Goal: Task Accomplishment & Management: Use online tool/utility

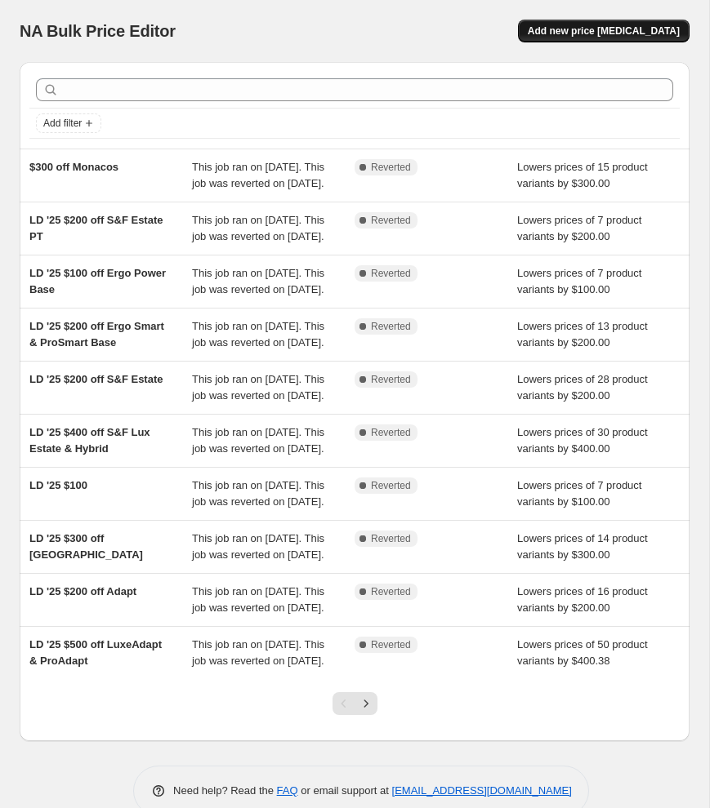
click at [582, 32] on span "Add new price [MEDICAL_DATA]" at bounding box center [604, 30] width 152 height 13
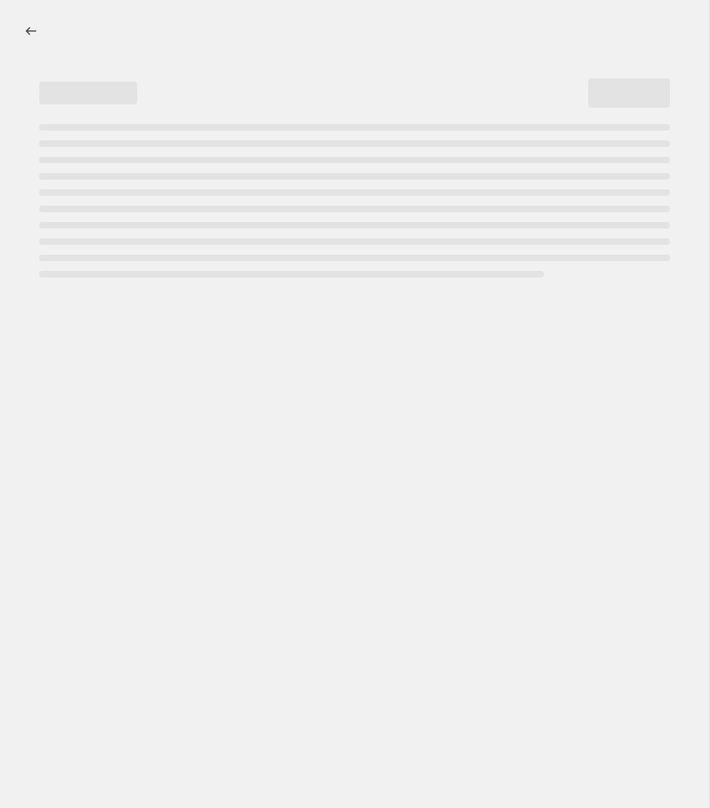
select select "percentage"
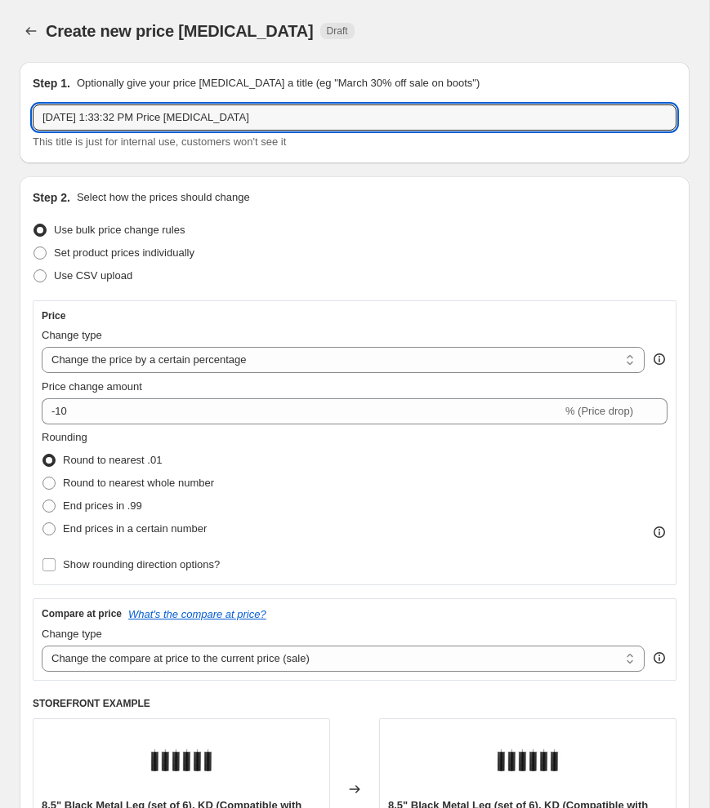
drag, startPoint x: 281, startPoint y: 114, endPoint x: 58, endPoint y: 97, distance: 223.6
click at [58, 97] on div "Step 1. Optionally give your price change job a title (eg "March 30% off sale o…" at bounding box center [354, 112] width 643 height 75
type input "Fall Savings: $200 off Ergo Smart & ProSmart"
click at [73, 356] on select "Change the price to a certain amount Change the price by a certain amount Chang…" at bounding box center [343, 360] width 603 height 26
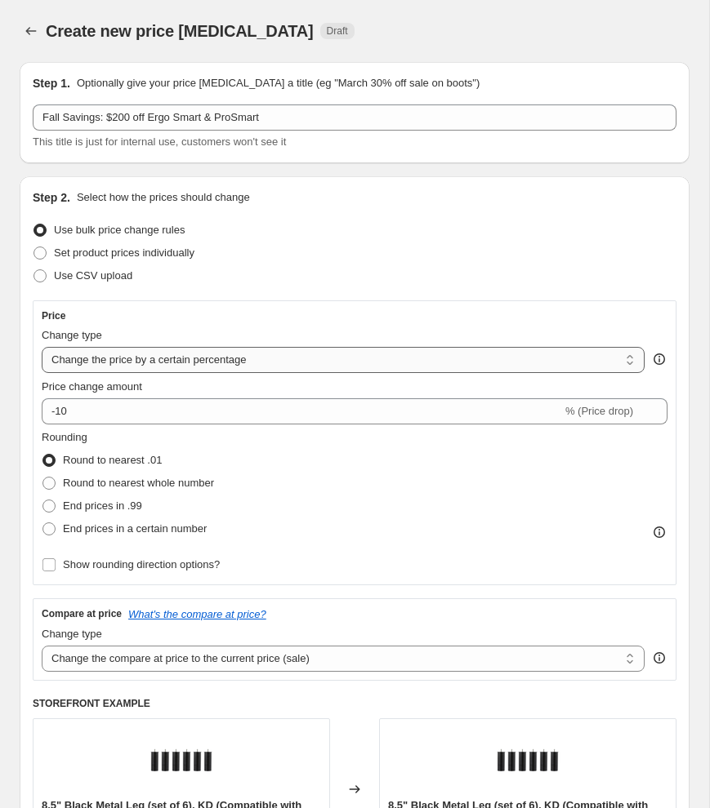
select select "by"
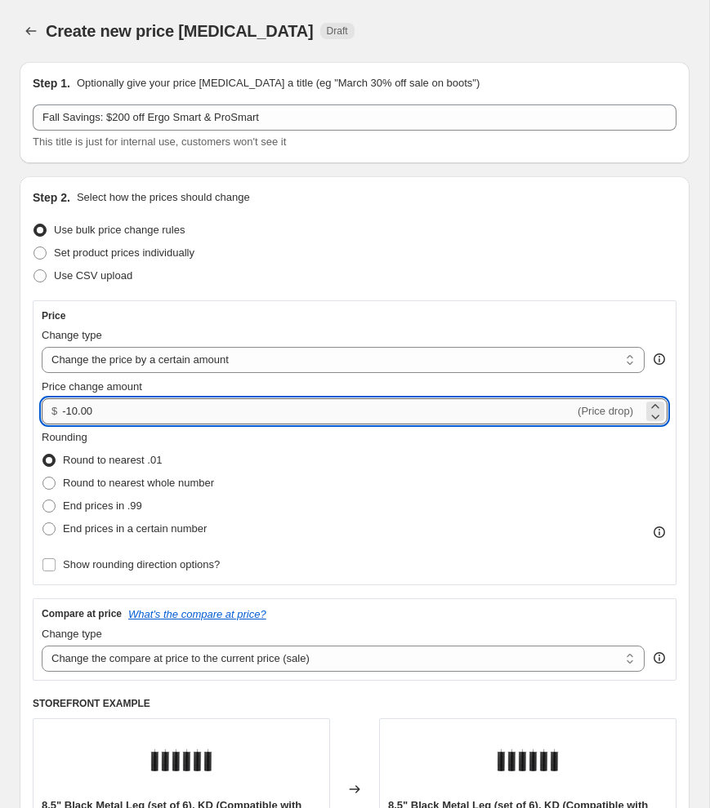
click at [73, 413] on input "-10.00" at bounding box center [318, 412] width 512 height 26
type input "-200.09"
click at [47, 480] on span at bounding box center [48, 483] width 13 height 13
click at [43, 478] on input "Round to nearest whole number" at bounding box center [42, 477] width 1 height 1
radio input "true"
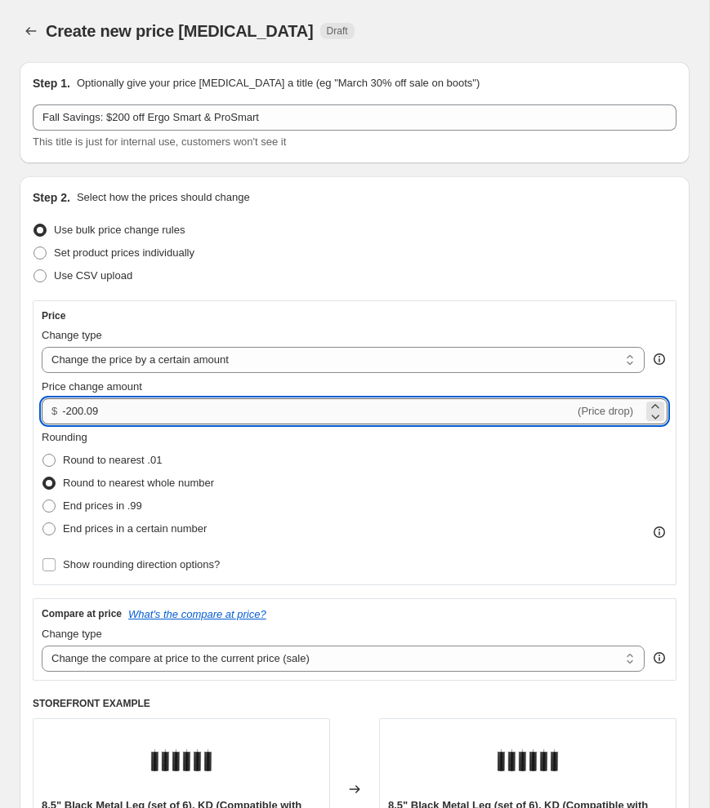
drag, startPoint x: 112, startPoint y: 416, endPoint x: 94, endPoint y: 415, distance: 18.0
click at [94, 415] on input "-200.09" at bounding box center [318, 412] width 512 height 26
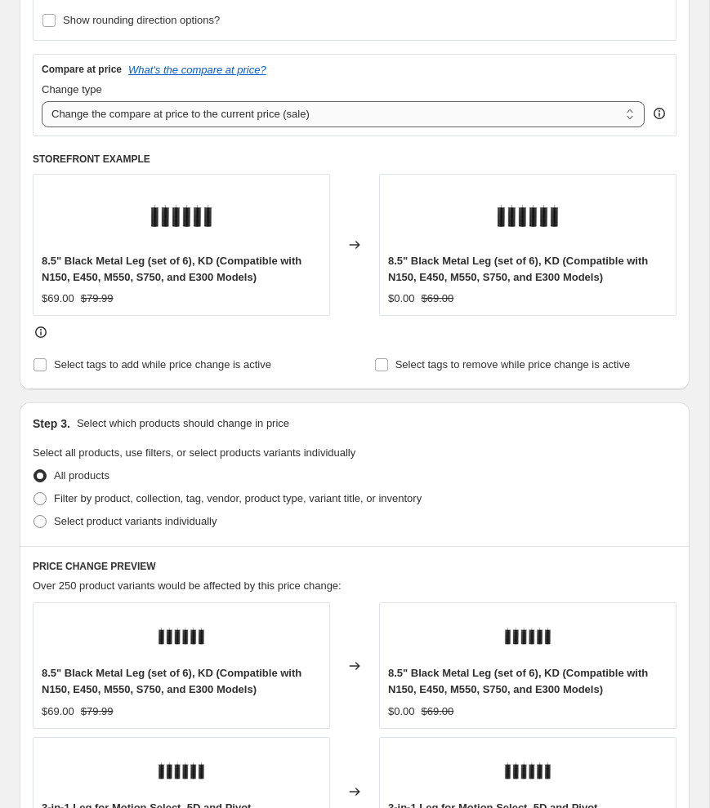
scroll to position [548, 0]
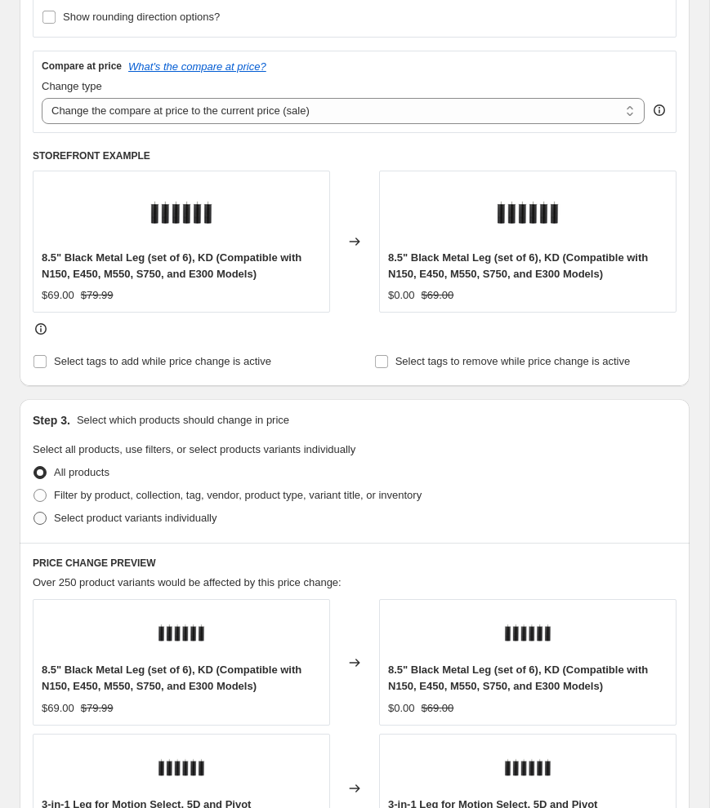
type input "-200.00"
click at [38, 514] on span at bounding box center [39, 518] width 13 height 13
click at [34, 513] on input "Select product variants individually" at bounding box center [33, 512] width 1 height 1
radio input "true"
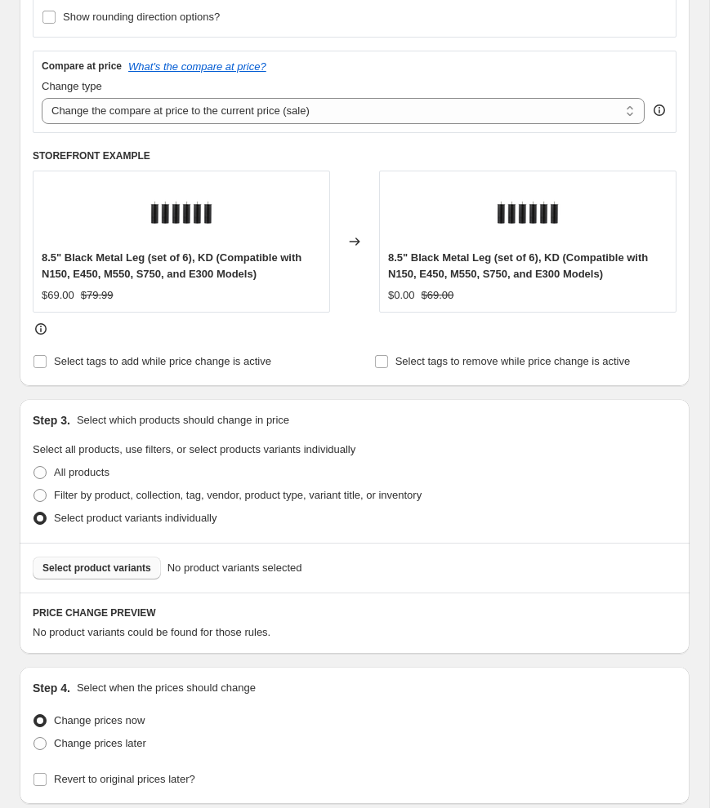
click at [70, 570] on span "Select product variants" at bounding box center [96, 568] width 109 height 13
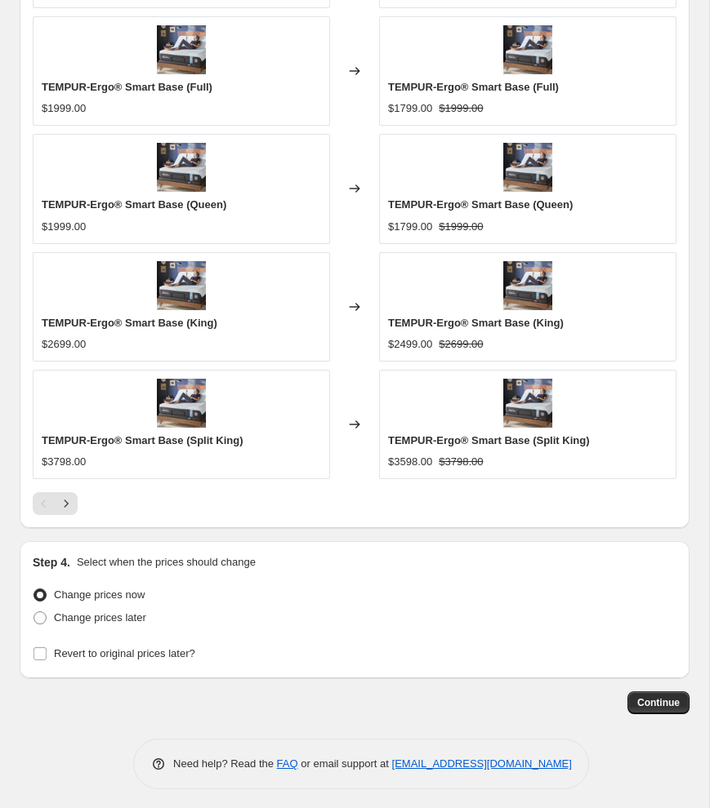
scroll to position [1289, 0]
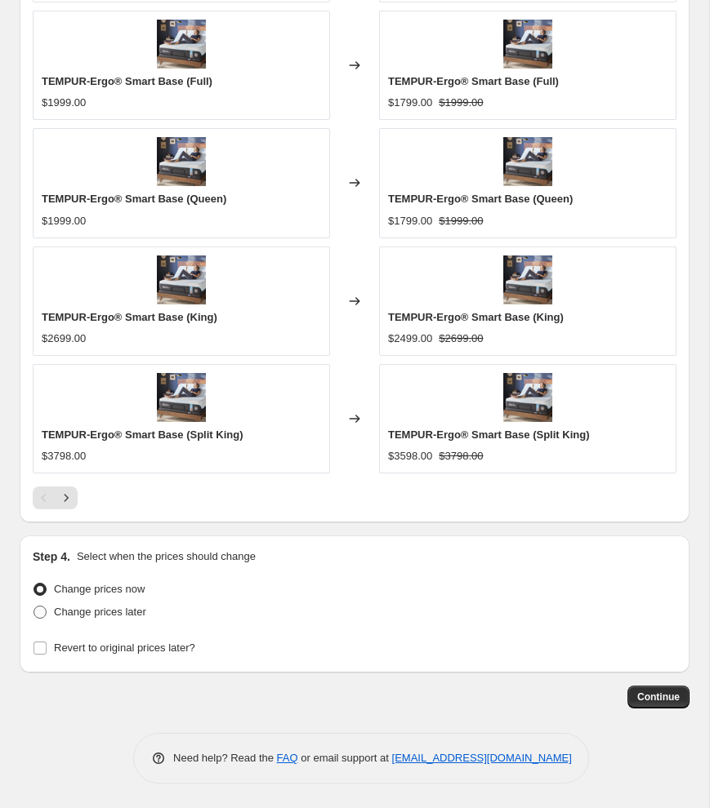
click at [44, 611] on span at bounding box center [39, 612] width 13 height 13
click at [34, 607] on input "Change prices later" at bounding box center [33, 606] width 1 height 1
radio input "true"
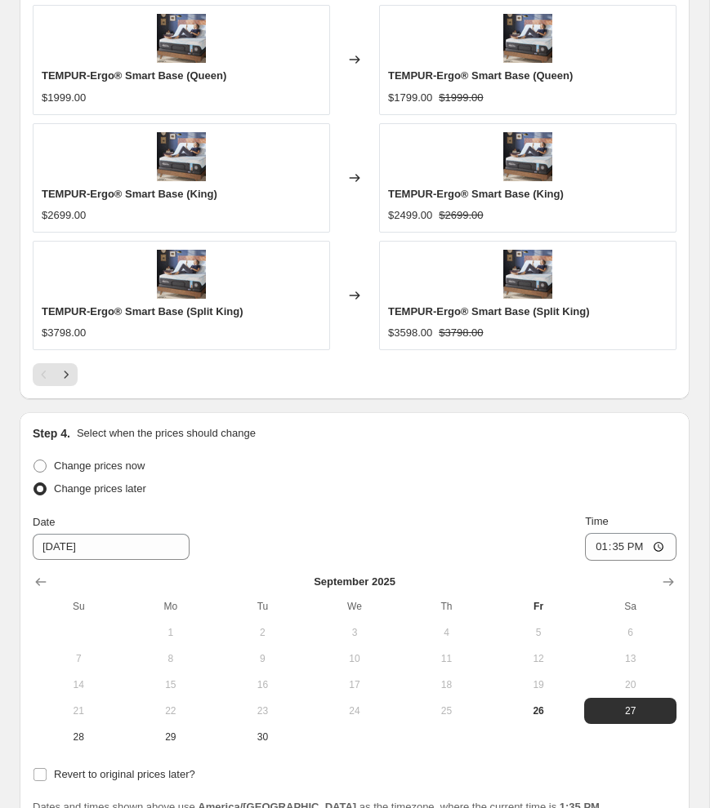
scroll to position [1568, 0]
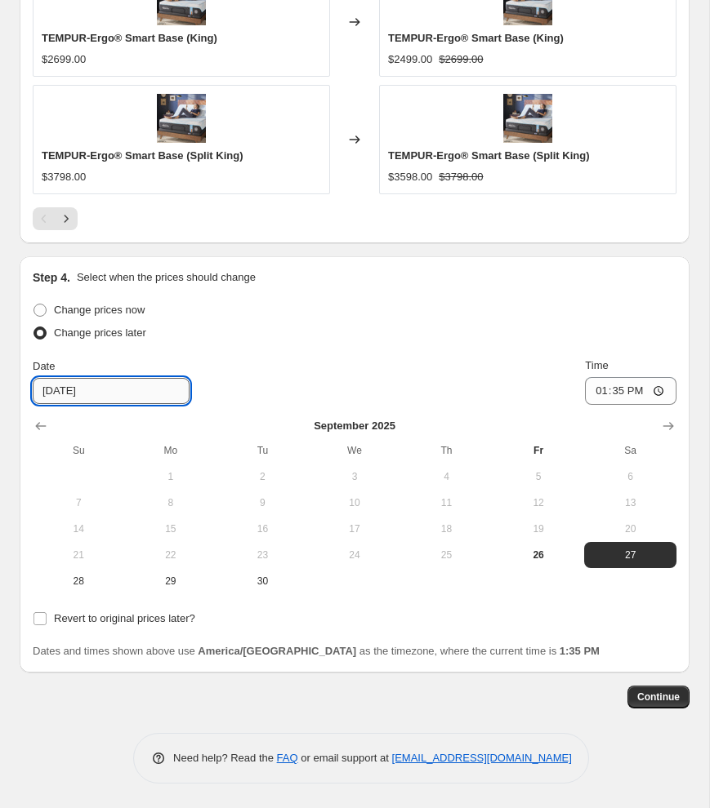
click at [153, 386] on input "[DATE]" at bounding box center [111, 391] width 157 height 26
click at [661, 428] on icon "Show next month, October 2025" at bounding box center [668, 426] width 16 height 16
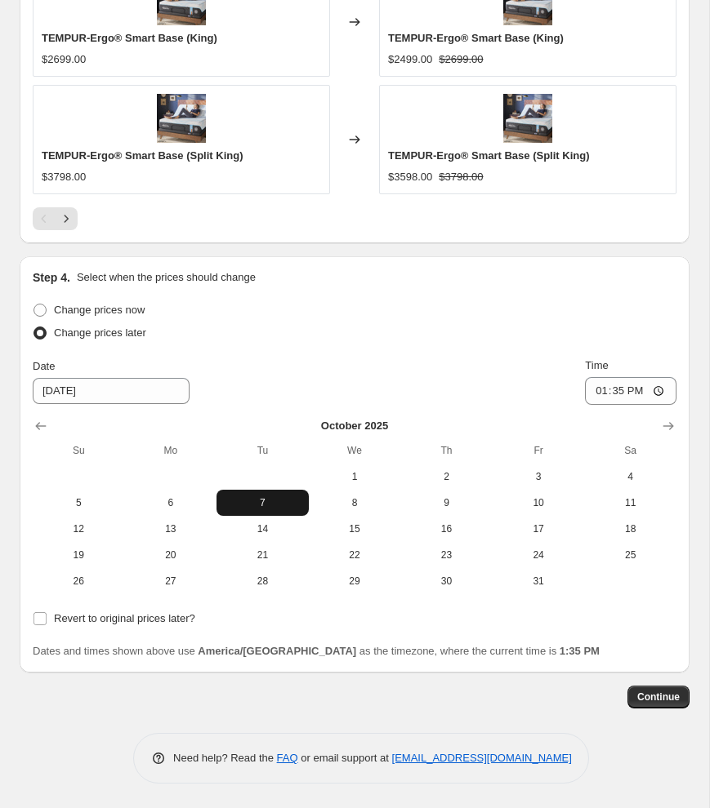
click at [251, 509] on span "7" at bounding box center [262, 502] width 79 height 13
type input "[DATE]"
click at [596, 386] on input "13:35" at bounding box center [630, 391] width 91 height 28
type input "06:00"
click at [38, 617] on input "Revert to original prices later?" at bounding box center [39, 618] width 13 height 13
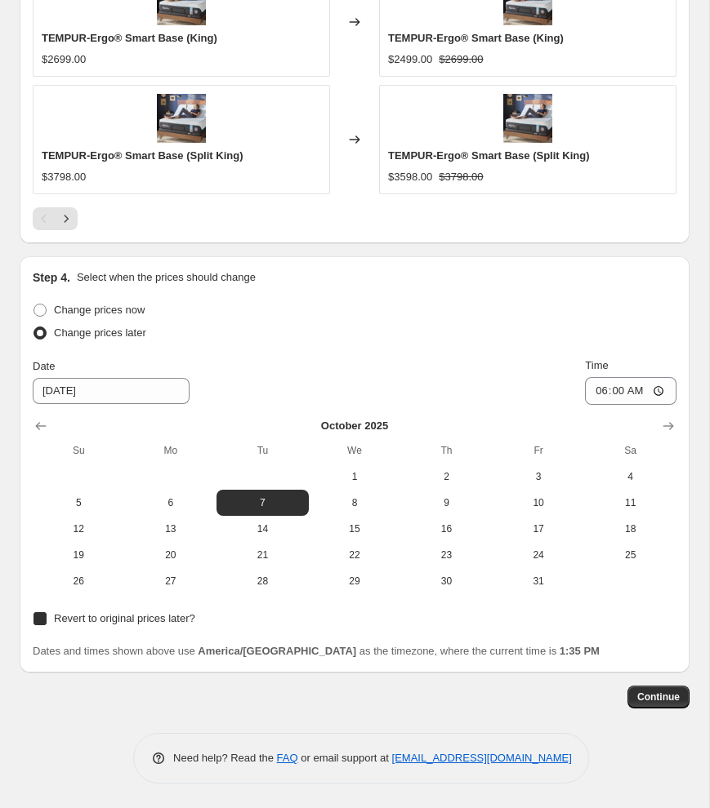
checkbox input "true"
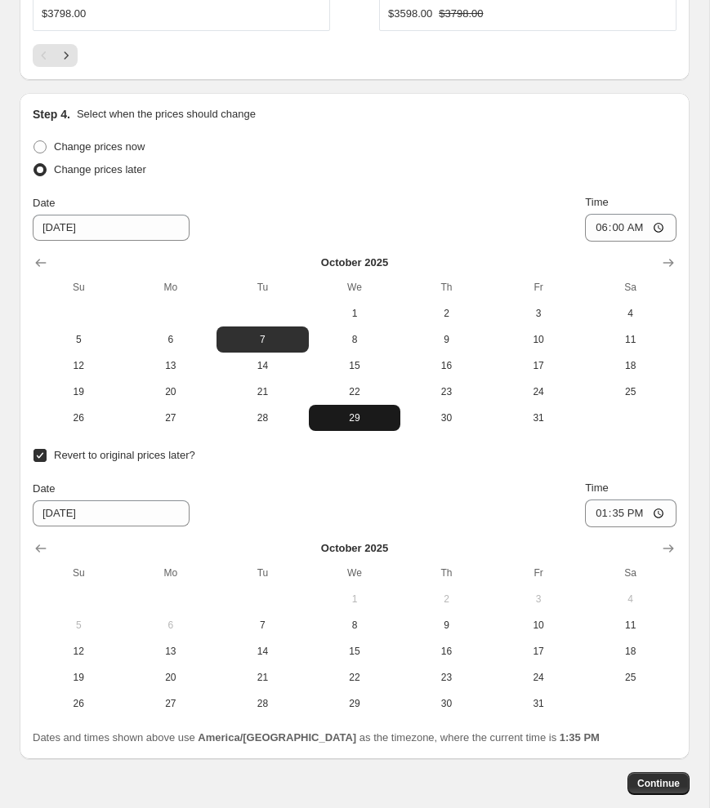
scroll to position [1725, 0]
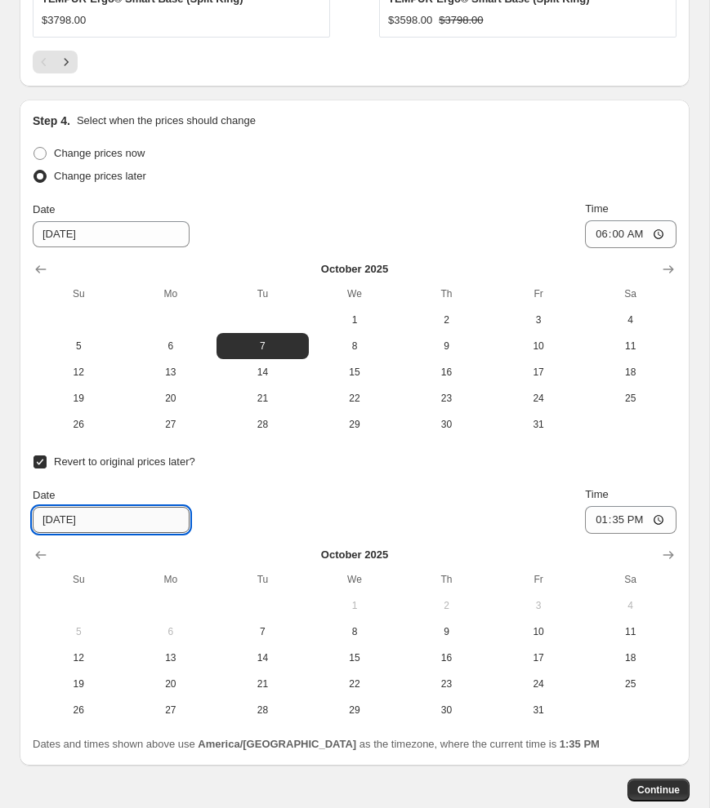
click at [145, 516] on input "[DATE]" at bounding box center [111, 520] width 157 height 26
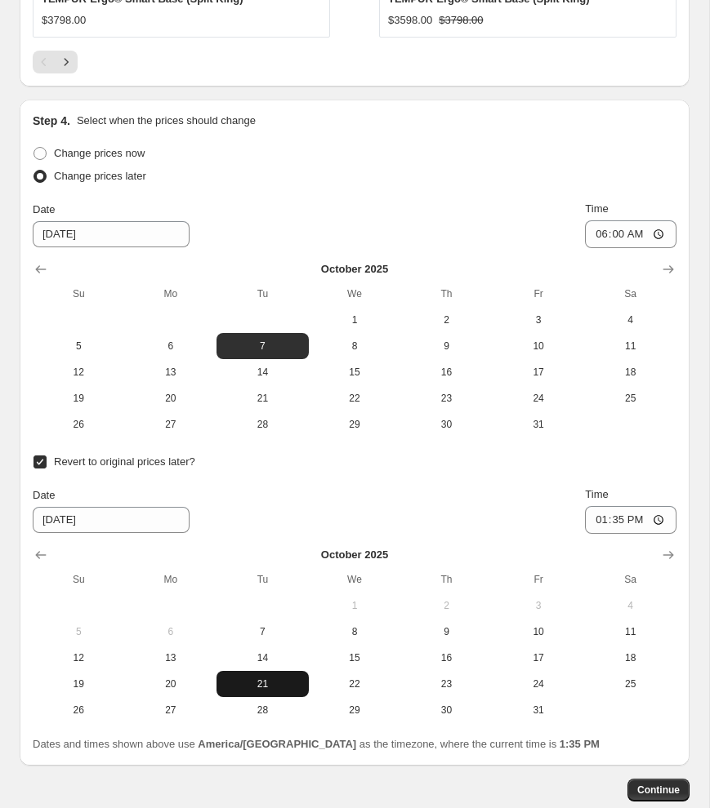
click at [283, 688] on span "21" at bounding box center [262, 684] width 79 height 13
type input "[DATE]"
click at [596, 521] on input "13:35" at bounding box center [630, 520] width 91 height 28
type input "22:00"
click at [638, 793] on span "Continue" at bounding box center [658, 790] width 42 height 13
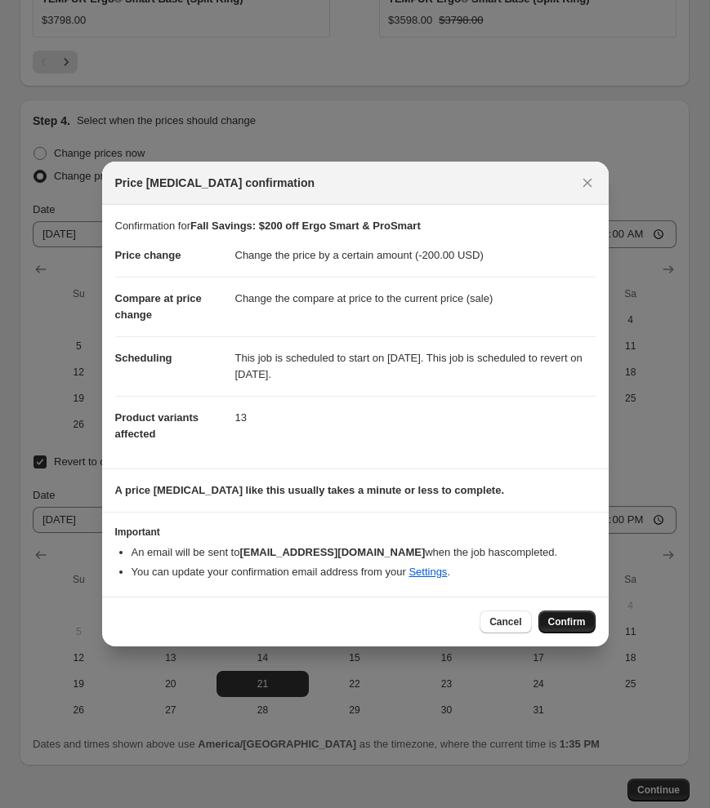
click at [575, 622] on span "Confirm" at bounding box center [567, 622] width 38 height 13
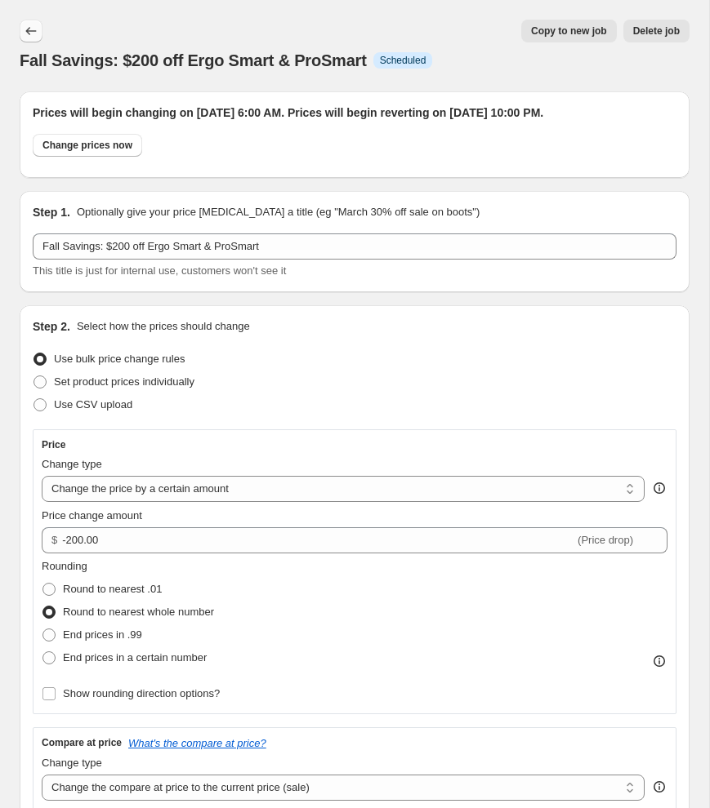
click at [29, 26] on icon "Price change jobs" at bounding box center [31, 31] width 16 height 16
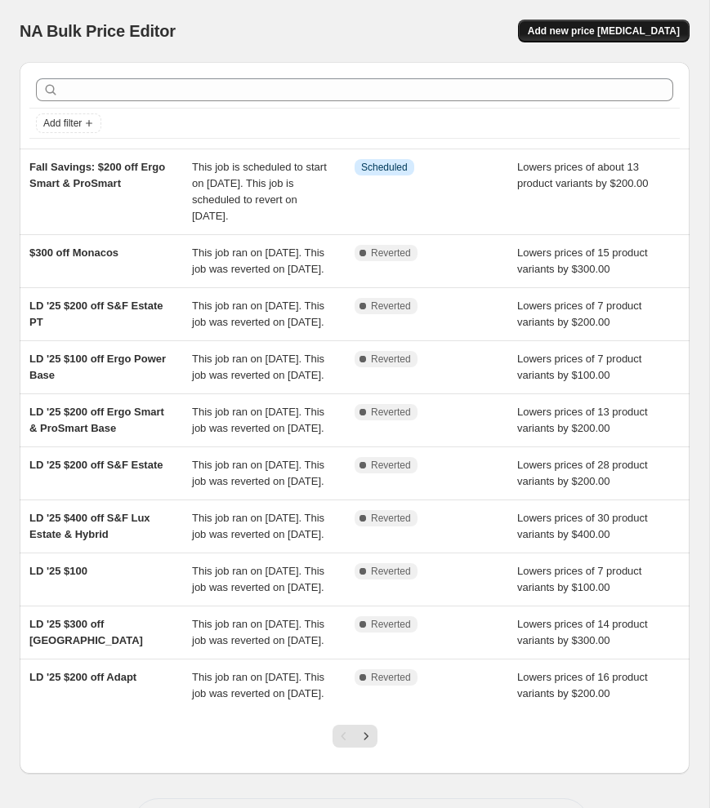
click at [589, 32] on span "Add new price [MEDICAL_DATA]" at bounding box center [604, 30] width 152 height 13
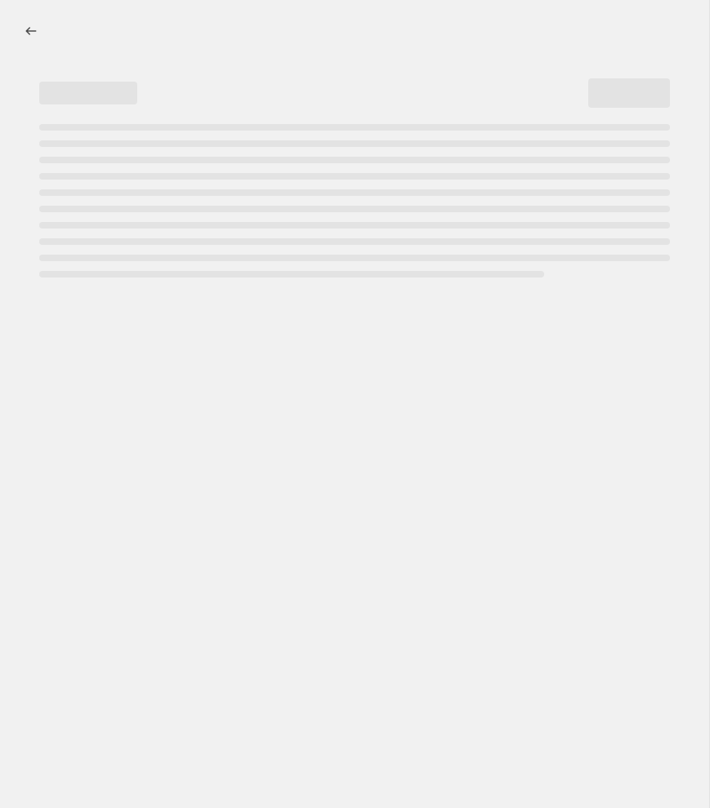
select select "percentage"
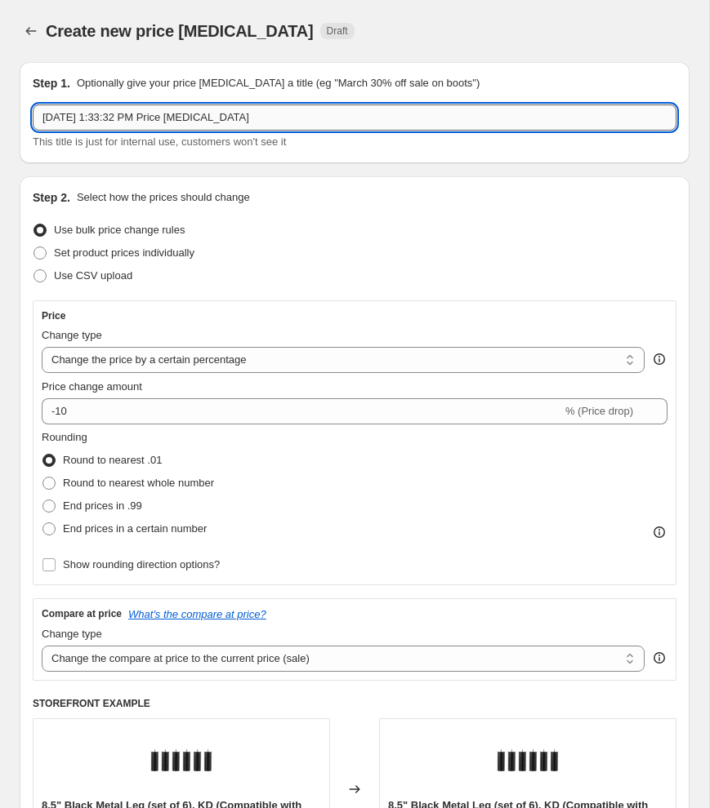
drag, startPoint x: 278, startPoint y: 120, endPoint x: 67, endPoint y: 116, distance: 211.5
click at [67, 116] on input "Sep 26, 2025, 1:33:32 PM Price change job" at bounding box center [354, 118] width 643 height 26
type input "laF"
click at [31, 25] on icon "Price change jobs" at bounding box center [31, 31] width 16 height 16
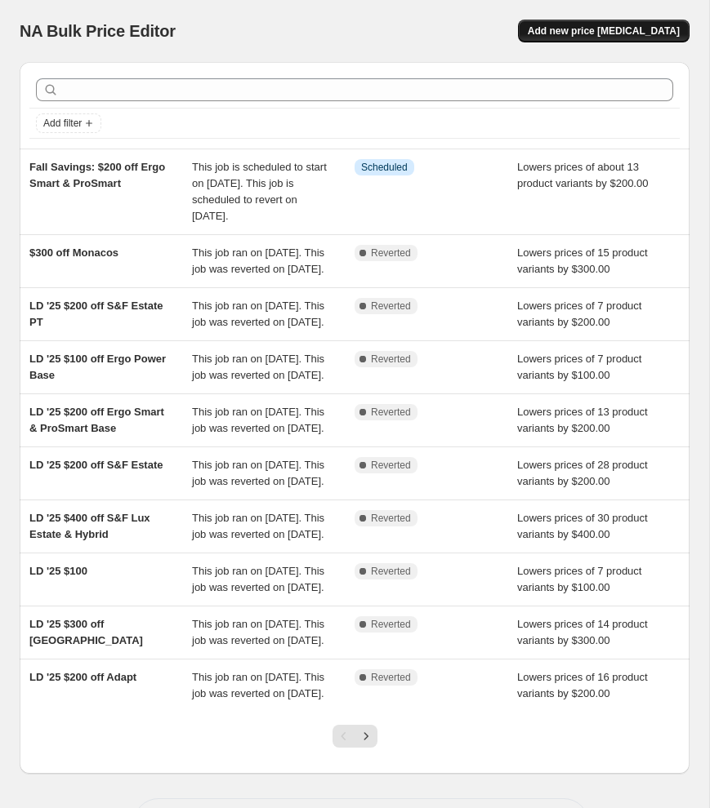
click at [587, 25] on span "Add new price [MEDICAL_DATA]" at bounding box center [604, 30] width 152 height 13
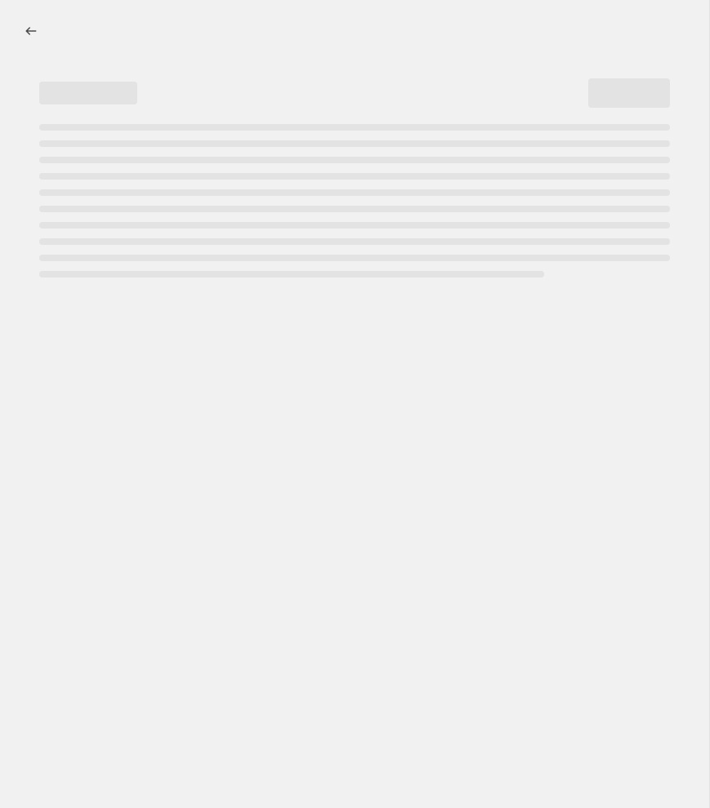
select select "percentage"
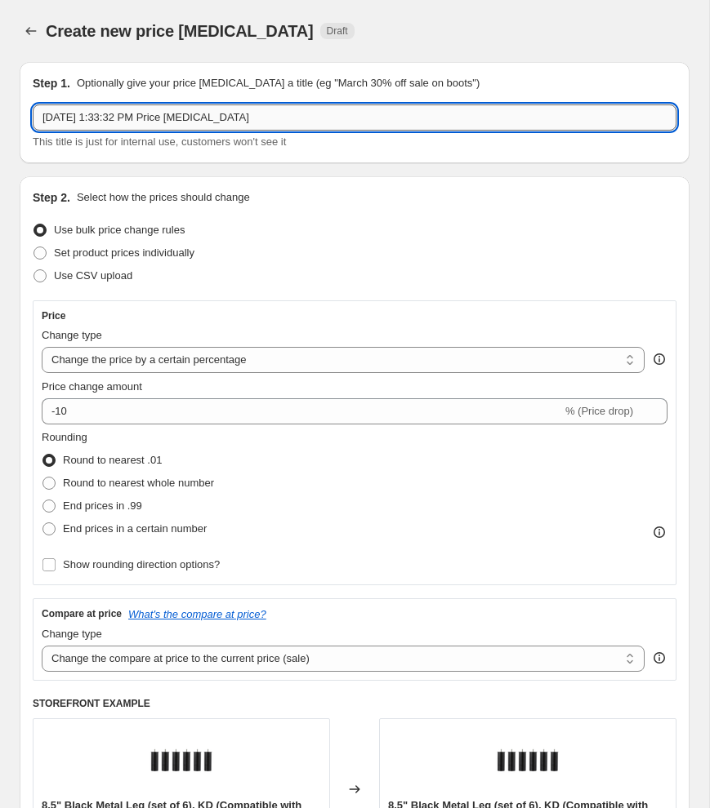
drag, startPoint x: 214, startPoint y: 120, endPoint x: 35, endPoint y: 110, distance: 179.1
click at [35, 110] on input "Sep 26, 2025, 1:33:32 PM Price change job" at bounding box center [354, 118] width 643 height 26
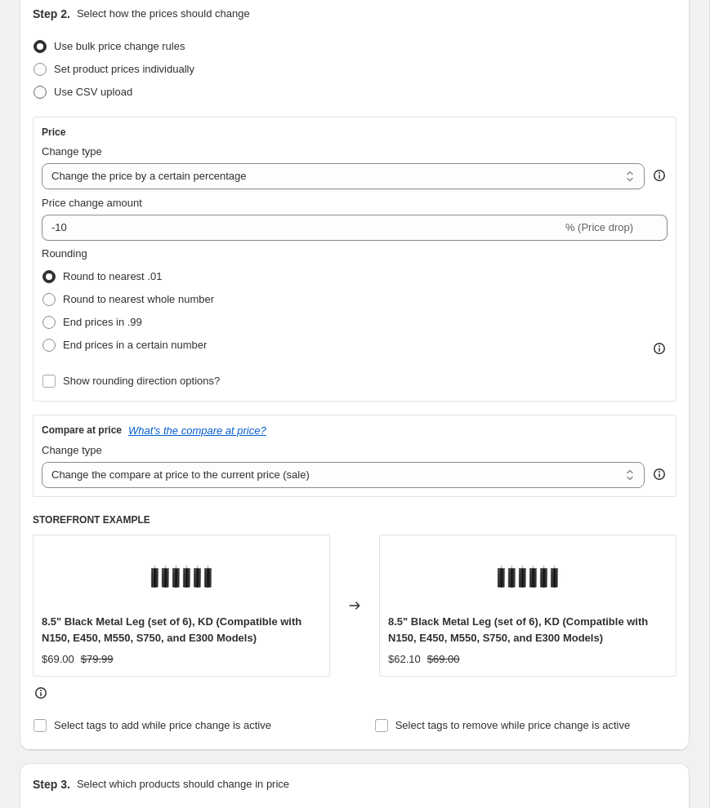
scroll to position [205, 0]
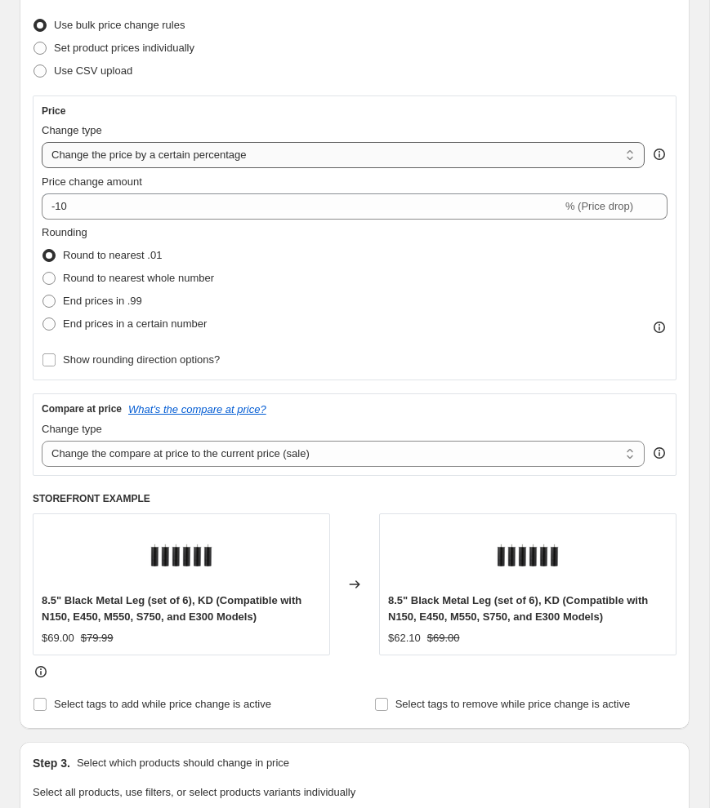
type input "Fall Savings: $100 off Ergo Power Base"
click at [96, 163] on select "Change the price to a certain amount Change the price by a certain amount Chang…" at bounding box center [343, 155] width 603 height 26
select select "by"
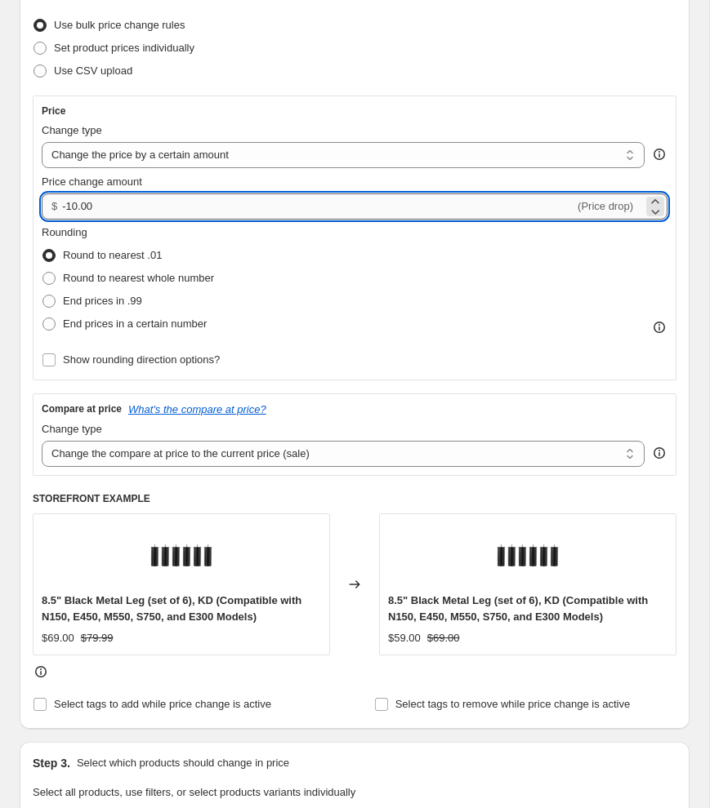
drag, startPoint x: 100, startPoint y: 205, endPoint x: 68, endPoint y: 205, distance: 32.7
click at [68, 205] on input "-10.00" at bounding box center [318, 207] width 512 height 26
type input "-200.00"
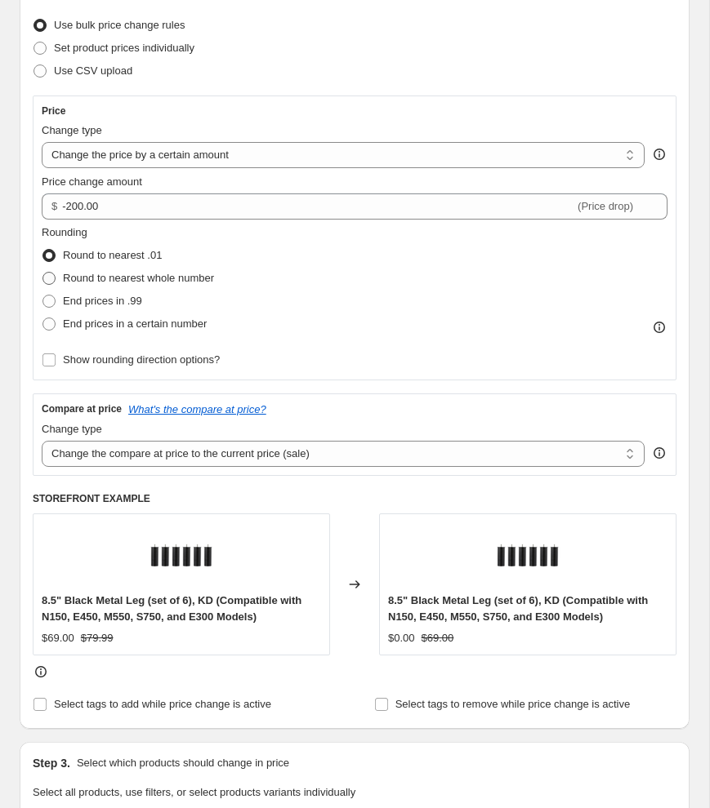
click at [51, 277] on span at bounding box center [48, 278] width 13 height 13
click at [43, 273] on input "Round to nearest whole number" at bounding box center [42, 272] width 1 height 1
radio input "true"
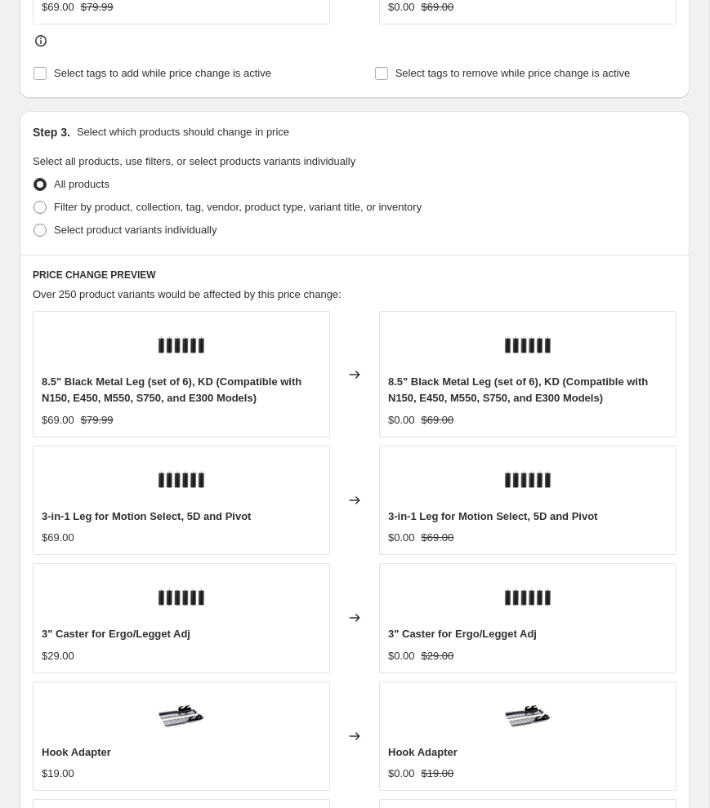
scroll to position [824, 0]
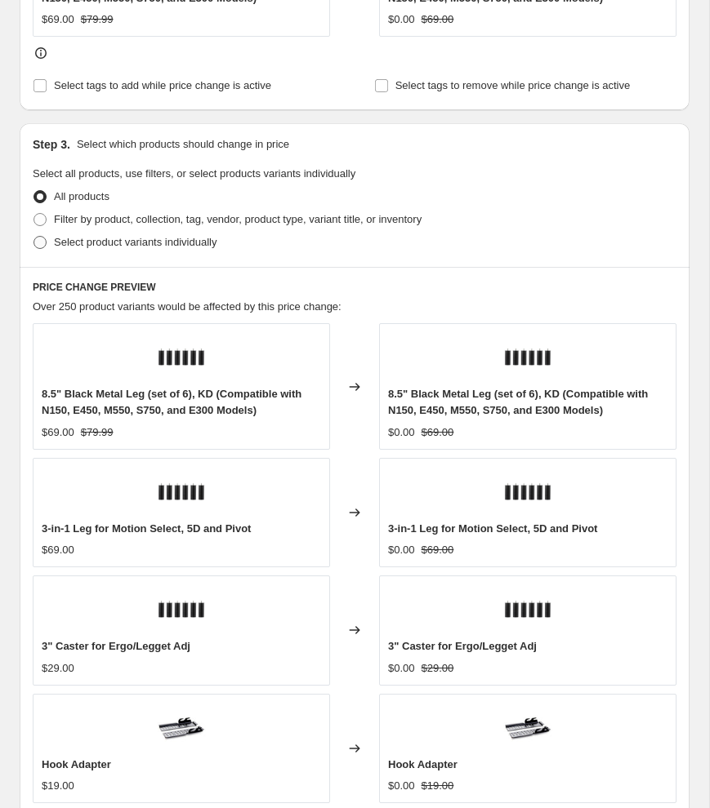
click at [33, 247] on span at bounding box center [40, 242] width 15 height 15
click at [33, 237] on input "Select product variants individually" at bounding box center [33, 236] width 1 height 1
radio input "true"
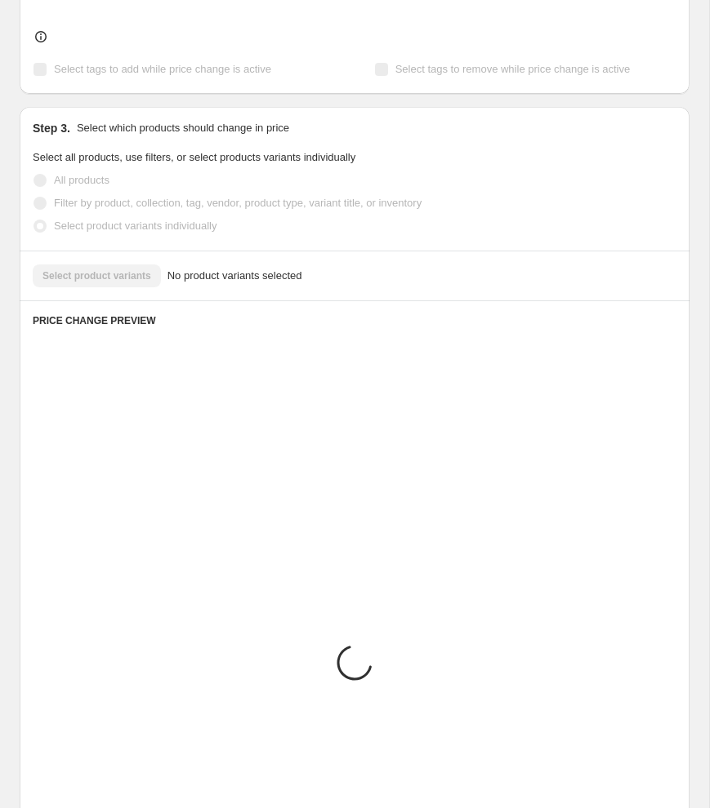
scroll to position [679, 0]
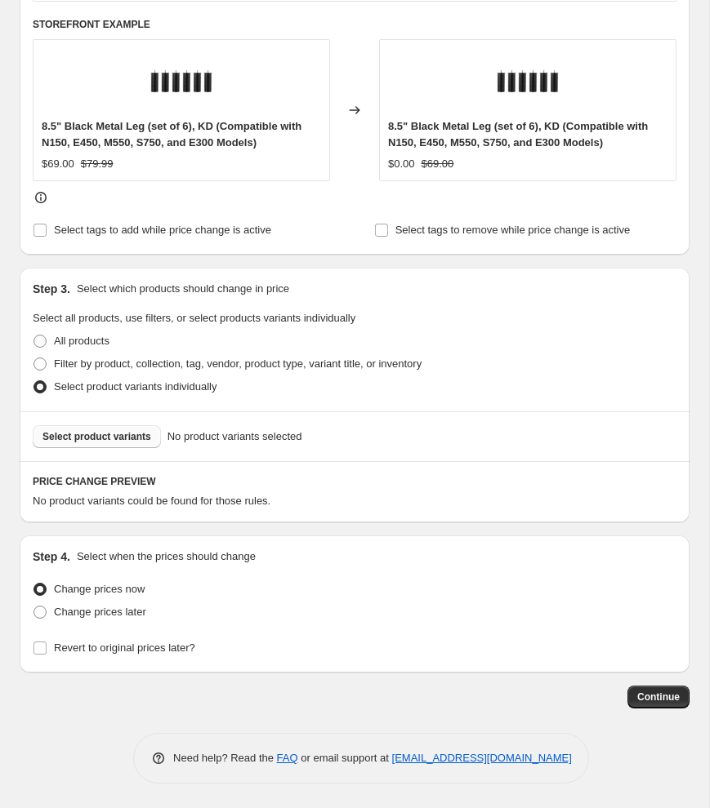
click at [64, 439] on span "Select product variants" at bounding box center [96, 436] width 109 height 13
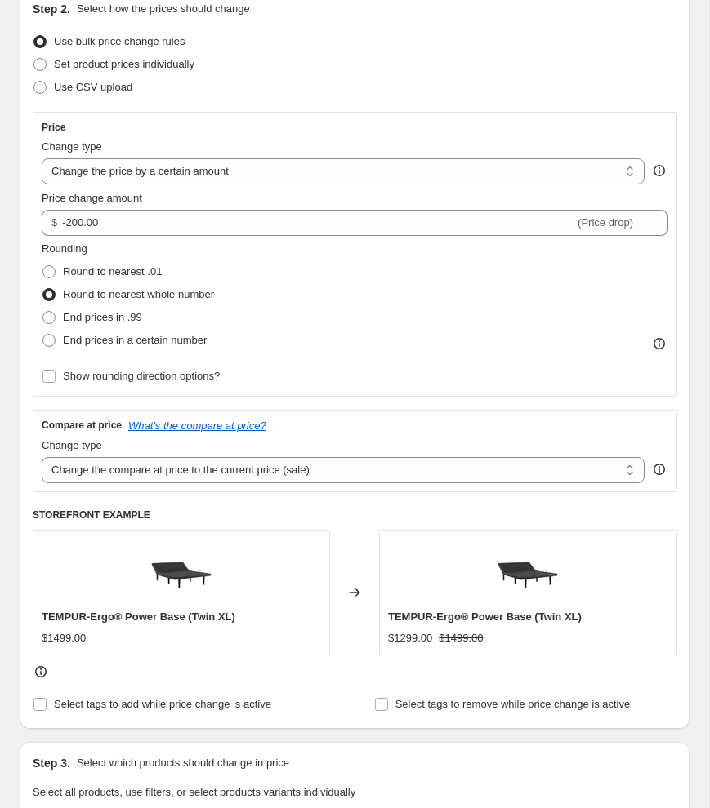
scroll to position [101, 0]
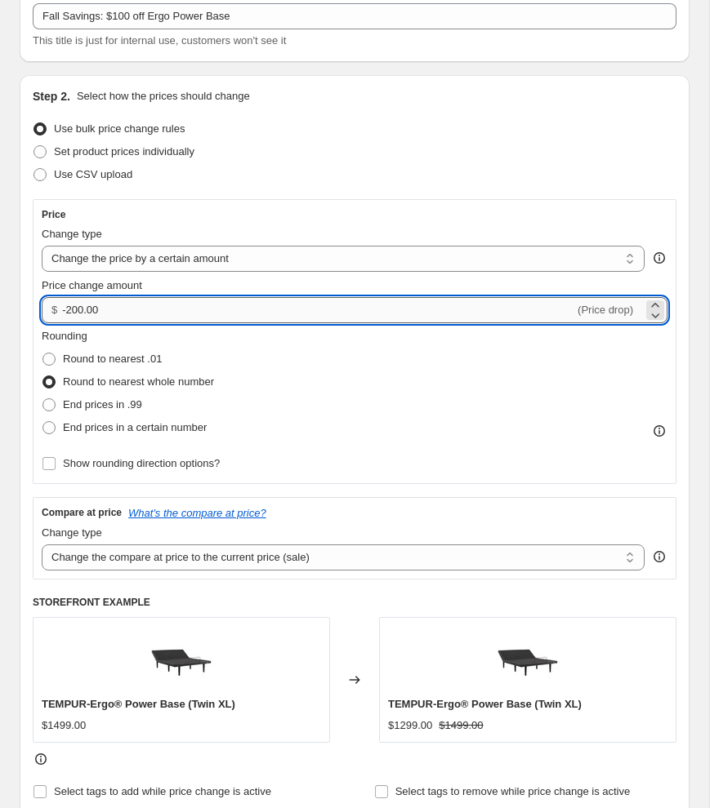
click at [72, 311] on input "-200.00" at bounding box center [318, 310] width 512 height 26
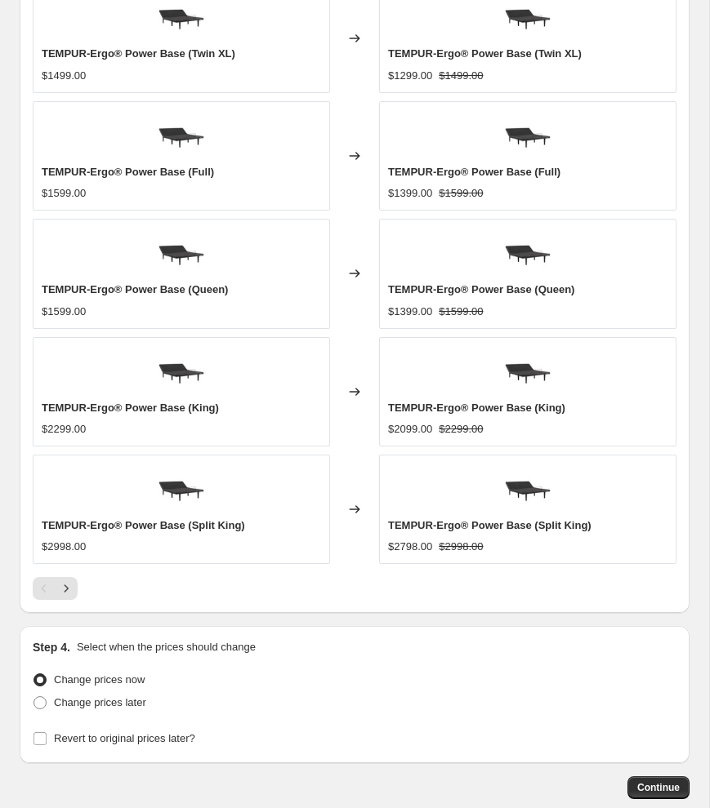
scroll to position [1289, 0]
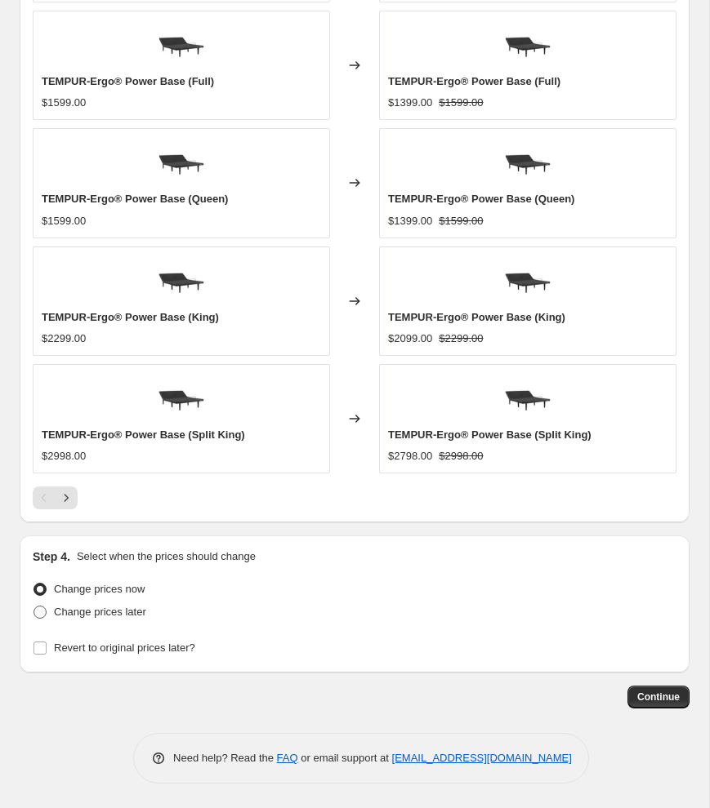
type input "-100.00"
click at [42, 620] on label "Change prices later" at bounding box center [90, 612] width 114 height 23
click at [34, 607] on input "Change prices later" at bounding box center [33, 606] width 1 height 1
radio input "true"
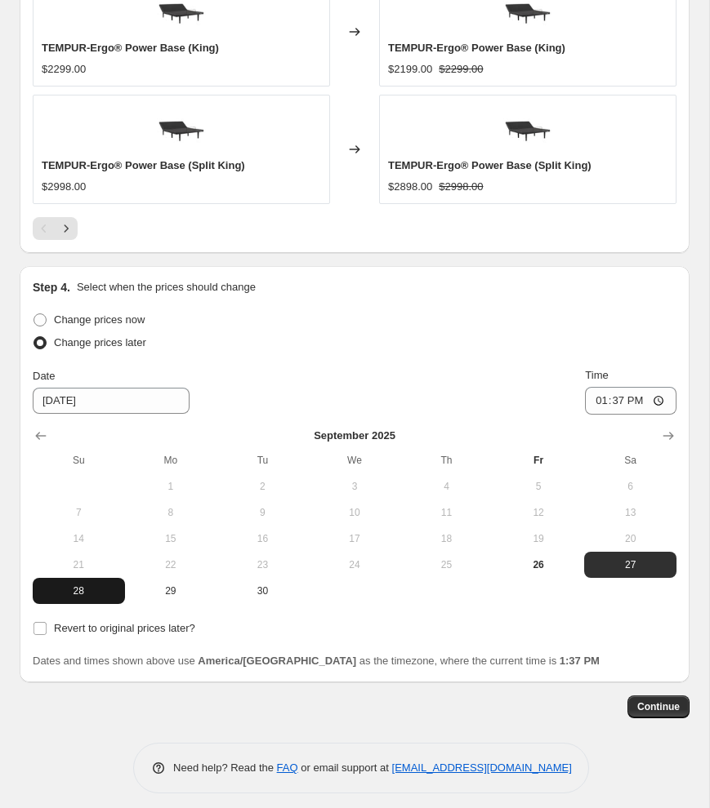
scroll to position [1568, 0]
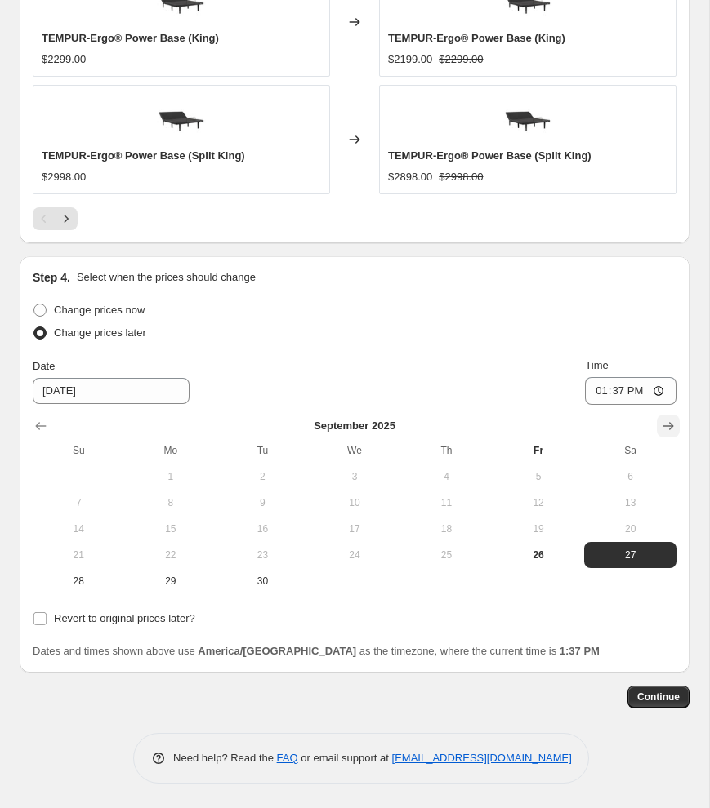
click at [660, 422] on icon "Show next month, October 2025" at bounding box center [668, 426] width 16 height 16
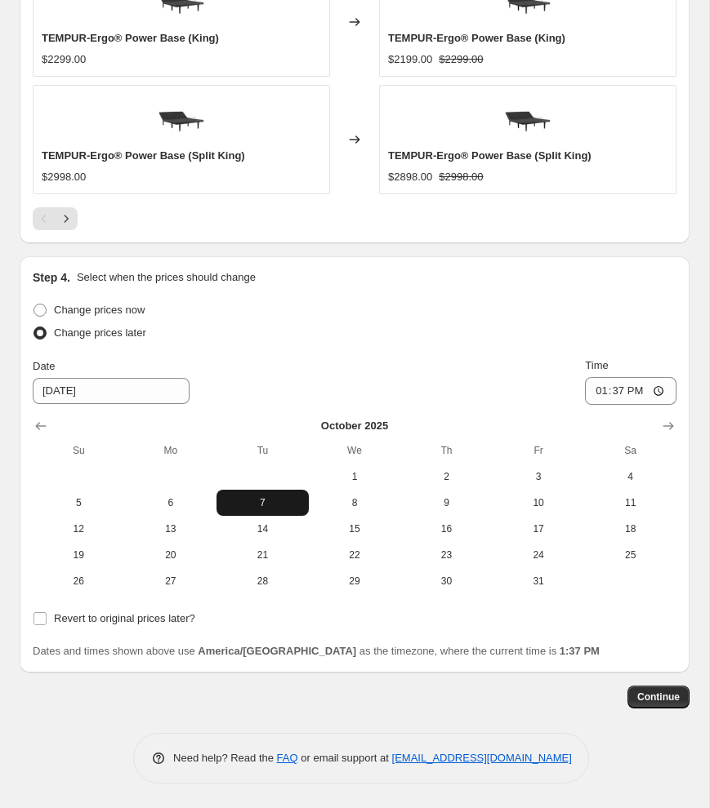
click at [297, 506] on span "7" at bounding box center [262, 502] width 79 height 13
type input "[DATE]"
click at [596, 398] on input "13:37" at bounding box center [630, 391] width 91 height 28
type input "06:00"
click at [45, 617] on input "Revert to original prices later?" at bounding box center [39, 618] width 13 height 13
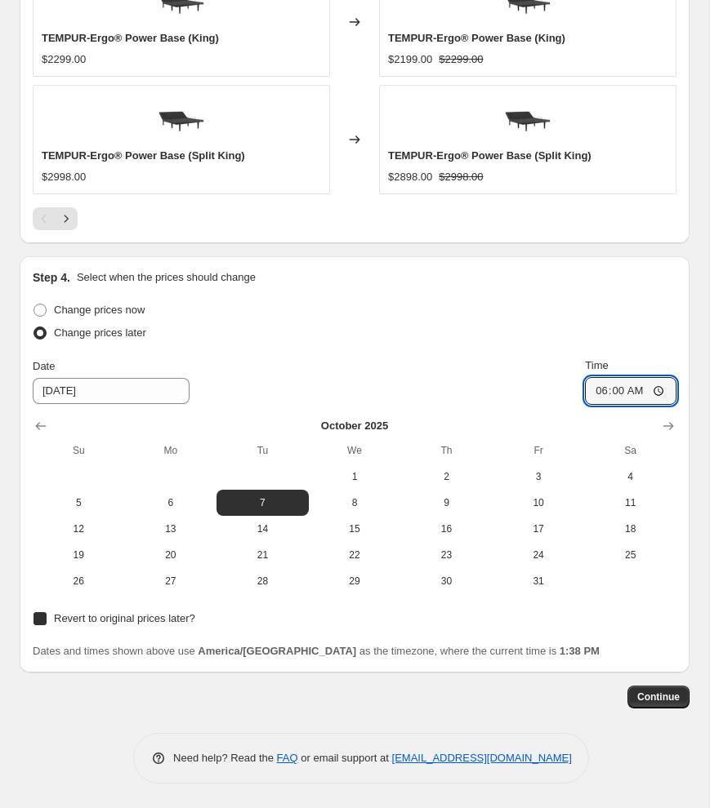
checkbox input "true"
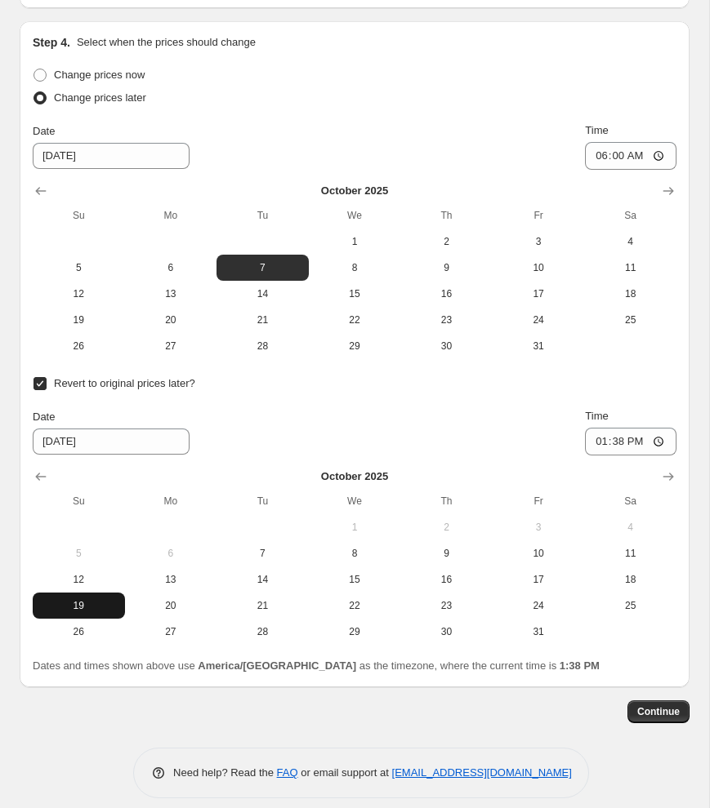
scroll to position [1818, 0]
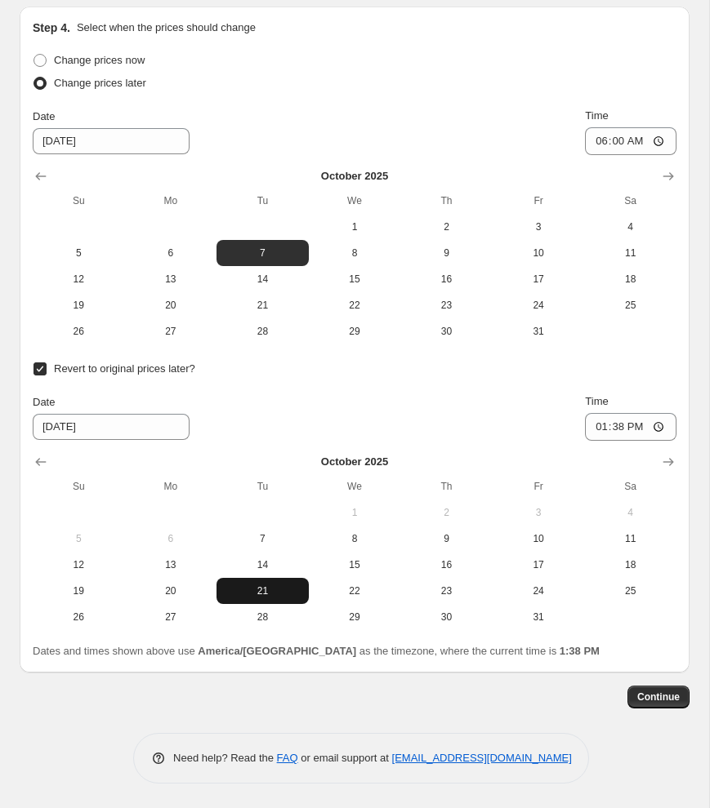
click at [258, 590] on span "21" at bounding box center [262, 591] width 79 height 13
type input "[DATE]"
click at [241, 592] on span "21" at bounding box center [262, 591] width 79 height 13
click at [598, 425] on input "13:38" at bounding box center [630, 427] width 91 height 28
click at [615, 425] on input "22:38" at bounding box center [630, 427] width 91 height 28
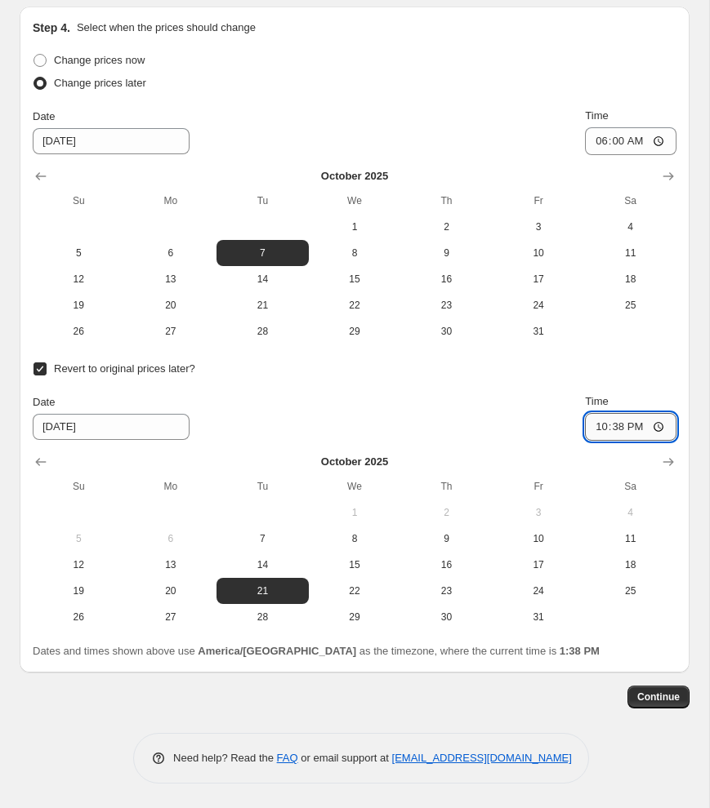
type input "22:00"
click at [650, 703] on span "Continue" at bounding box center [658, 697] width 42 height 13
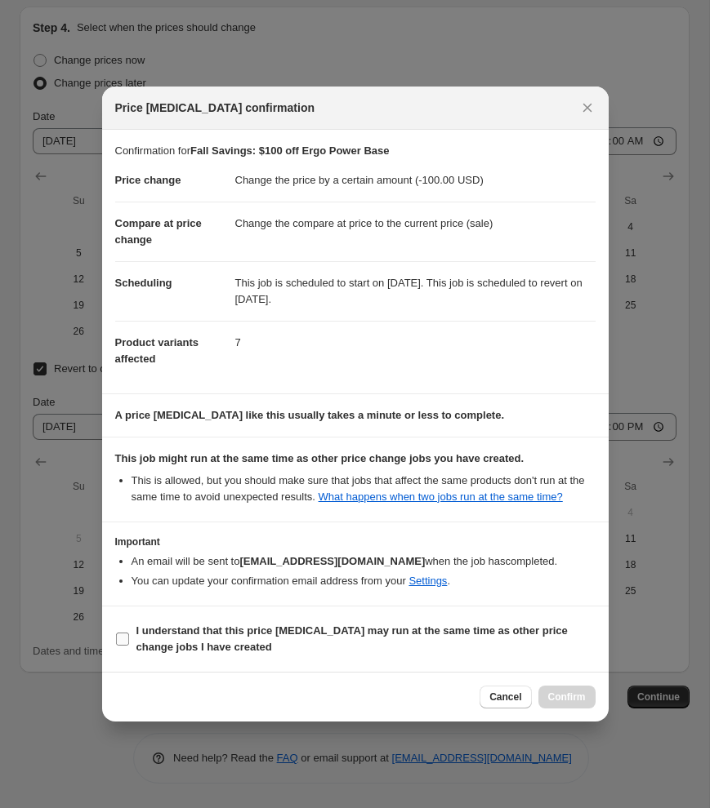
click at [116, 646] on input "I understand that this price [MEDICAL_DATA] may run at the same time as other p…" at bounding box center [122, 639] width 13 height 13
checkbox input "true"
click at [568, 702] on span "Confirm" at bounding box center [567, 697] width 38 height 13
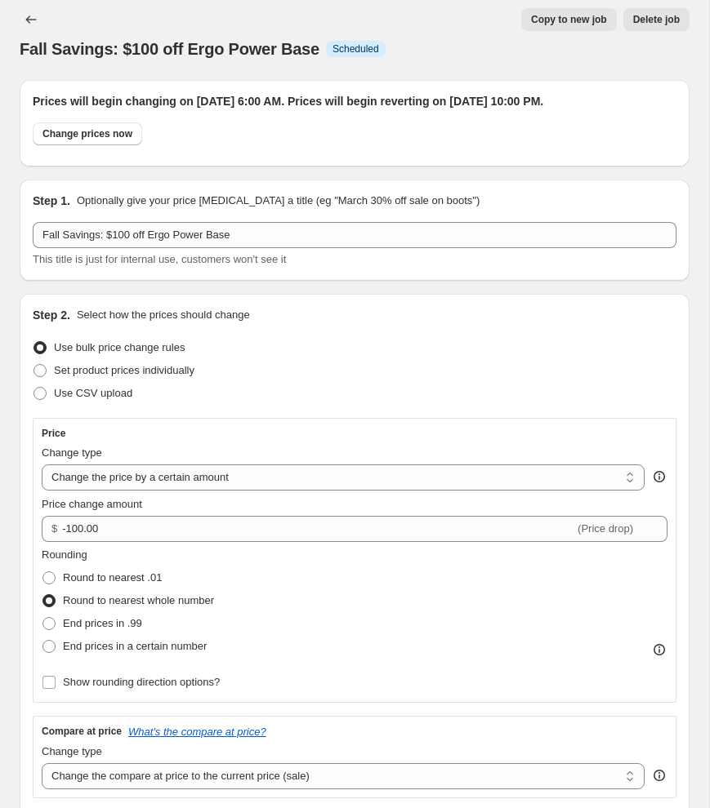
scroll to position [10, 0]
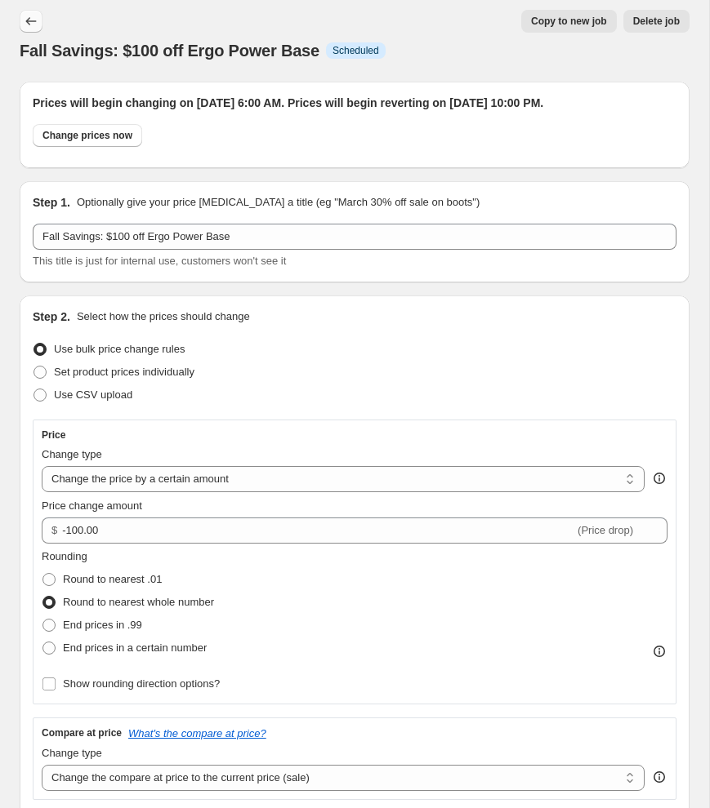
click at [37, 24] on icon "Price change jobs" at bounding box center [31, 21] width 16 height 16
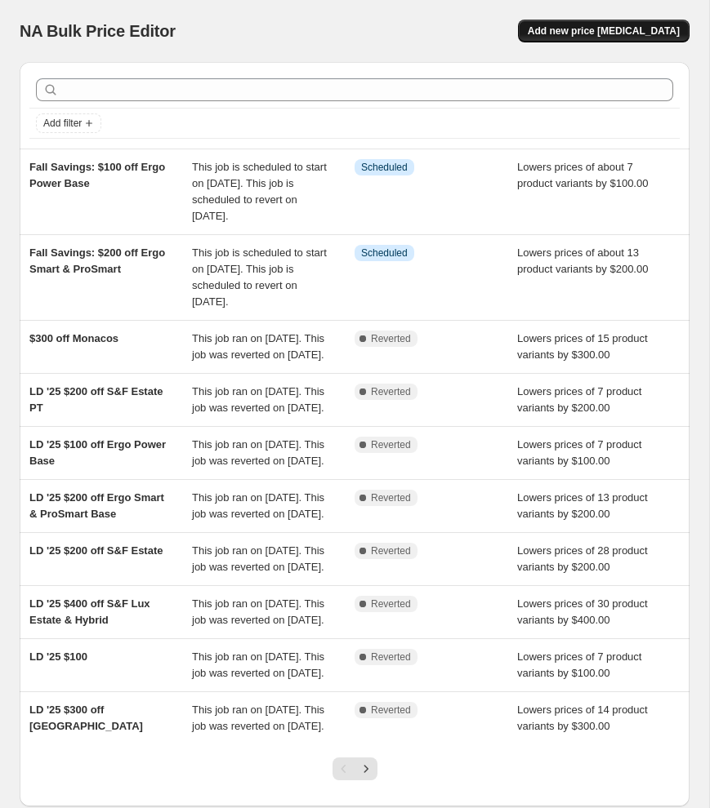
click at [573, 25] on span "Add new price [MEDICAL_DATA]" at bounding box center [604, 30] width 152 height 13
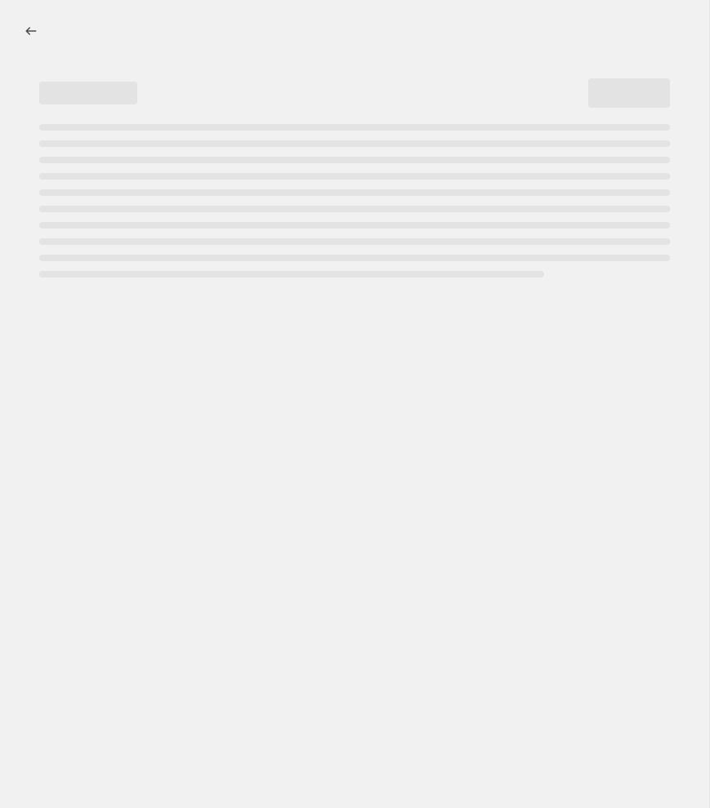
select select "percentage"
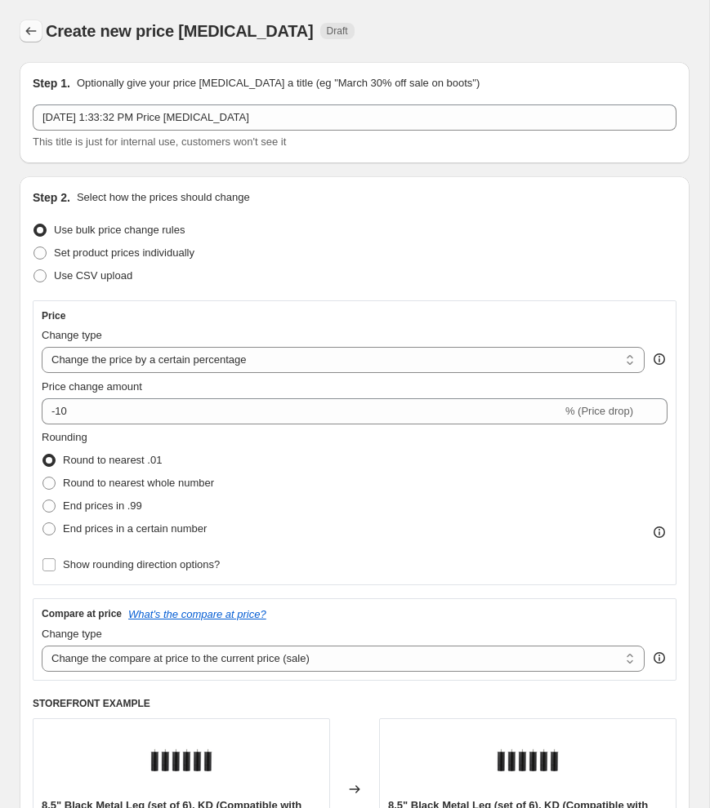
click at [33, 31] on icon "Price change jobs" at bounding box center [31, 31] width 11 height 8
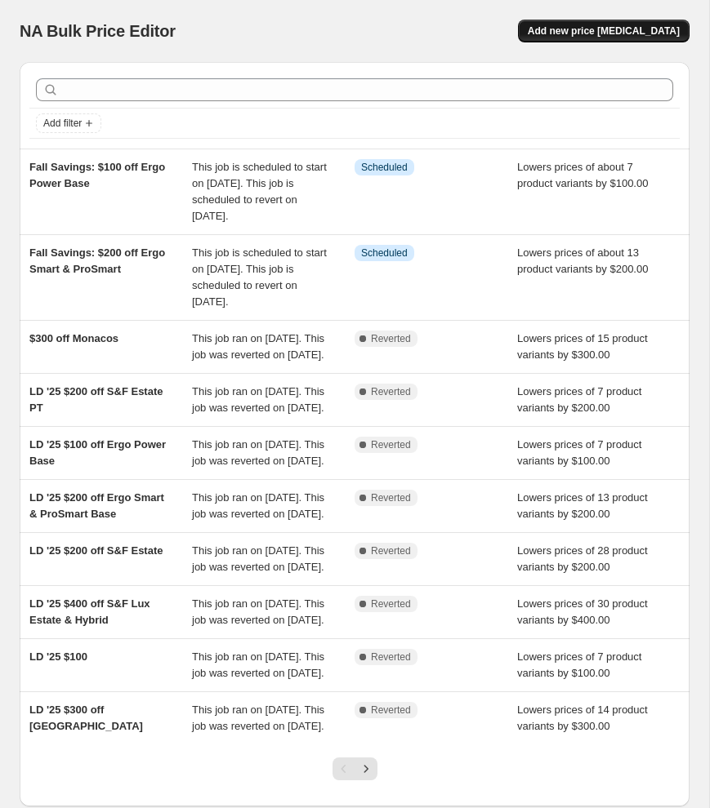
click at [621, 38] on button "Add new price [MEDICAL_DATA]" at bounding box center [603, 31] width 171 height 23
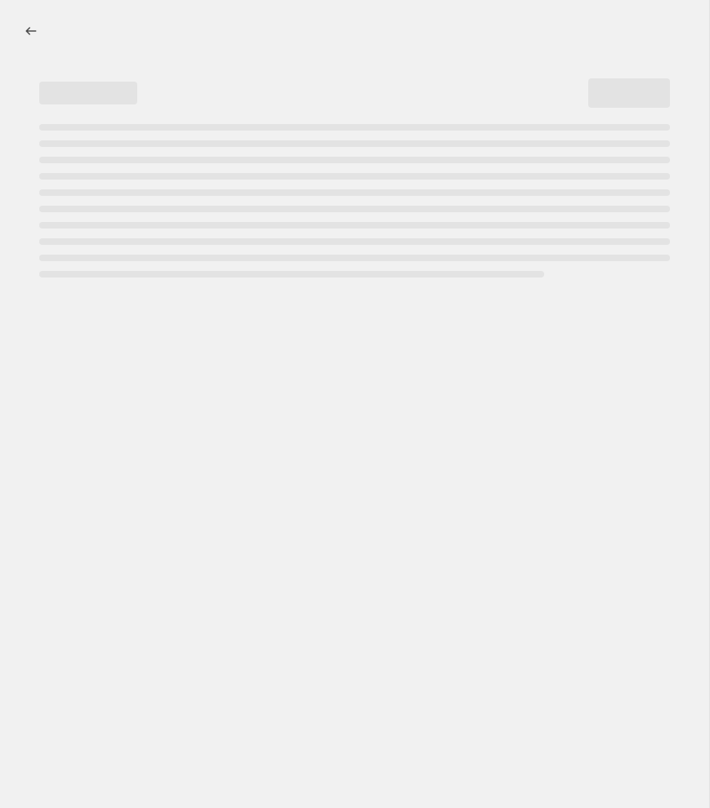
select select "percentage"
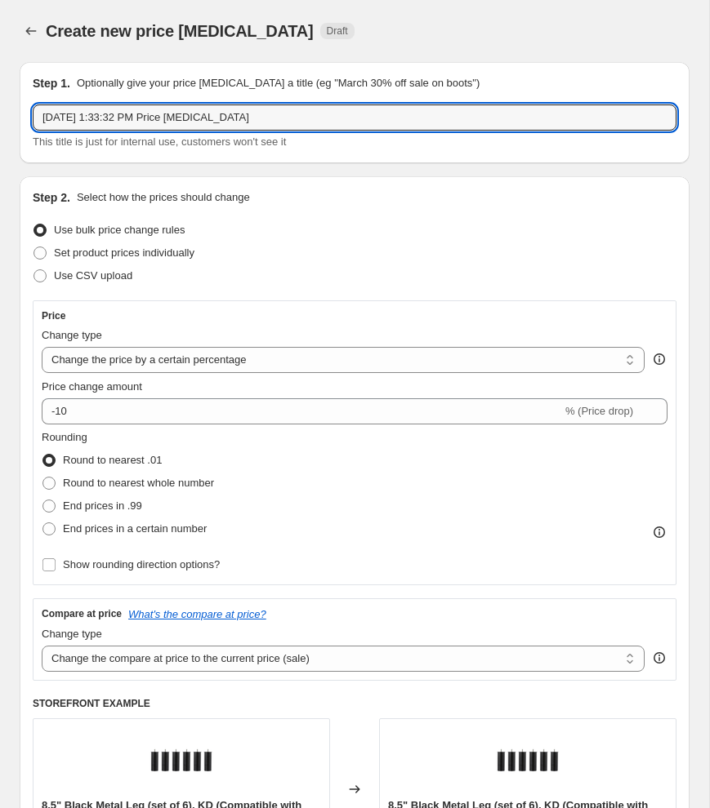
drag, startPoint x: 272, startPoint y: 120, endPoint x: 12, endPoint y: 107, distance: 260.0
type input "Fall Savings: $400 off S&F Lux Estate"
click at [115, 365] on select "Change the price to a certain amount Change the price by a certain amount Chang…" at bounding box center [343, 360] width 603 height 26
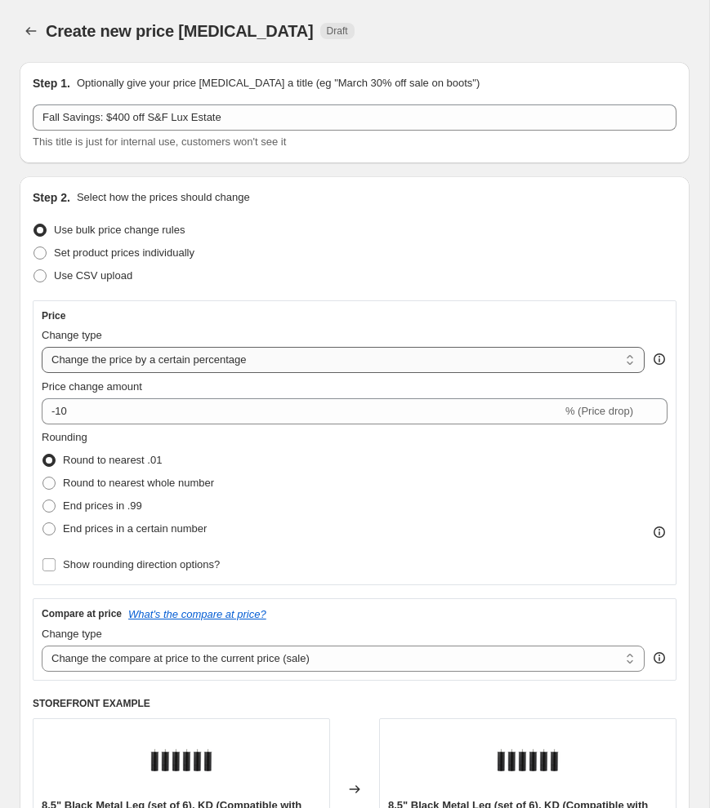
select select "by"
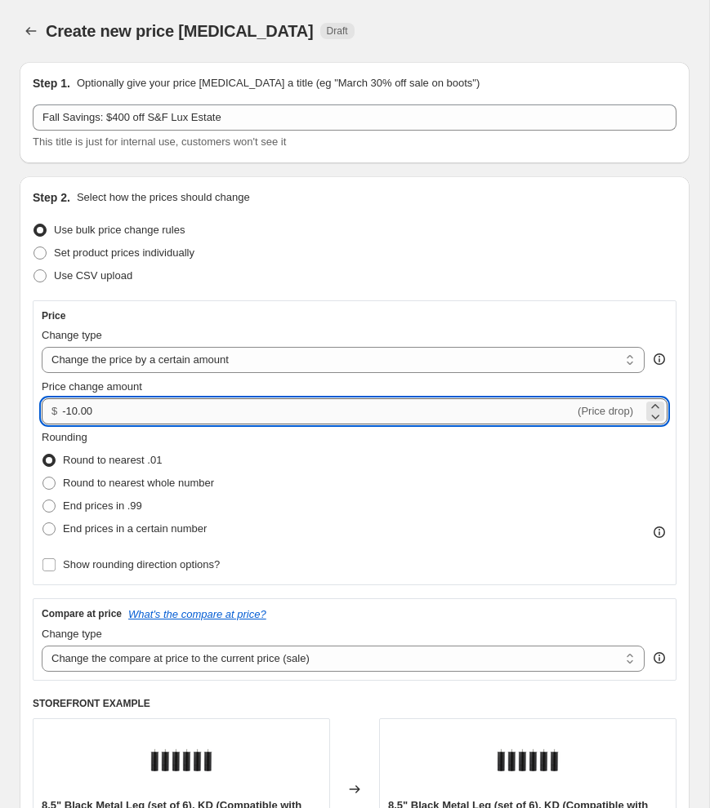
click at [74, 412] on input "-10.00" at bounding box center [318, 412] width 512 height 26
type input "-400.00"
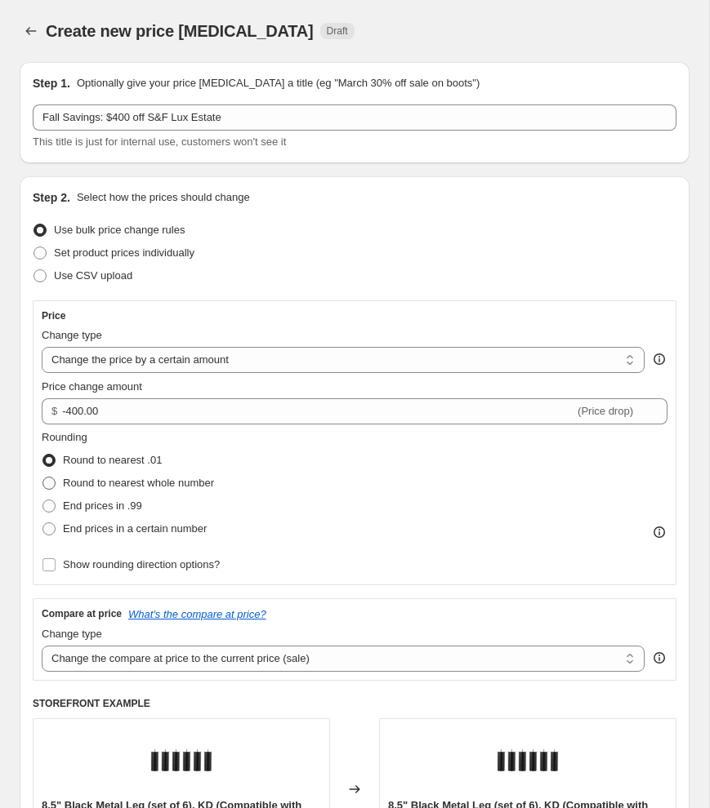
click at [49, 486] on span at bounding box center [48, 483] width 13 height 13
click at [43, 478] on input "Round to nearest whole number" at bounding box center [42, 477] width 1 height 1
radio input "true"
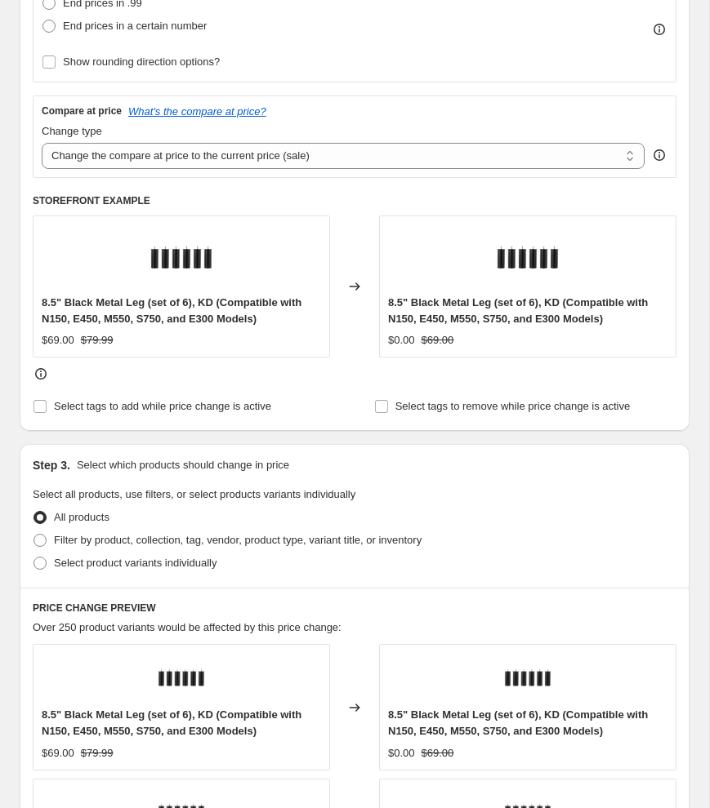
scroll to position [505, 0]
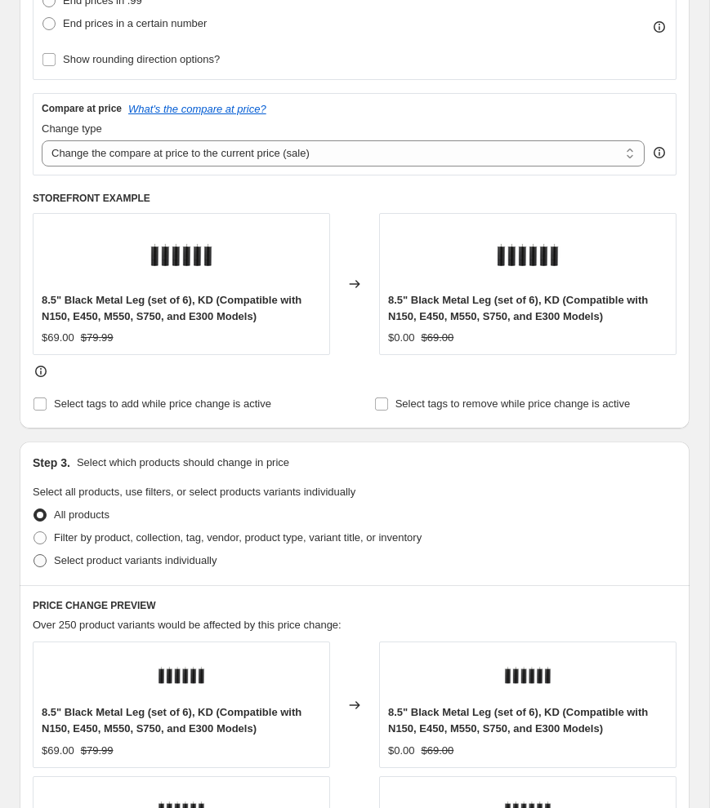
click at [42, 562] on span at bounding box center [39, 560] width 13 height 13
click at [34, 555] on input "Select product variants individually" at bounding box center [33, 554] width 1 height 1
radio input "true"
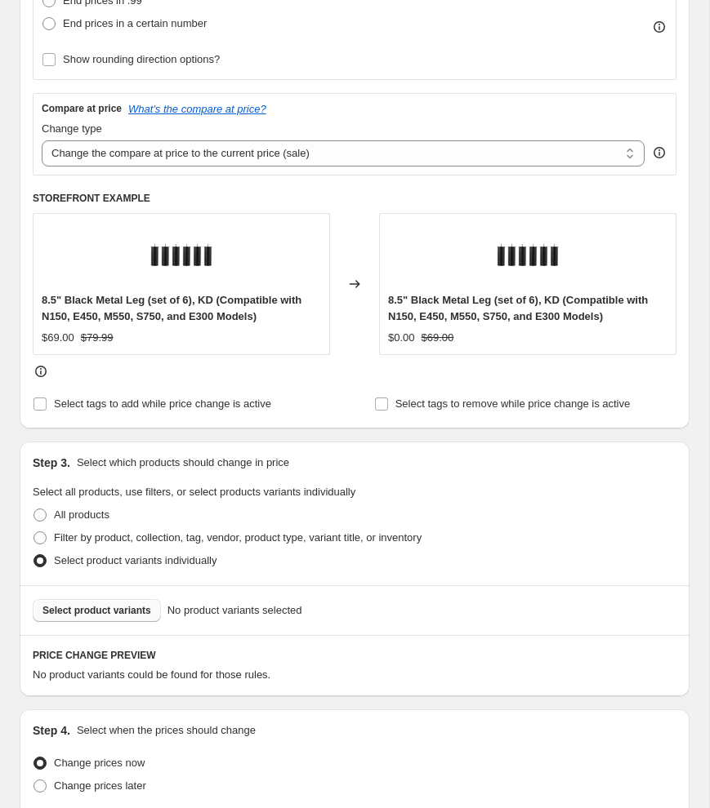
click at [54, 619] on button "Select product variants" at bounding box center [97, 610] width 128 height 23
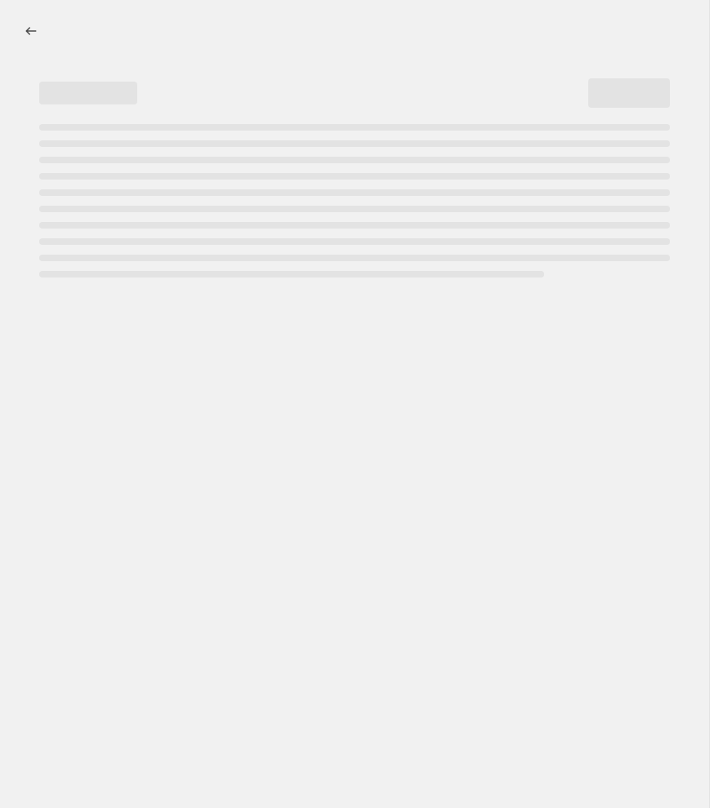
select select "percentage"
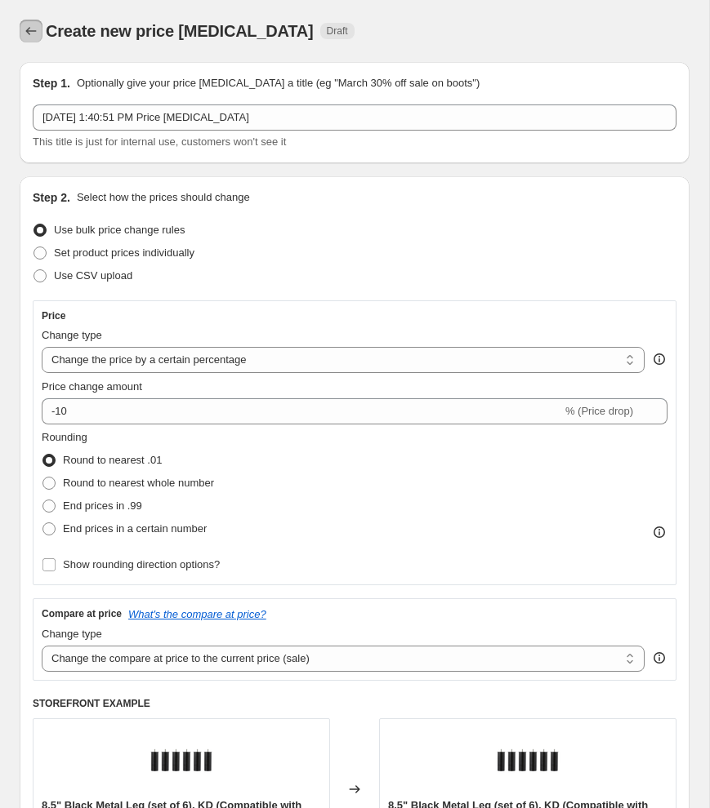
click at [24, 23] on button "Price change jobs" at bounding box center [31, 31] width 23 height 23
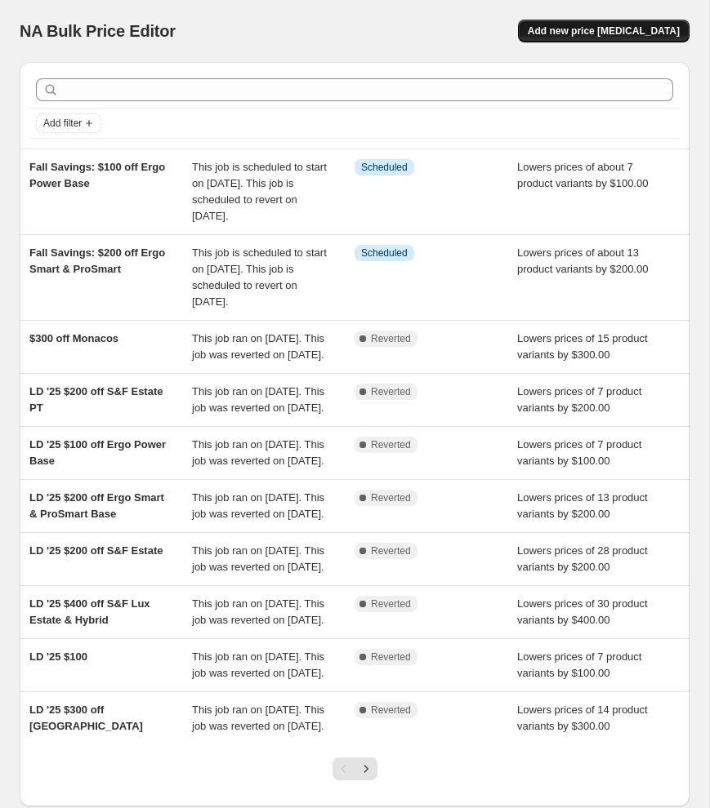
click at [565, 33] on span "Add new price [MEDICAL_DATA]" at bounding box center [604, 30] width 152 height 13
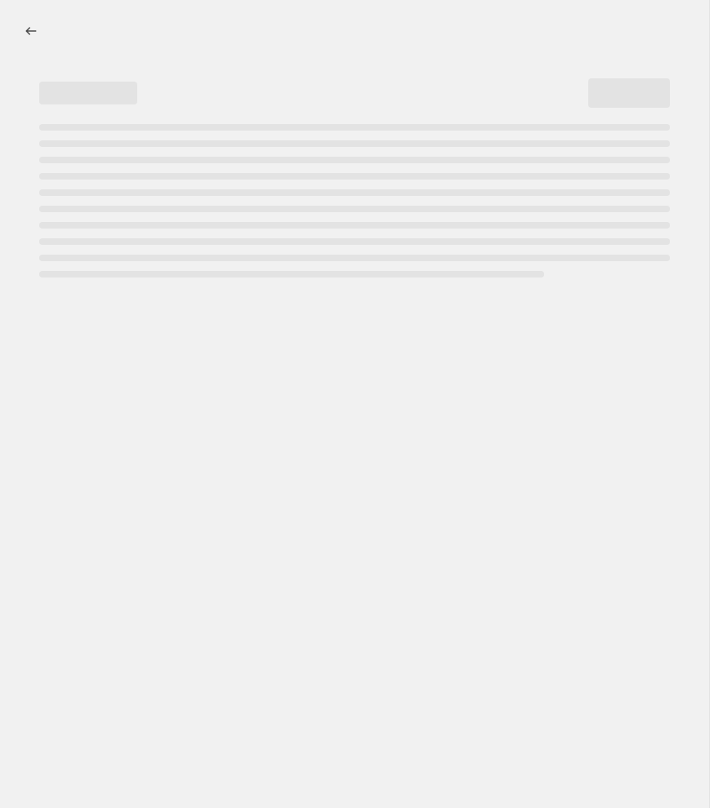
select select "percentage"
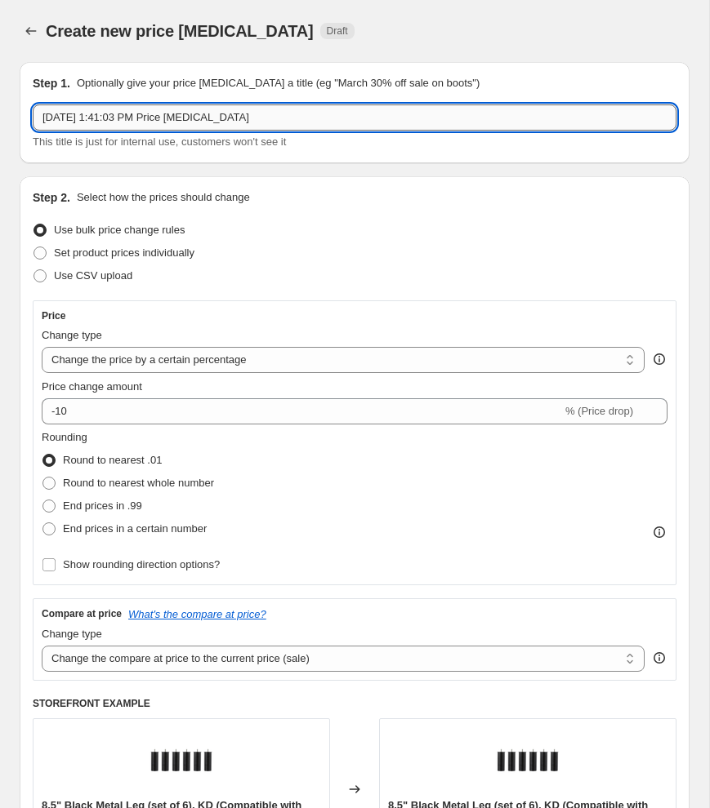
click at [104, 126] on input "[DATE] 1:41:03 PM Price [MEDICAL_DATA]" at bounding box center [354, 118] width 643 height 26
drag, startPoint x: 326, startPoint y: 122, endPoint x: 44, endPoint y: 104, distance: 282.4
click at [44, 105] on input "Sep 26, 2025, 1:41:03 PM Price change job" at bounding box center [354, 118] width 643 height 26
type input "Fall Savings: $400 off S&F Lux Estate"
click at [52, 484] on span at bounding box center [48, 483] width 13 height 13
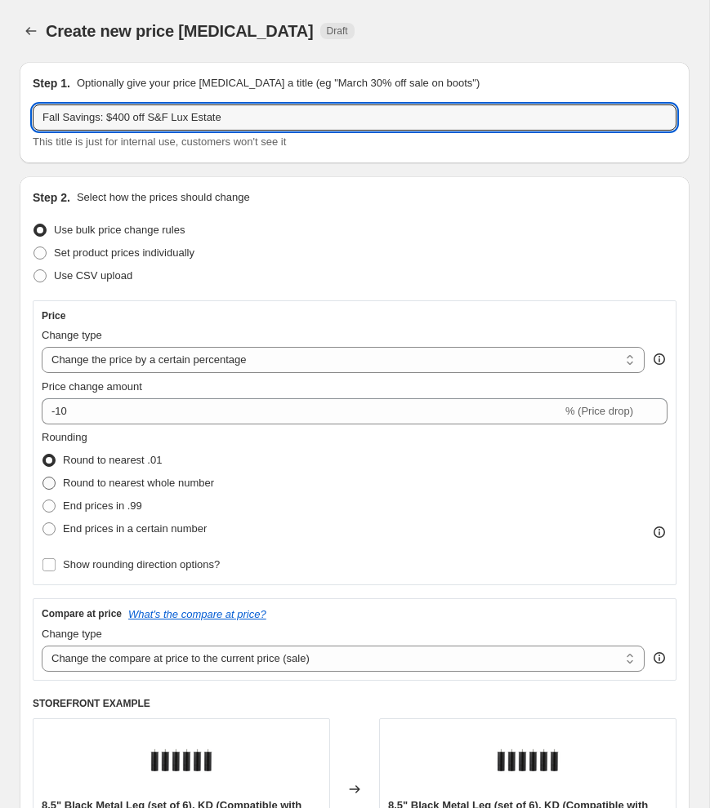
click at [43, 478] on input "Round to nearest whole number" at bounding box center [42, 477] width 1 height 1
radio input "true"
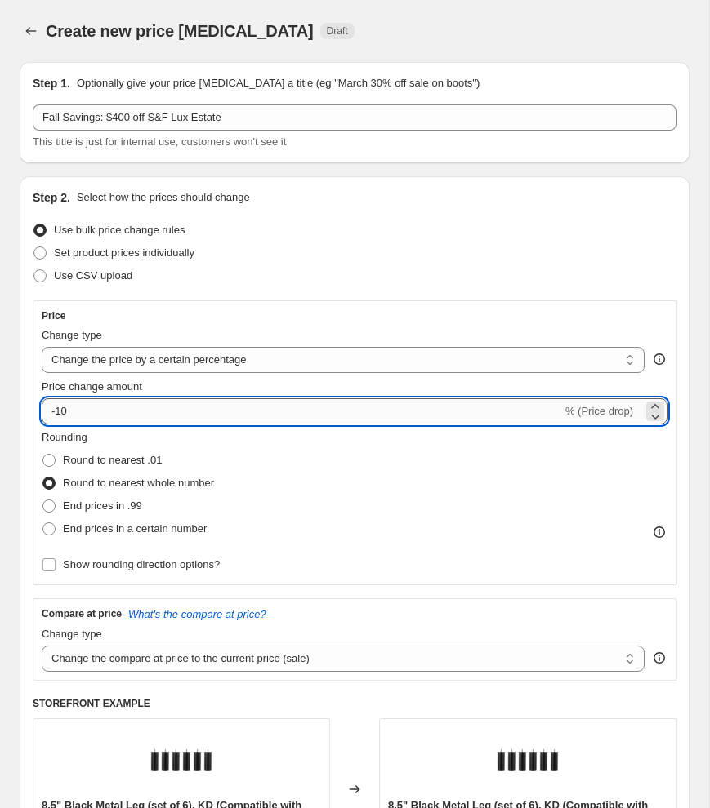
drag, startPoint x: 69, startPoint y: 412, endPoint x: 56, endPoint y: 411, distance: 14.0
click at [56, 411] on input "-10" at bounding box center [302, 412] width 520 height 26
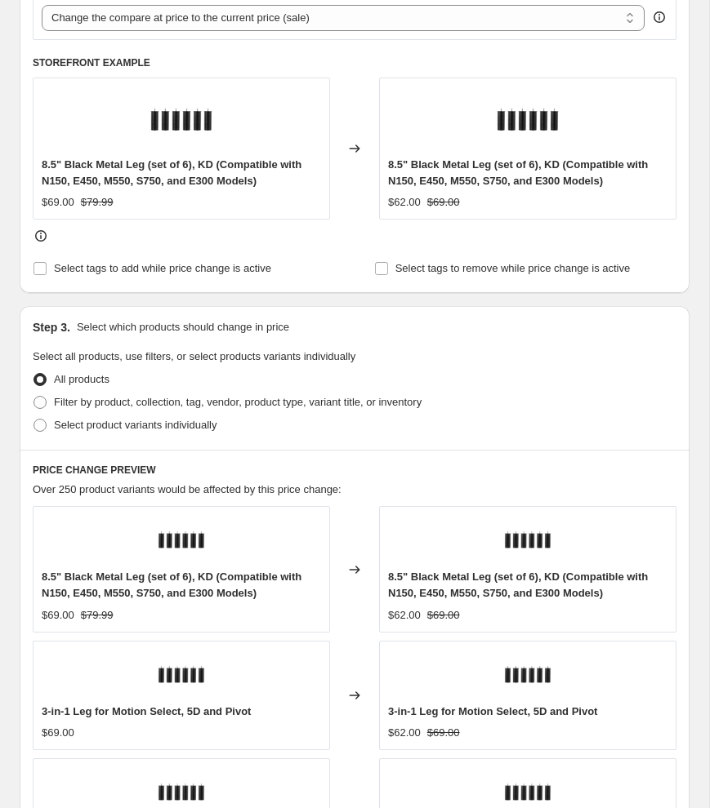
scroll to position [651, 0]
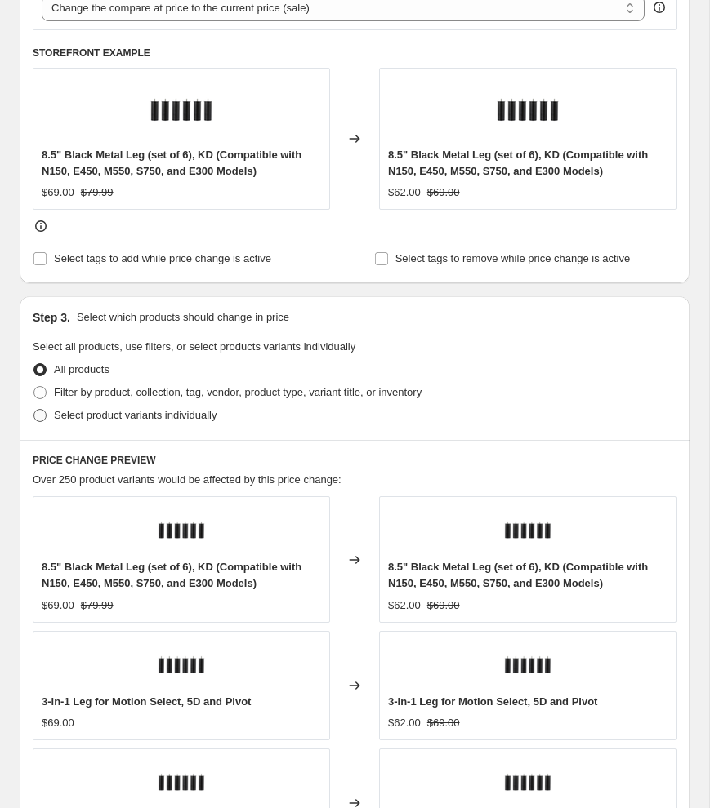
type input "-100"
click at [42, 415] on span at bounding box center [39, 415] width 13 height 13
click at [34, 410] on input "Select product variants individually" at bounding box center [33, 409] width 1 height 1
radio input "true"
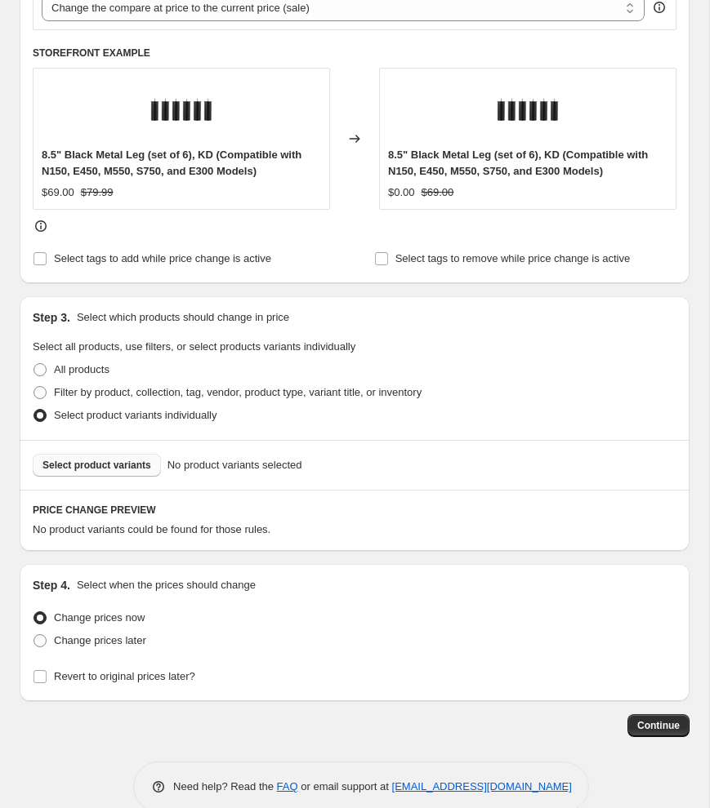
click at [61, 468] on span "Select product variants" at bounding box center [96, 465] width 109 height 13
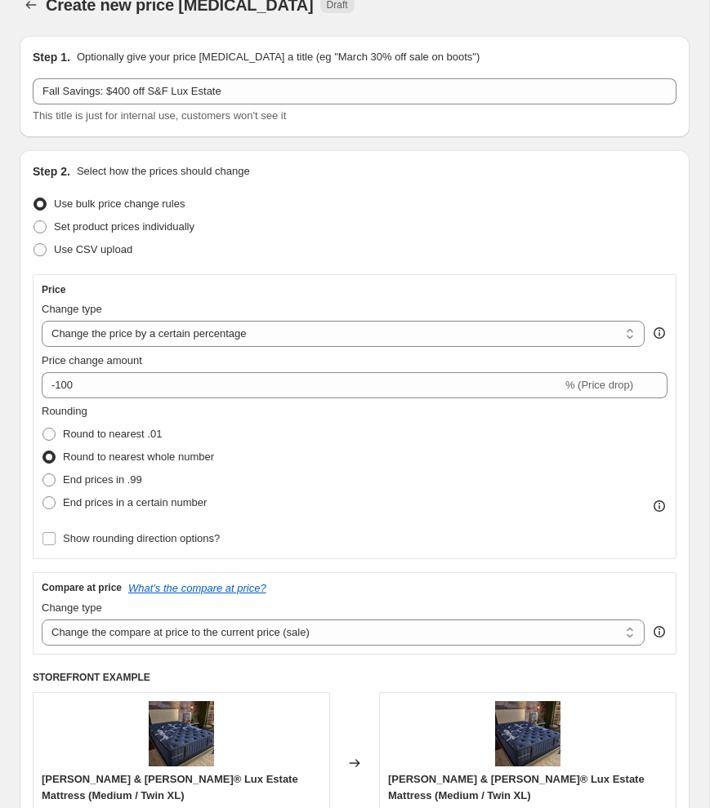
scroll to position [0, 0]
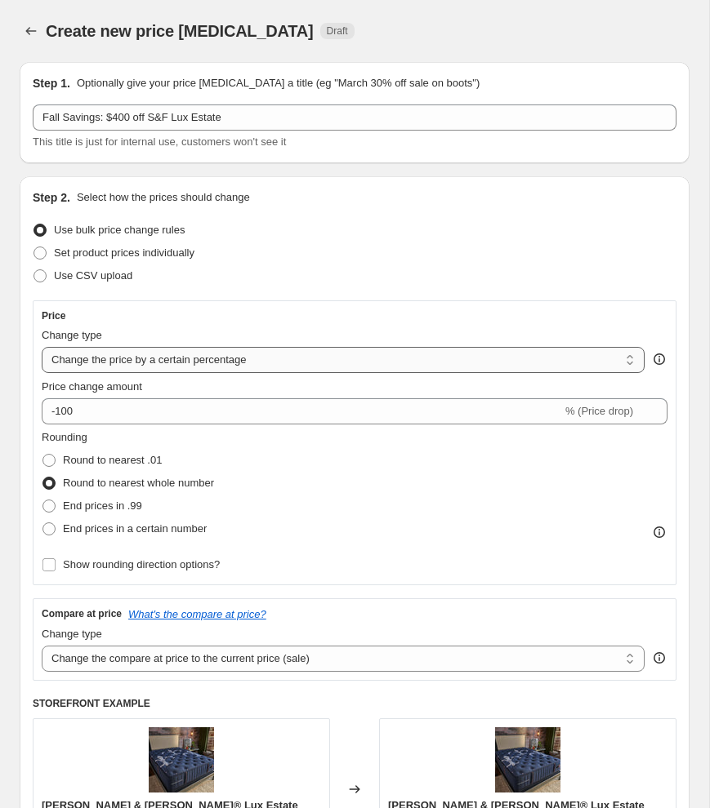
click at [75, 357] on select "Change the price to a certain amount Change the price by a certain amount Chang…" at bounding box center [343, 360] width 603 height 26
select select "by"
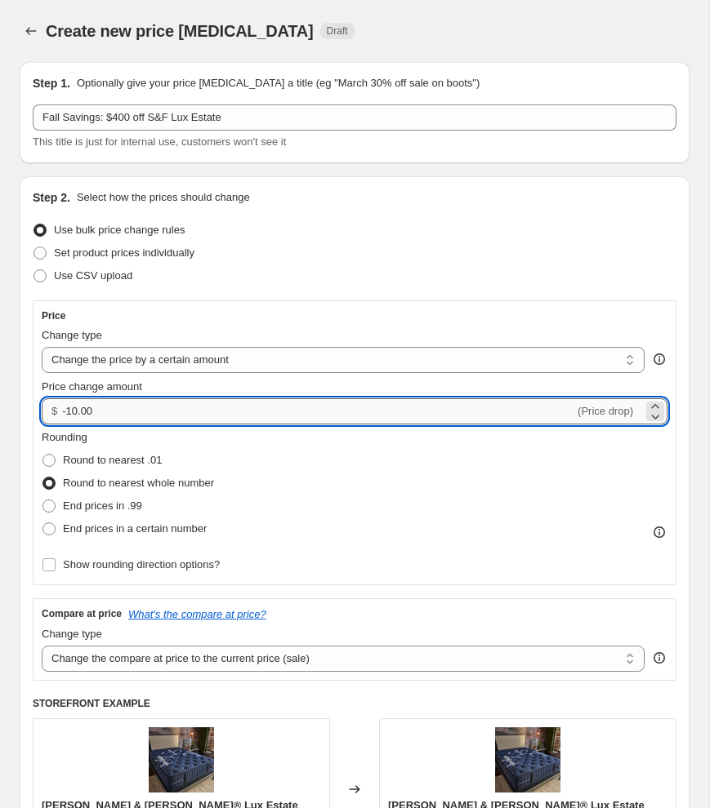
drag, startPoint x: 112, startPoint y: 412, endPoint x: 69, endPoint y: 412, distance: 43.3
click at [69, 412] on input "-10.00" at bounding box center [318, 412] width 512 height 26
type input "-400.00"
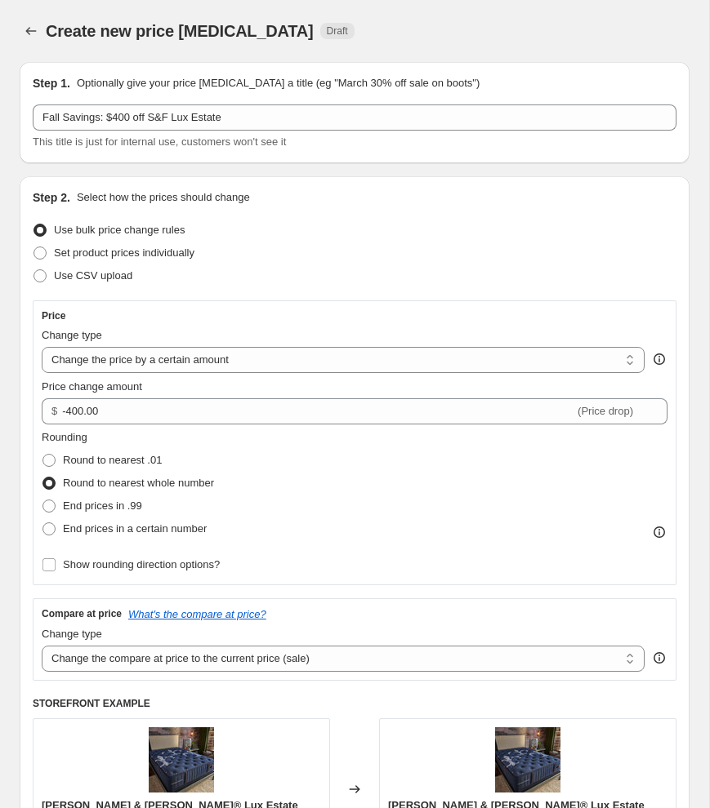
click at [186, 323] on div "Price Change type Change the price to a certain amount Change the price by a ce…" at bounding box center [355, 442] width 626 height 267
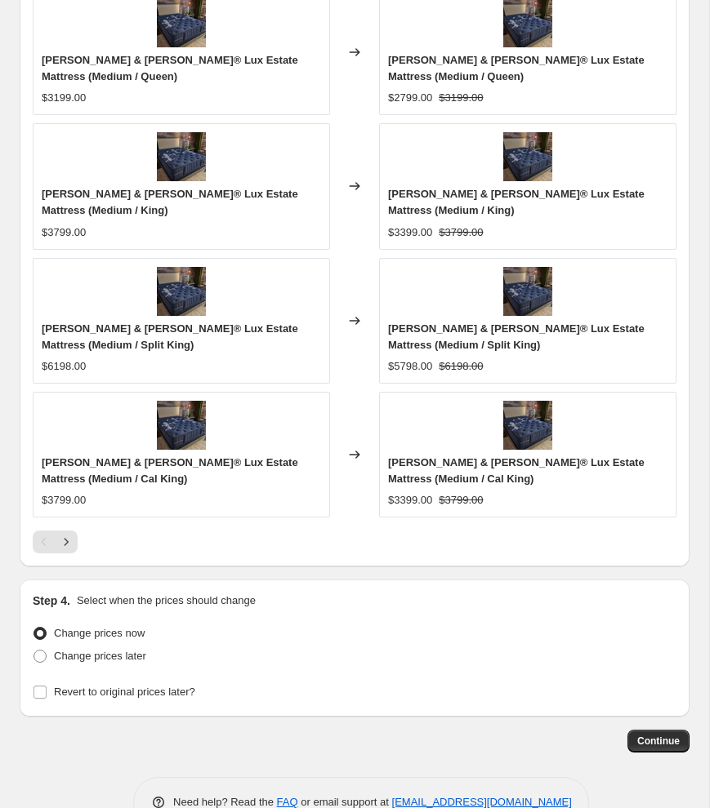
scroll to position [1387, 0]
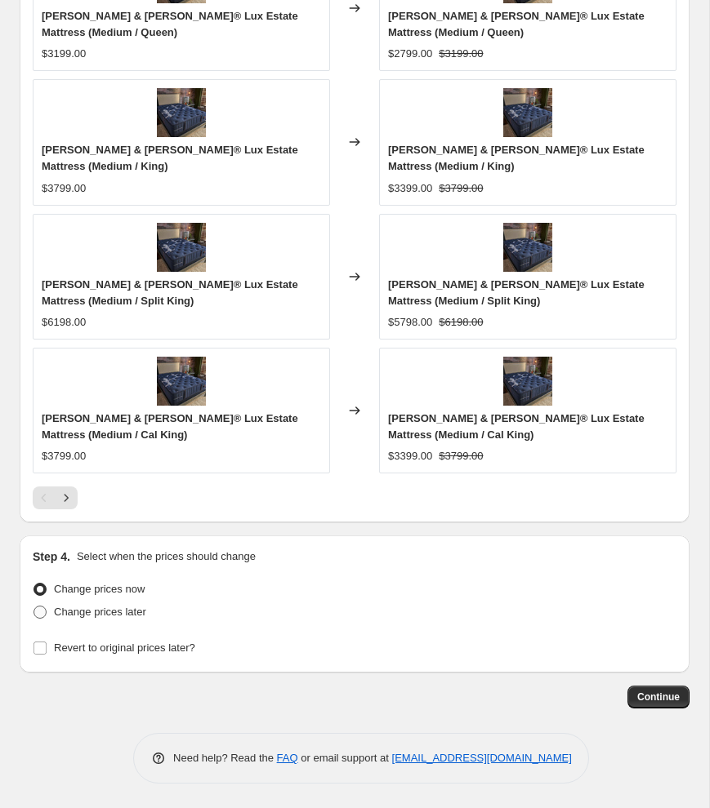
click at [45, 617] on span at bounding box center [39, 612] width 13 height 13
click at [34, 607] on input "Change prices later" at bounding box center [33, 606] width 1 height 1
radio input "true"
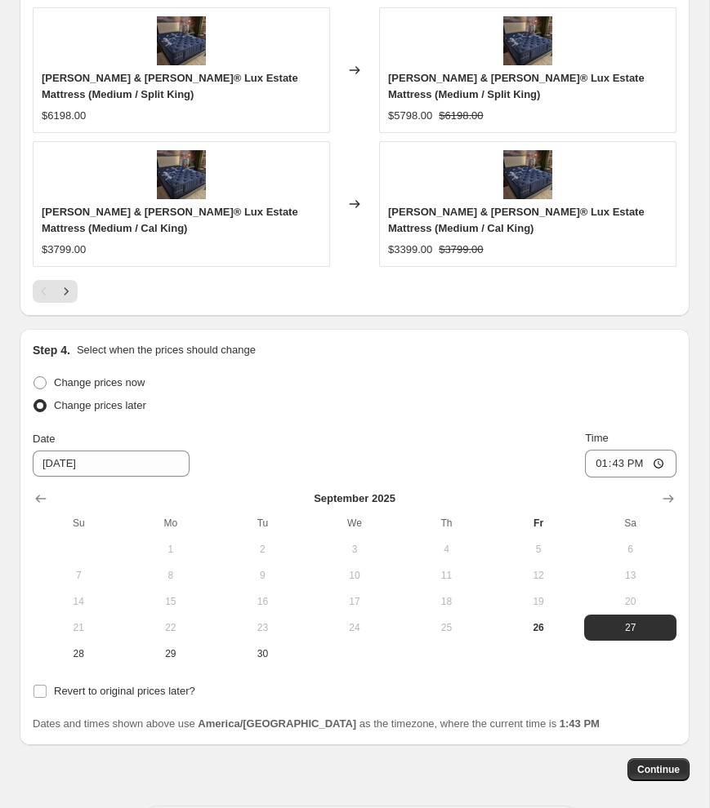
scroll to position [1619, 0]
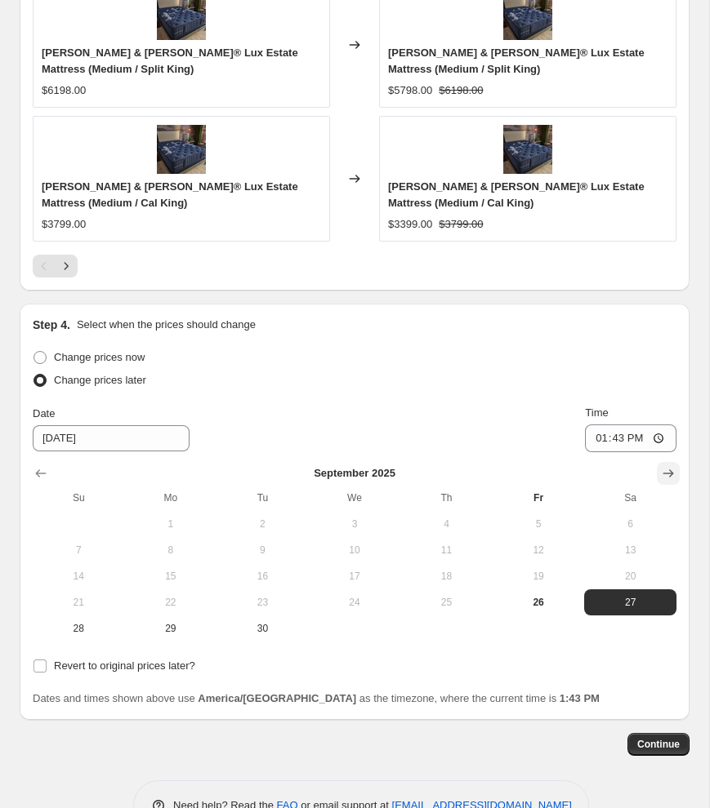
click at [667, 468] on icon "Show next month, October 2025" at bounding box center [668, 473] width 16 height 16
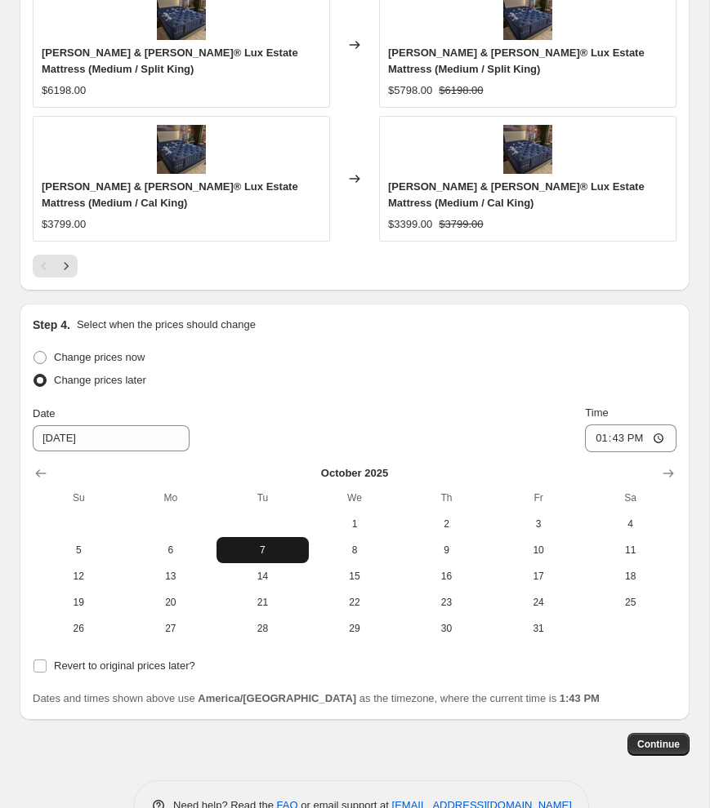
click at [263, 550] on span "7" at bounding box center [262, 550] width 79 height 13
type input "10/7/2025"
click at [588, 439] on input "13:43" at bounding box center [630, 439] width 91 height 28
type input "06:00"
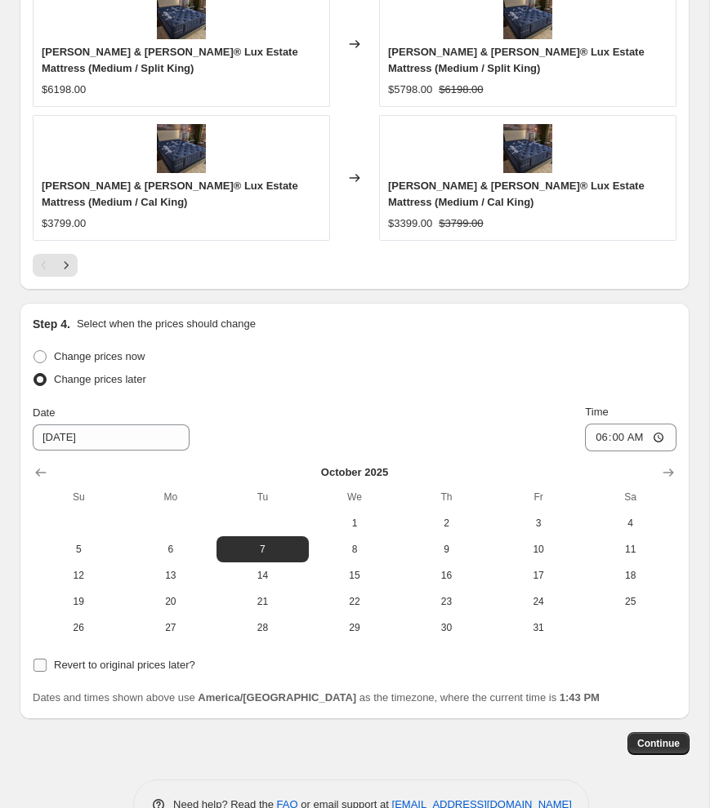
click at [47, 665] on span at bounding box center [40, 665] width 15 height 15
click at [47, 665] on input "Revert to original prices later?" at bounding box center [39, 665] width 13 height 13
checkbox input "true"
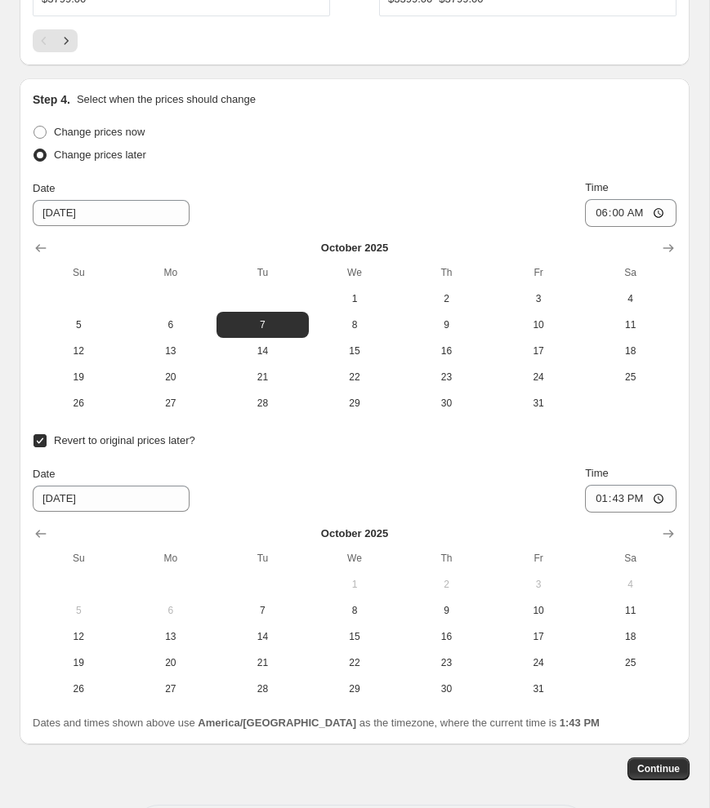
scroll to position [1916, 0]
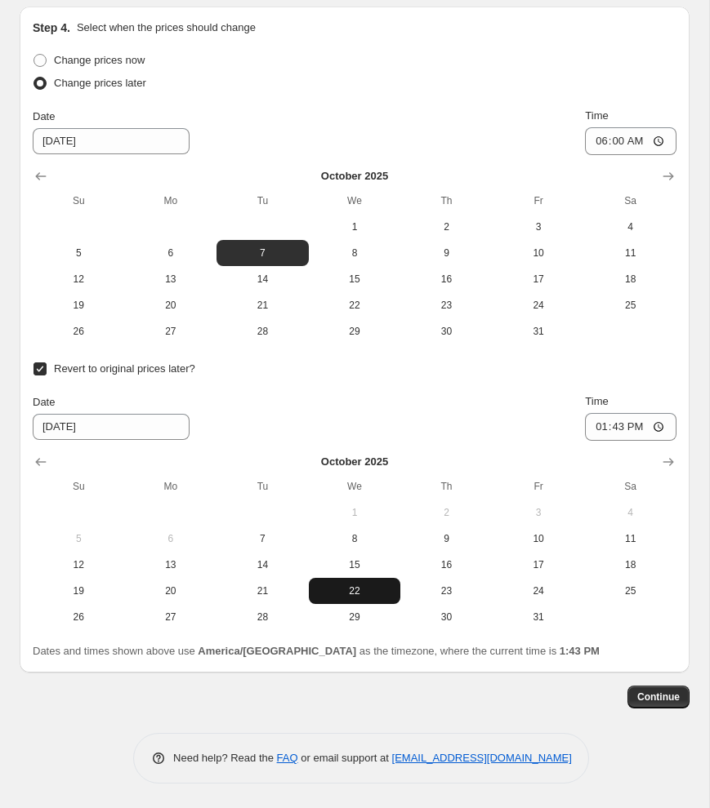
click at [354, 599] on button "22" at bounding box center [355, 591] width 92 height 26
drag, startPoint x: 265, startPoint y: 592, endPoint x: 254, endPoint y: 594, distance: 10.7
click at [264, 592] on span "21" at bounding box center [262, 591] width 79 height 13
type input "10/21/2025"
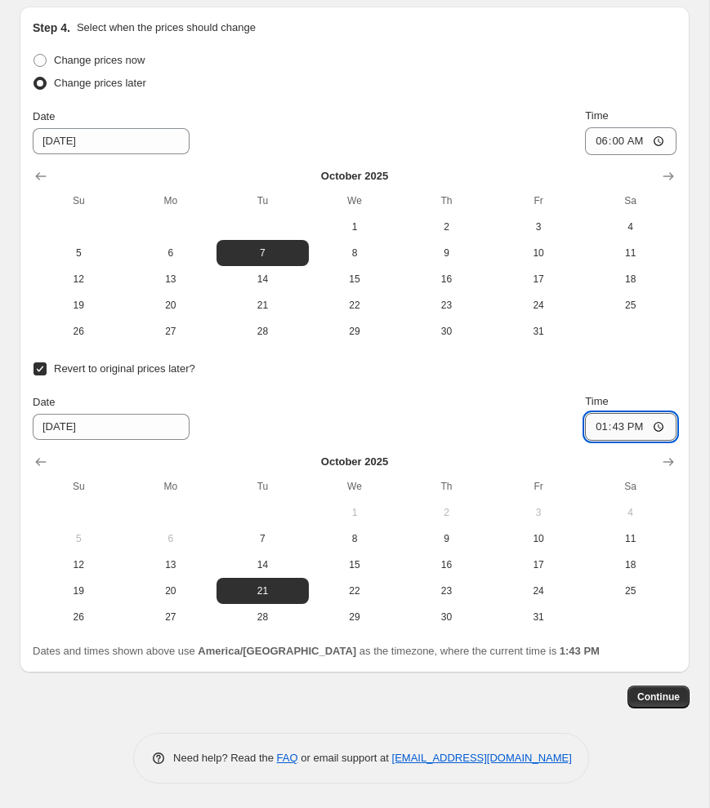
click at [592, 429] on input "13:43" at bounding box center [630, 427] width 91 height 28
type input "22:00"
click at [670, 694] on span "Continue" at bounding box center [658, 697] width 42 height 13
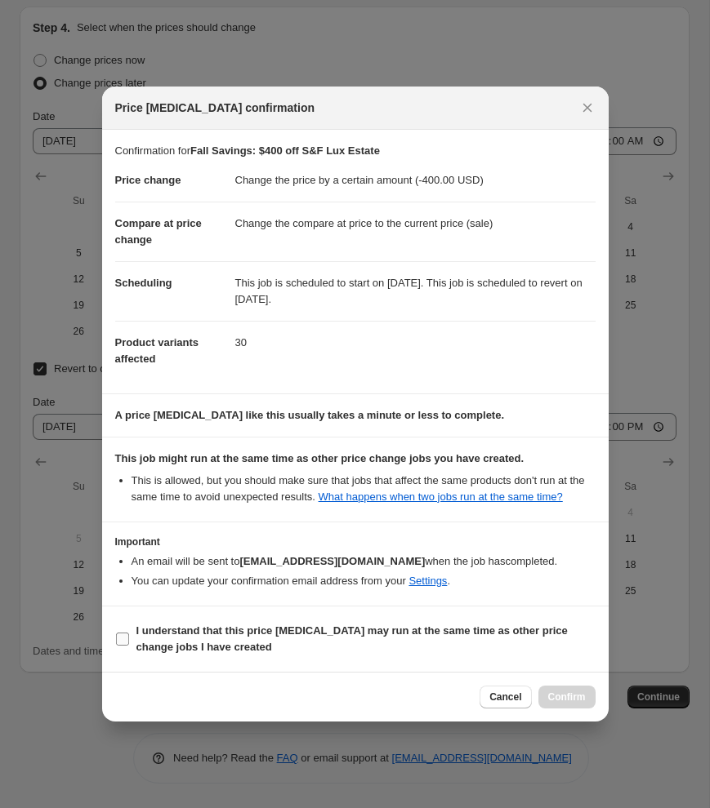
click at [146, 641] on b "I understand that this price [MEDICAL_DATA] may run at the same time as other p…" at bounding box center [351, 639] width 431 height 29
click at [129, 641] on input "I understand that this price [MEDICAL_DATA] may run at the same time as other p…" at bounding box center [122, 639] width 13 height 13
checkbox input "true"
click at [578, 704] on span "Confirm" at bounding box center [567, 697] width 38 height 13
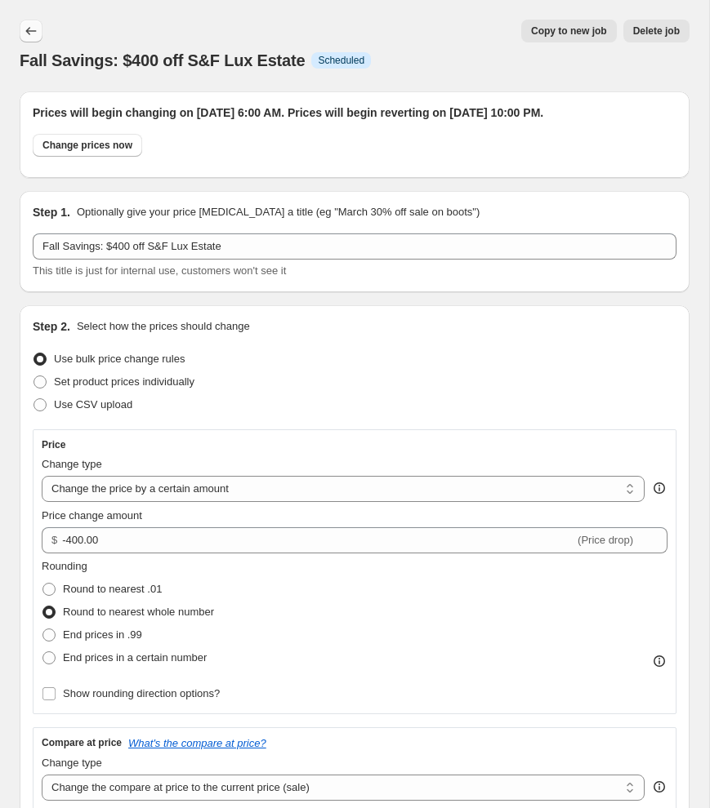
click at [28, 31] on icon "Price change jobs" at bounding box center [31, 31] width 11 height 8
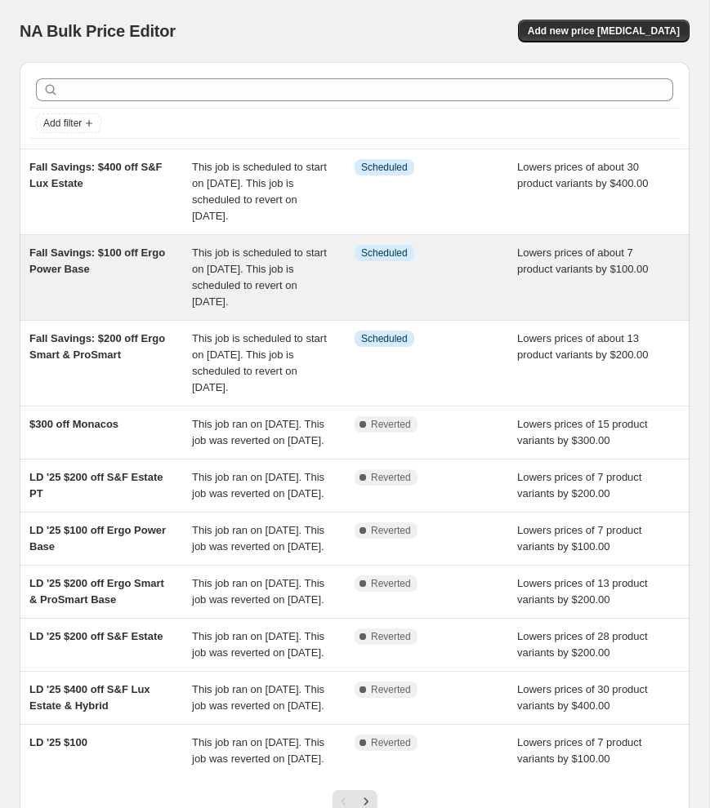
click at [67, 265] on span "Fall Savings: $100 off Ergo Power Base" at bounding box center [97, 261] width 136 height 29
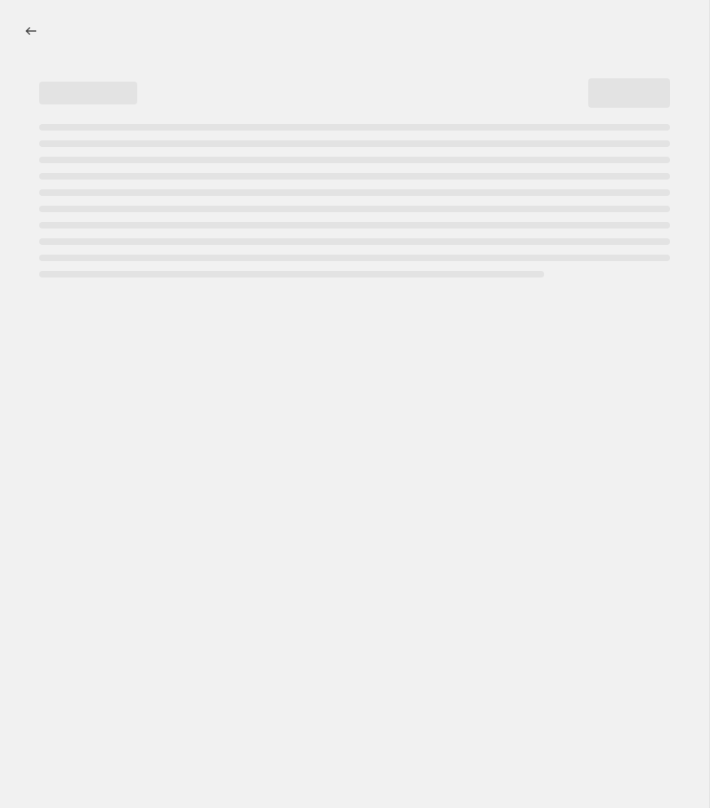
select select "by"
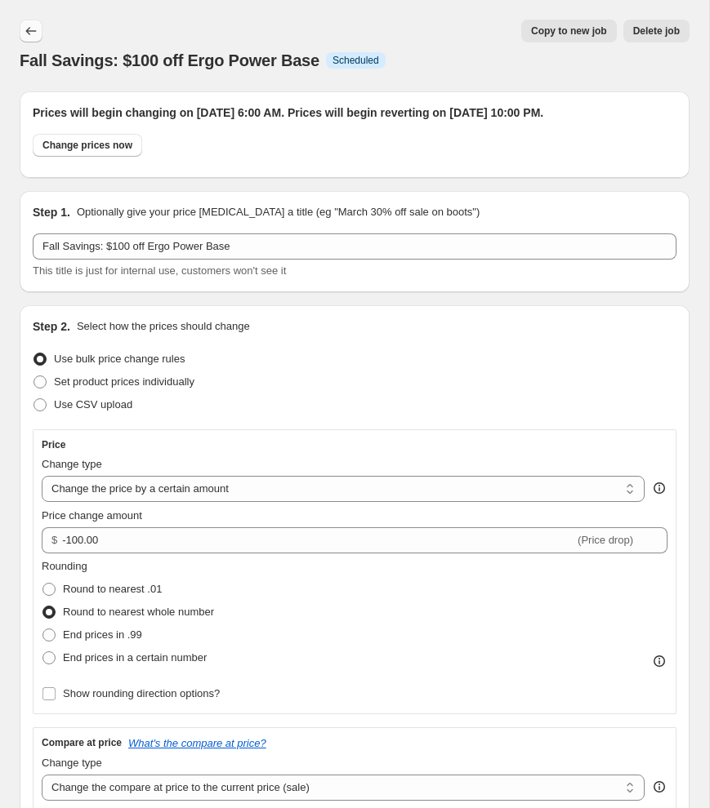
click at [24, 31] on icon "Price change jobs" at bounding box center [31, 31] width 16 height 16
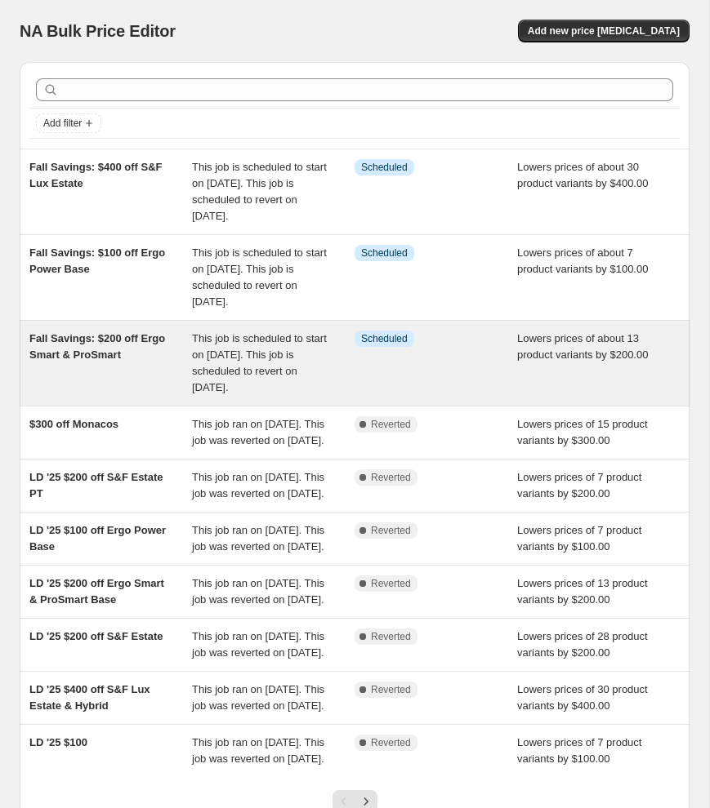
click at [108, 338] on span "Fall Savings: $200 off Ergo Smart & ProSmart" at bounding box center [97, 346] width 136 height 29
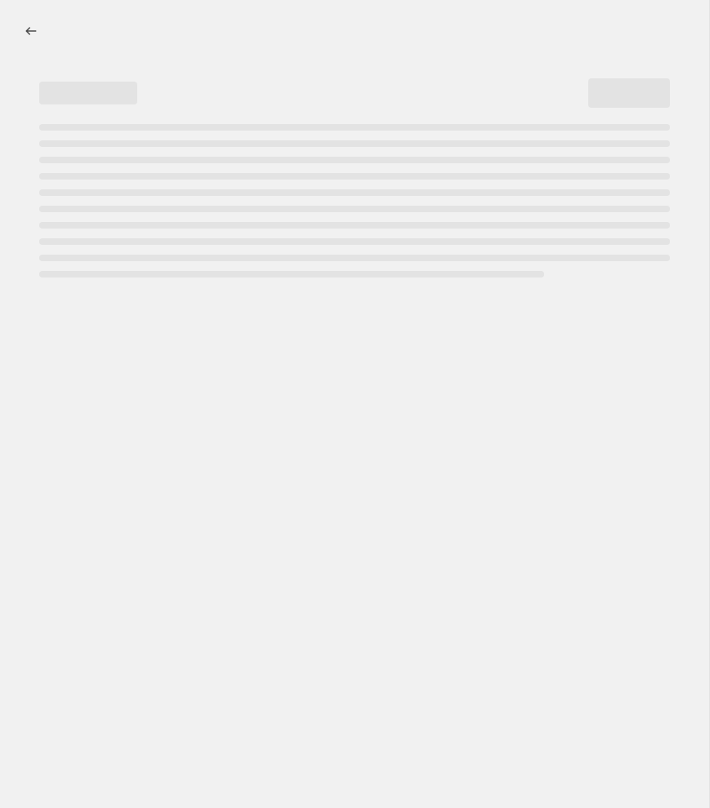
select select "by"
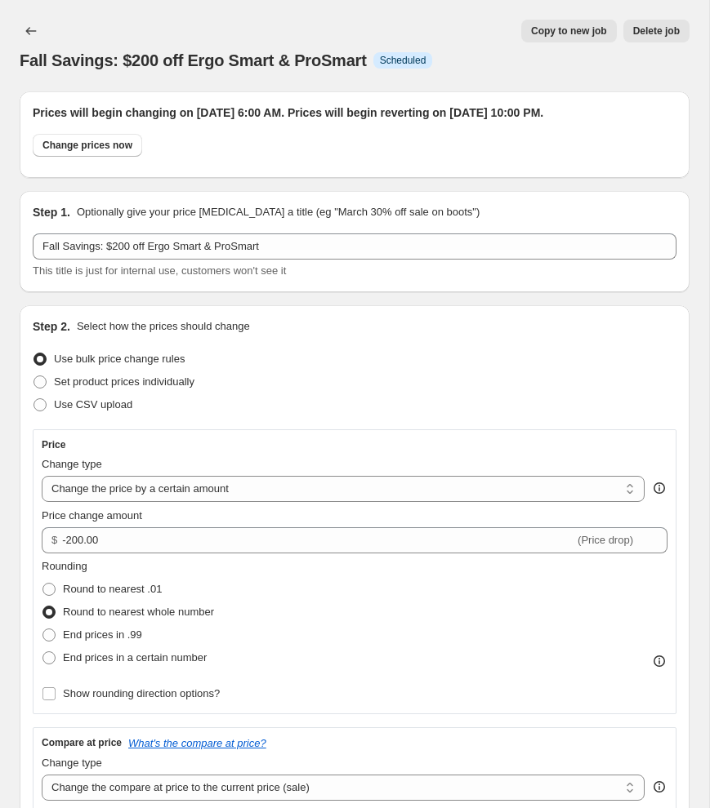
click at [25, 42] on div "Fall Savings: $200 off Ergo Smart & ProSmart Info Scheduled Copy to new job Del…" at bounding box center [355, 46] width 670 height 52
click at [29, 32] on icon "Price change jobs" at bounding box center [31, 31] width 16 height 16
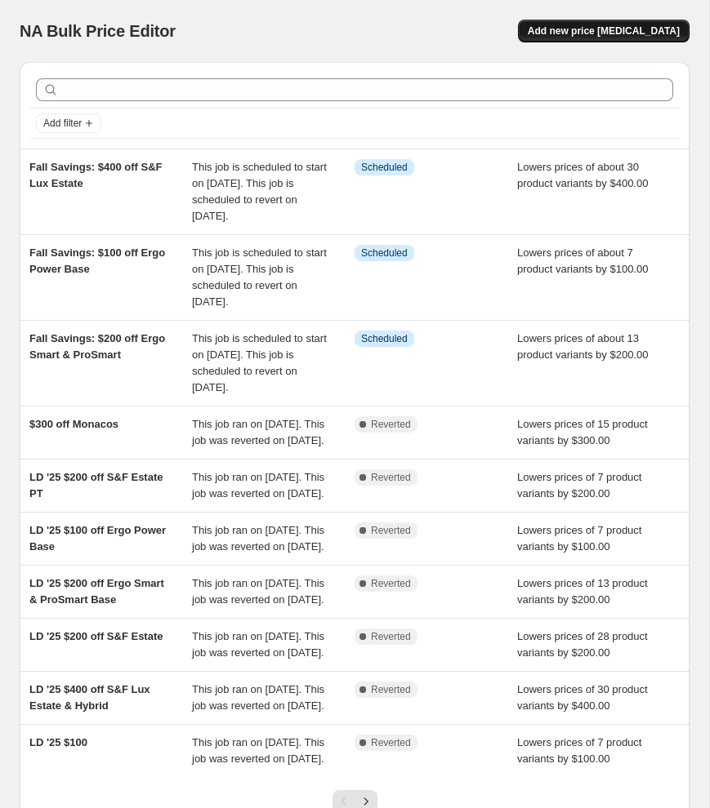
click at [670, 29] on span "Add new price [MEDICAL_DATA]" at bounding box center [604, 30] width 152 height 13
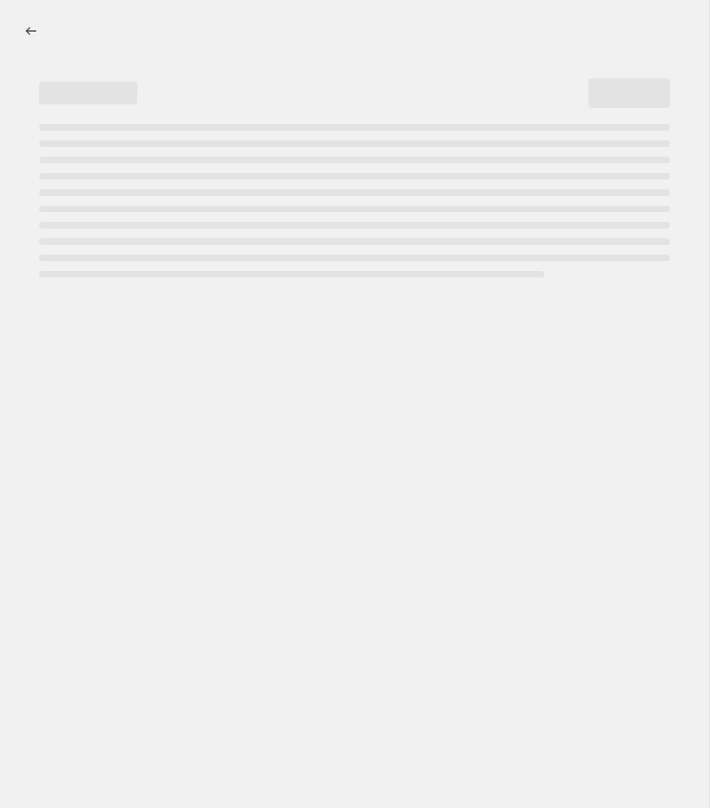
select select "percentage"
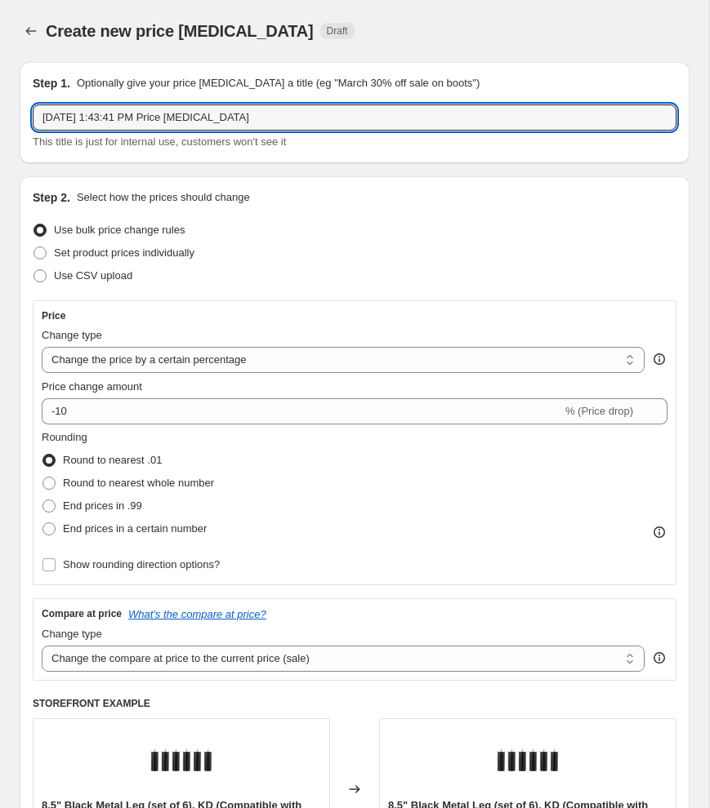
drag, startPoint x: 313, startPoint y: 120, endPoint x: 32, endPoint y: 108, distance: 281.2
click at [32, 108] on div "Step 1. Optionally give your price change job a title (eg "March 30% off sale o…" at bounding box center [355, 112] width 670 height 101
type input "Fall Savings: $200"
click at [87, 357] on select "Change the price to a certain amount Change the price by a certain amount Chang…" at bounding box center [343, 360] width 603 height 26
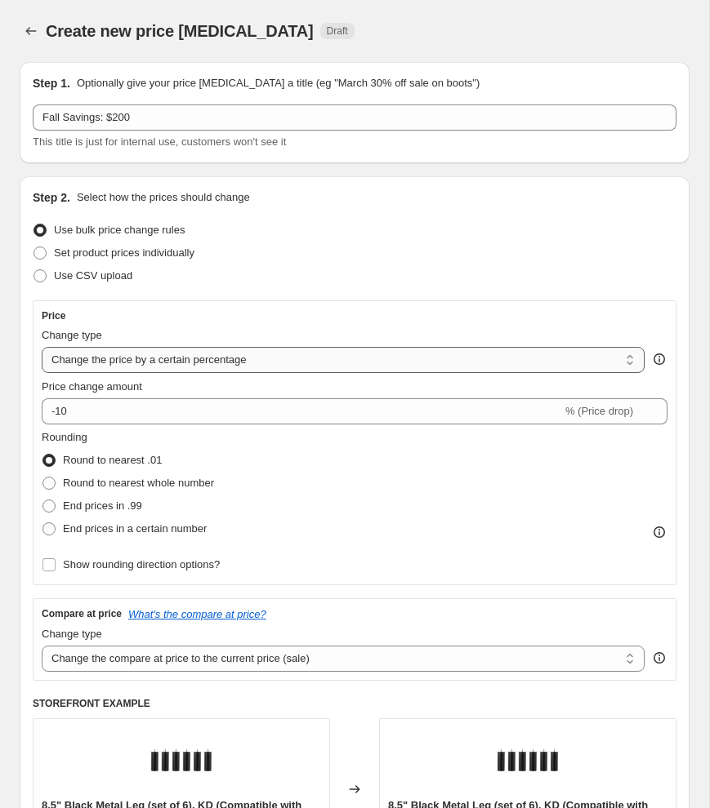
select select "by"
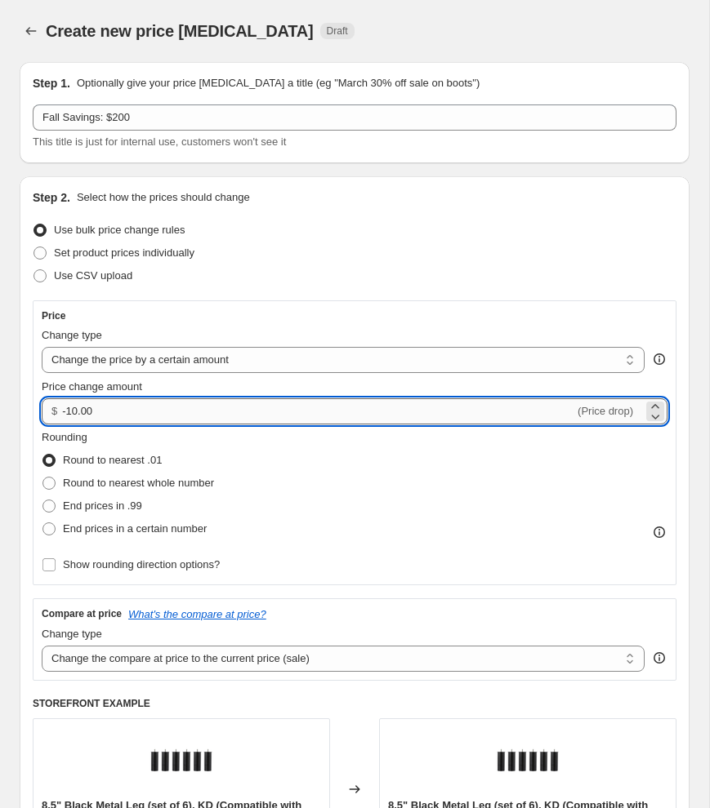
click at [70, 414] on input "-10.00" at bounding box center [318, 412] width 512 height 26
click at [73, 413] on input "-10.00" at bounding box center [318, 412] width 512 height 26
type input "-200.00"
click at [51, 483] on span at bounding box center [48, 483] width 13 height 13
click at [43, 478] on input "Round to nearest whole number" at bounding box center [42, 477] width 1 height 1
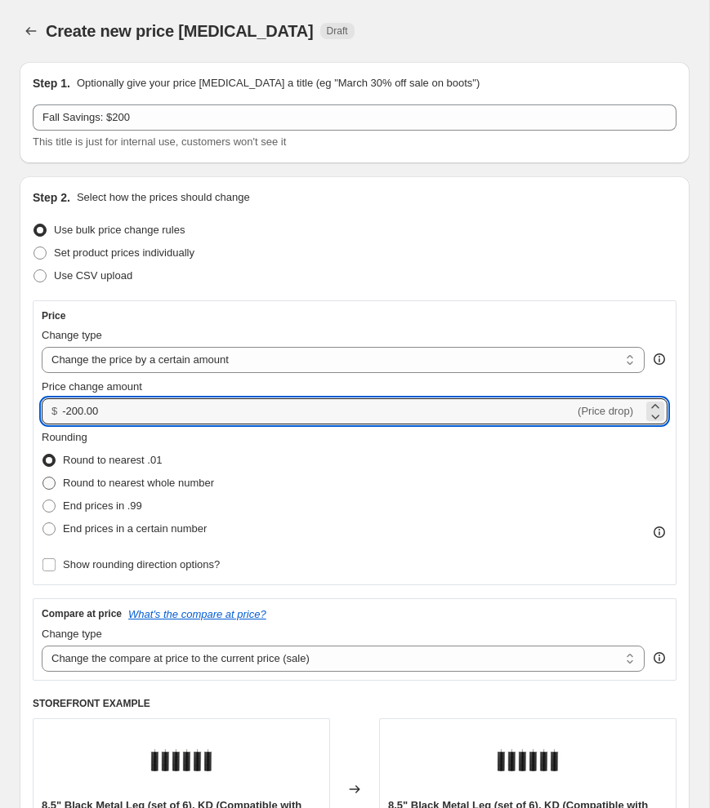
radio input "true"
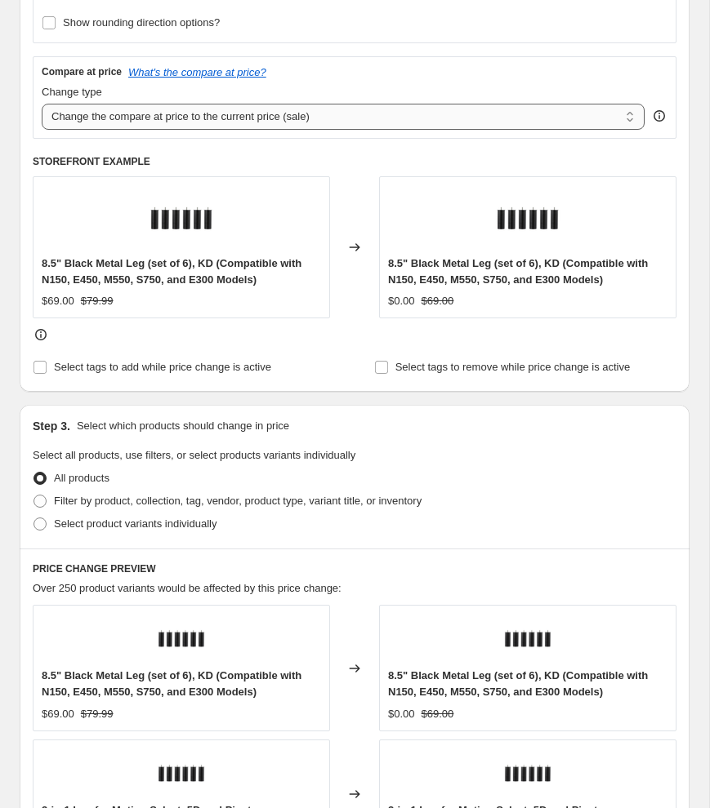
scroll to position [548, 0]
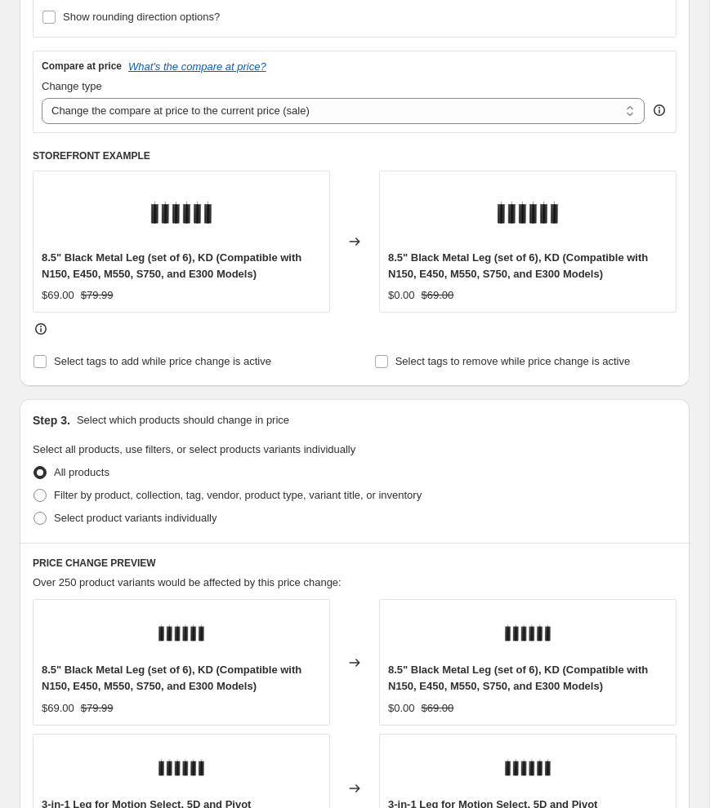
click at [36, 518] on span at bounding box center [39, 518] width 13 height 13
click at [34, 513] on input "Select product variants individually" at bounding box center [33, 512] width 1 height 1
radio input "true"
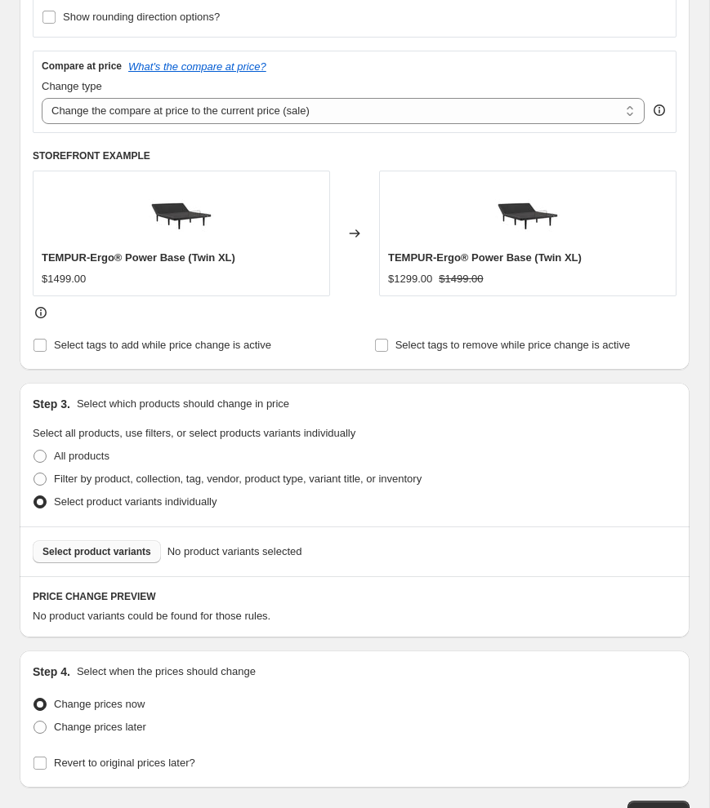
click at [58, 547] on span "Select product variants" at bounding box center [96, 551] width 109 height 13
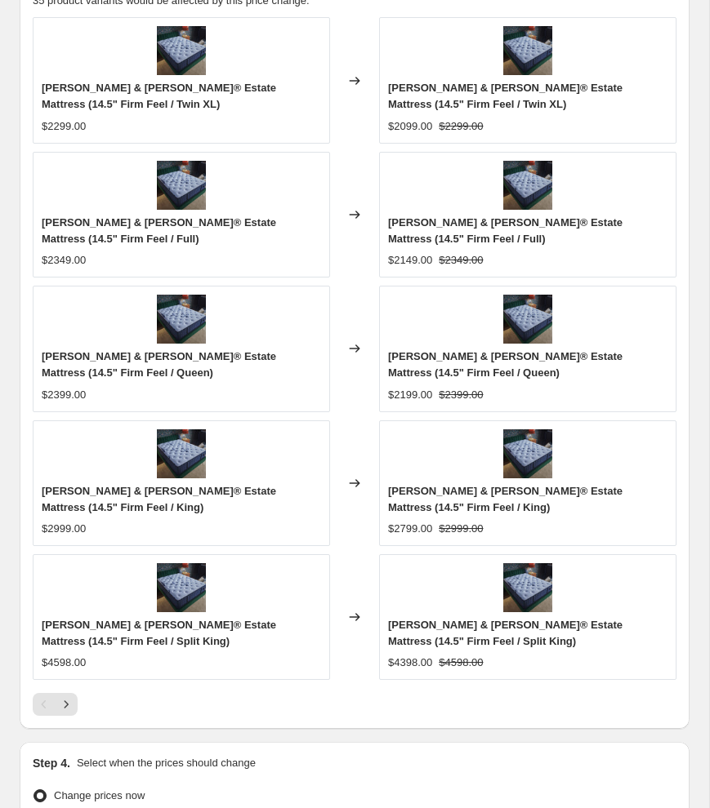
scroll to position [1387, 0]
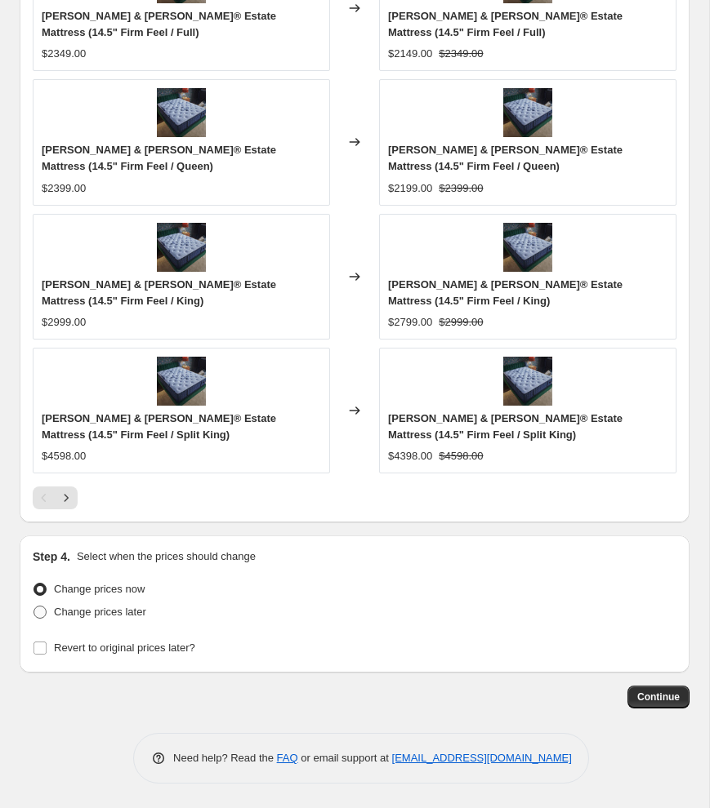
click at [42, 612] on span at bounding box center [39, 612] width 13 height 13
click at [34, 607] on input "Change prices later" at bounding box center [33, 606] width 1 height 1
radio input "true"
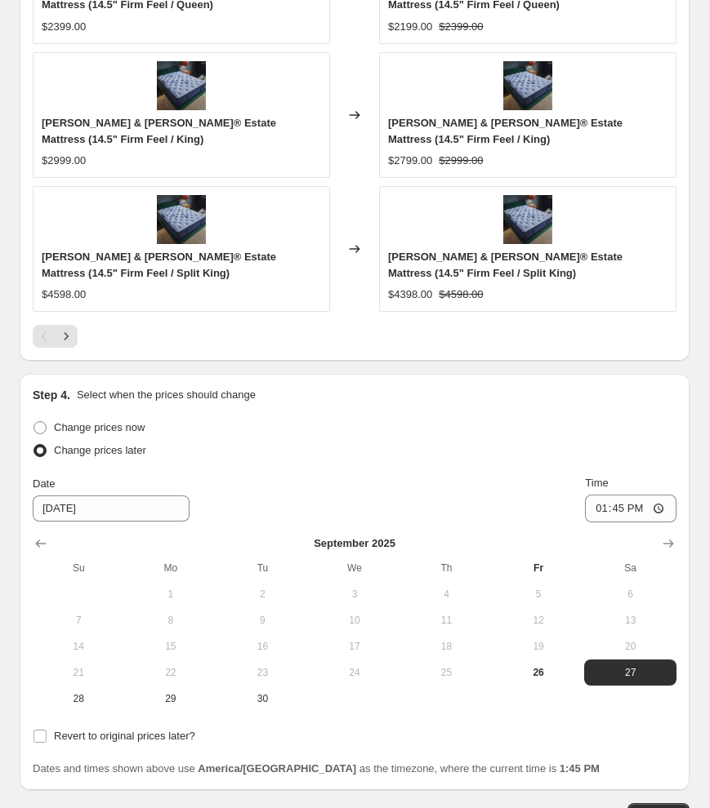
scroll to position [1666, 0]
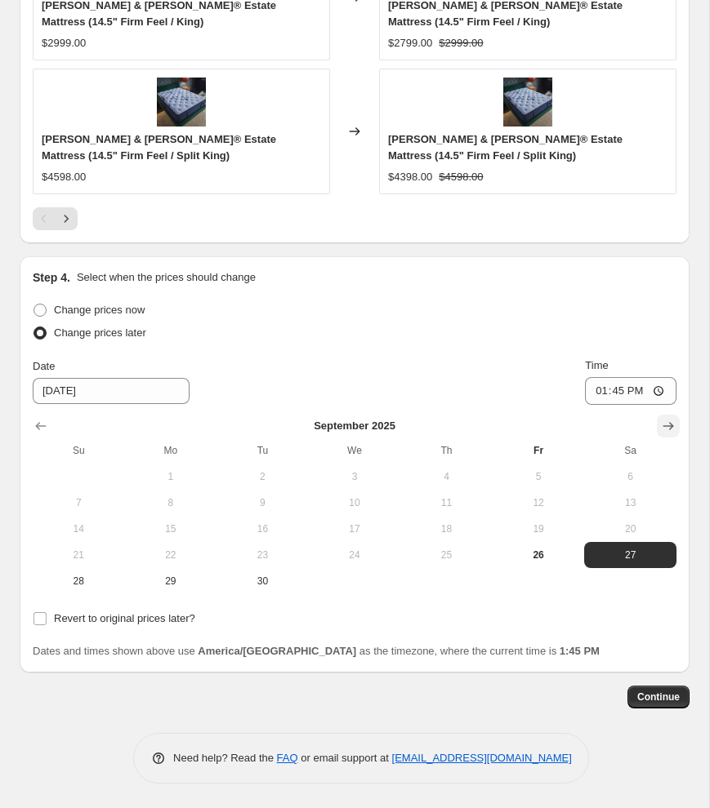
drag, startPoint x: 651, startPoint y: 426, endPoint x: 661, endPoint y: 425, distance: 9.9
click at [652, 425] on div at bounding box center [354, 426] width 643 height 16
drag, startPoint x: 666, startPoint y: 425, endPoint x: 657, endPoint y: 425, distance: 8.2
click at [666, 425] on icon "Show next month, October 2025" at bounding box center [668, 426] width 16 height 16
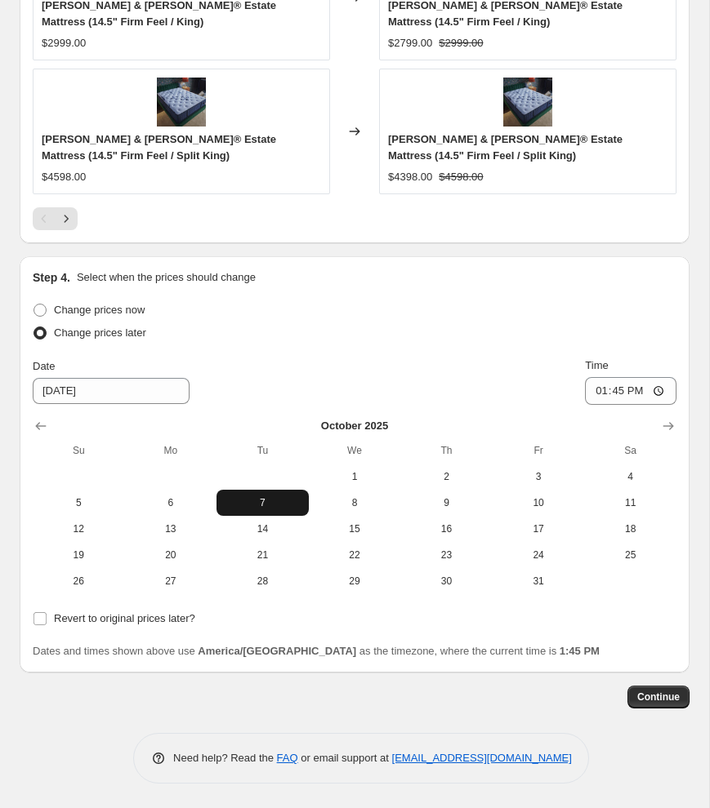
click at [262, 497] on span "7" at bounding box center [262, 502] width 79 height 13
type input "10/7/2025"
click at [598, 393] on input "13:45" at bounding box center [630, 391] width 91 height 28
click at [611, 391] on input "18:45" at bounding box center [630, 391] width 91 height 28
type input "06:00"
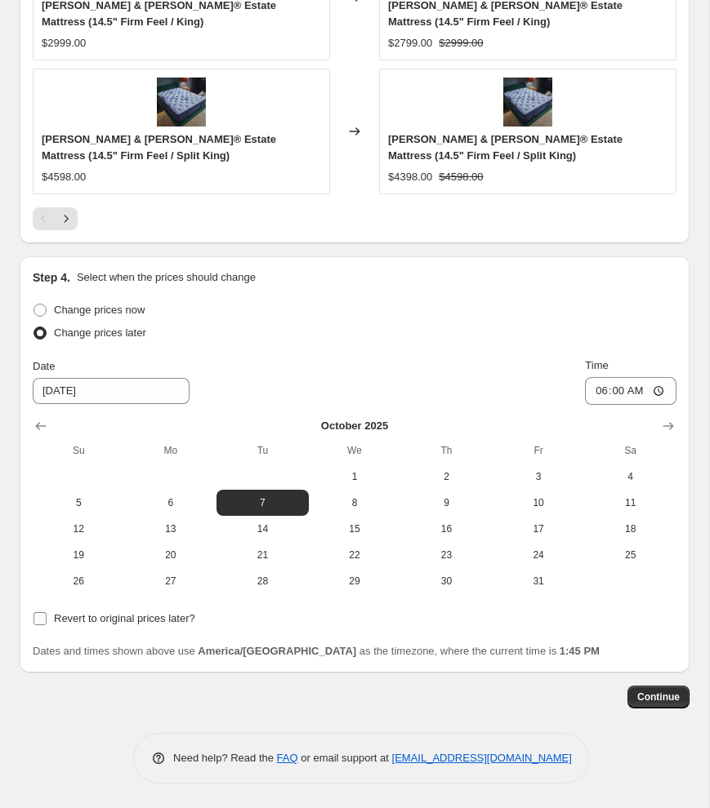
click at [43, 616] on input "Revert to original prices later?" at bounding box center [39, 618] width 13 height 13
checkbox input "true"
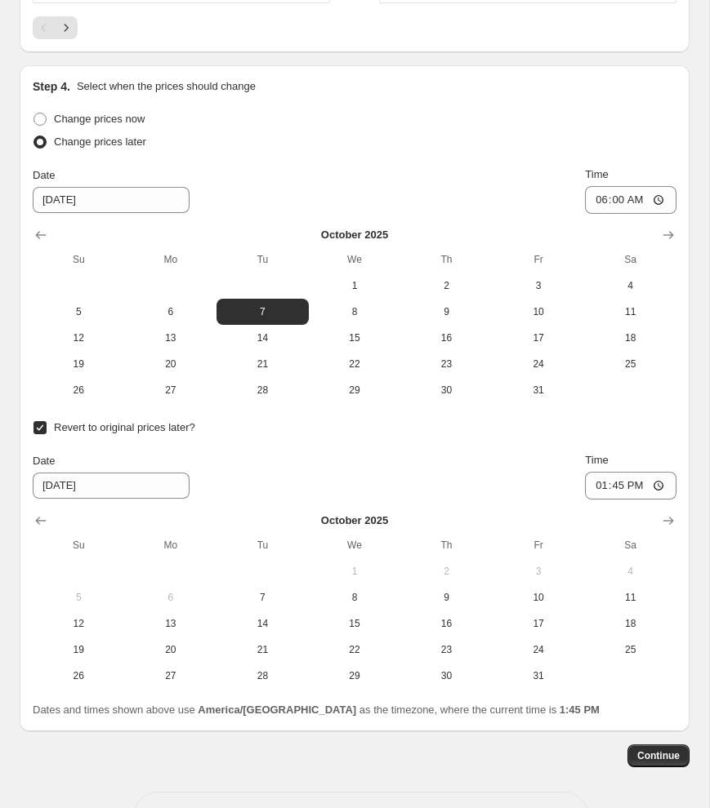
scroll to position [1916, 0]
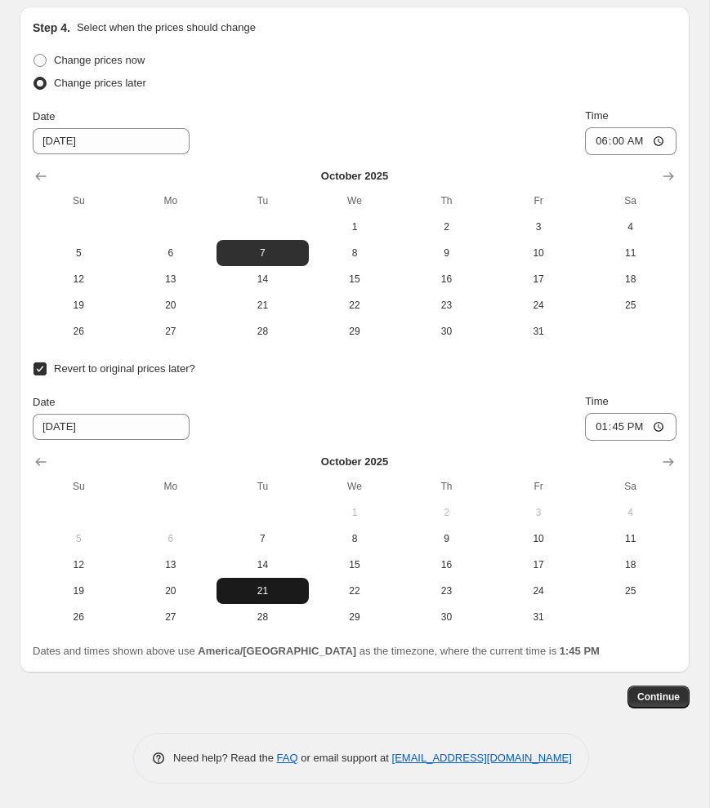
click at [249, 590] on span "21" at bounding box center [262, 591] width 79 height 13
type input "10/21/2025"
click at [590, 424] on input "13:45" at bounding box center [630, 427] width 91 height 28
click at [616, 427] on input "22:45" at bounding box center [630, 427] width 91 height 28
type input "22:00"
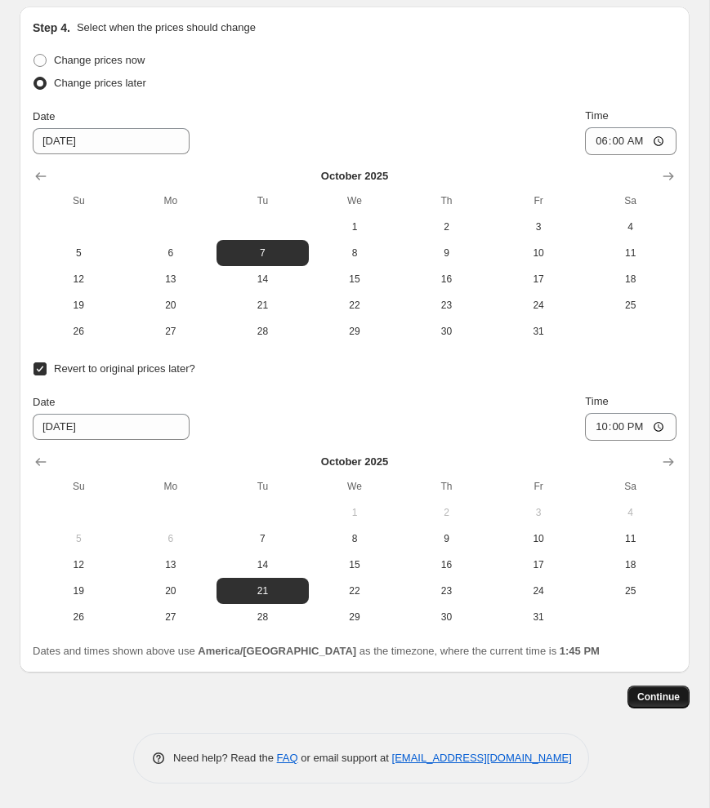
click at [662, 697] on span "Continue" at bounding box center [658, 697] width 42 height 13
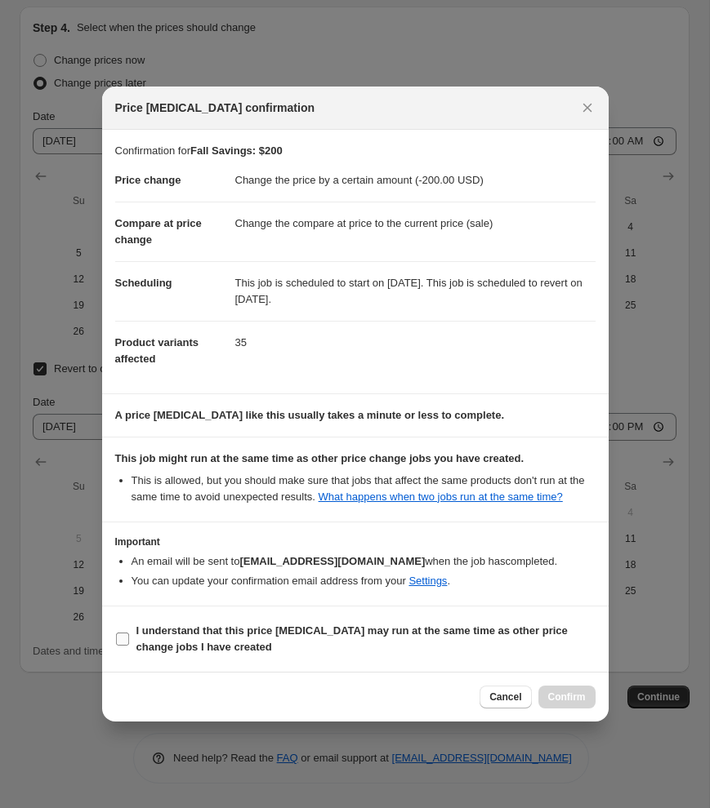
click at [117, 646] on input "I understand that this price change job may run at the same time as other price…" at bounding box center [122, 639] width 13 height 13
checkbox input "true"
click at [551, 704] on span "Confirm" at bounding box center [567, 697] width 38 height 13
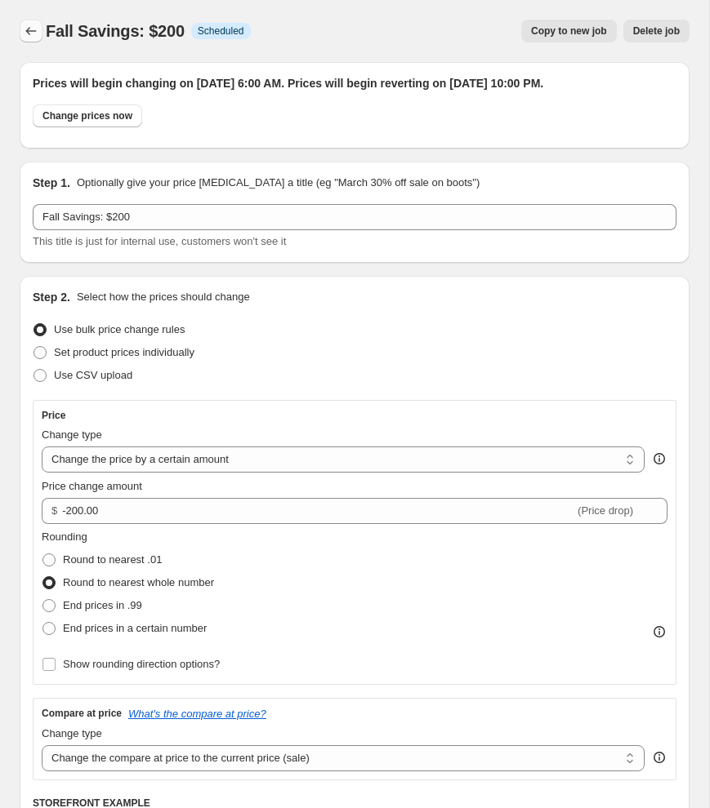
click at [34, 22] on button "Price change jobs" at bounding box center [31, 31] width 23 height 23
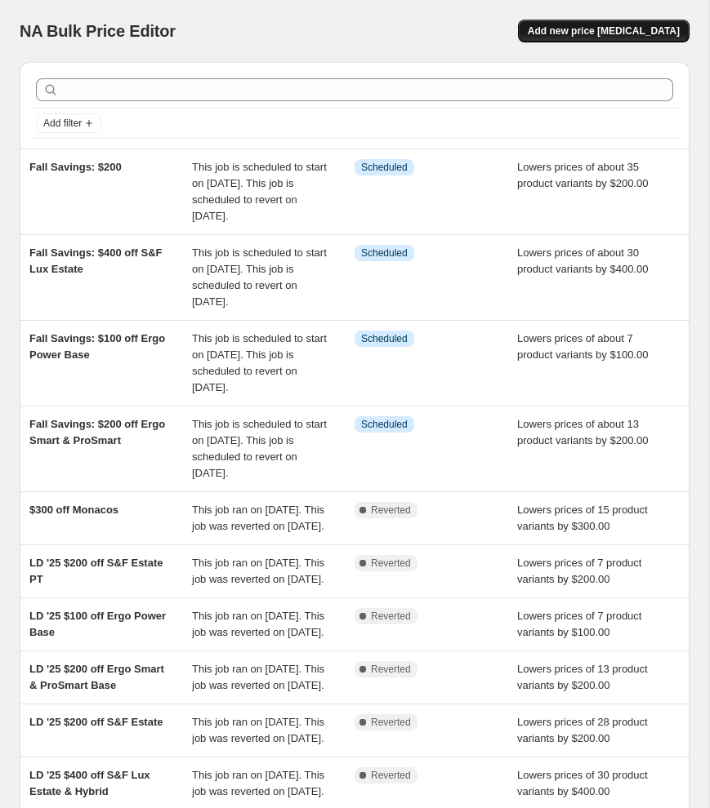
click at [594, 28] on span "Add new price [MEDICAL_DATA]" at bounding box center [604, 30] width 152 height 13
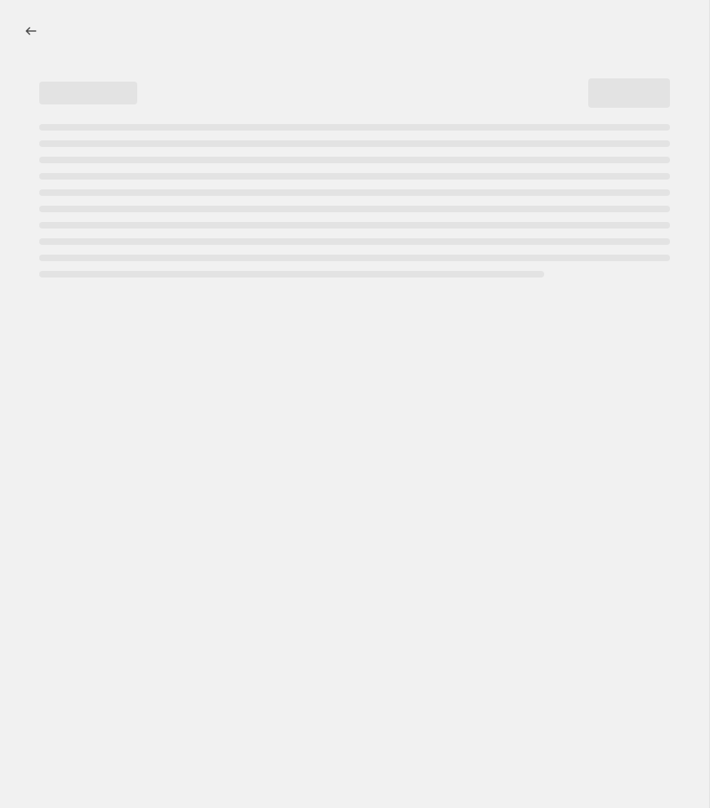
select select "percentage"
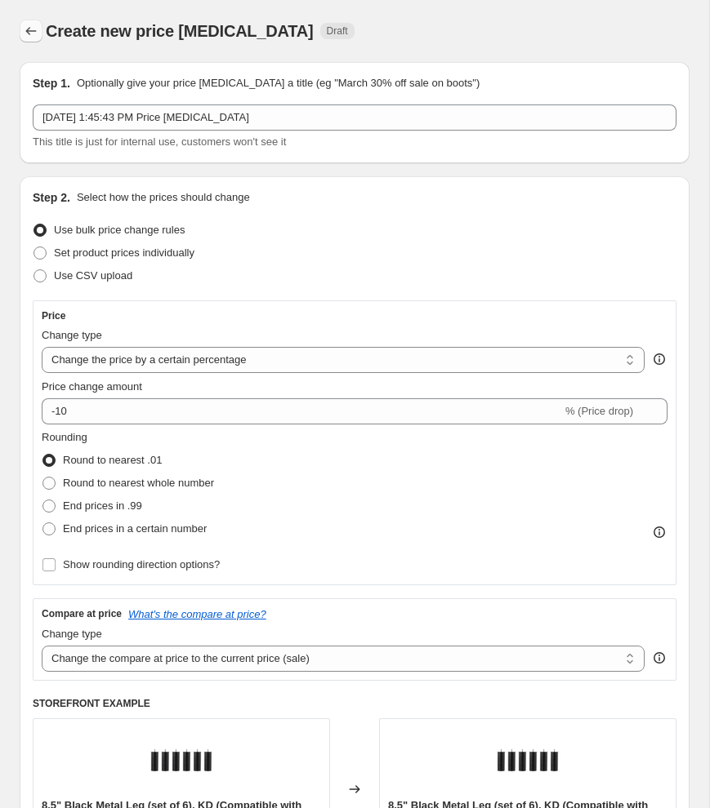
click at [28, 34] on icon "Price change jobs" at bounding box center [31, 31] width 16 height 16
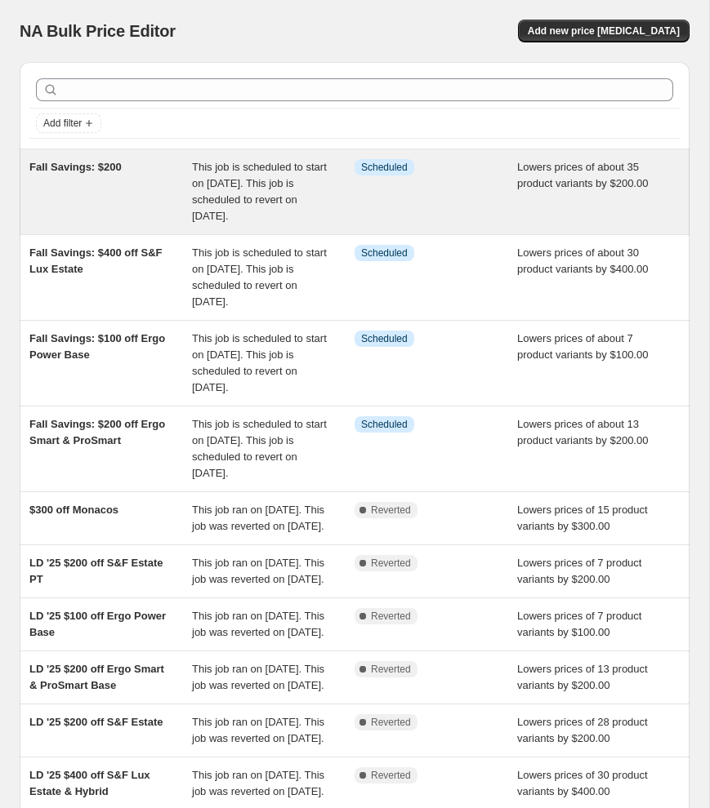
click at [69, 188] on div "Fall Savings: $200" at bounding box center [110, 191] width 163 height 65
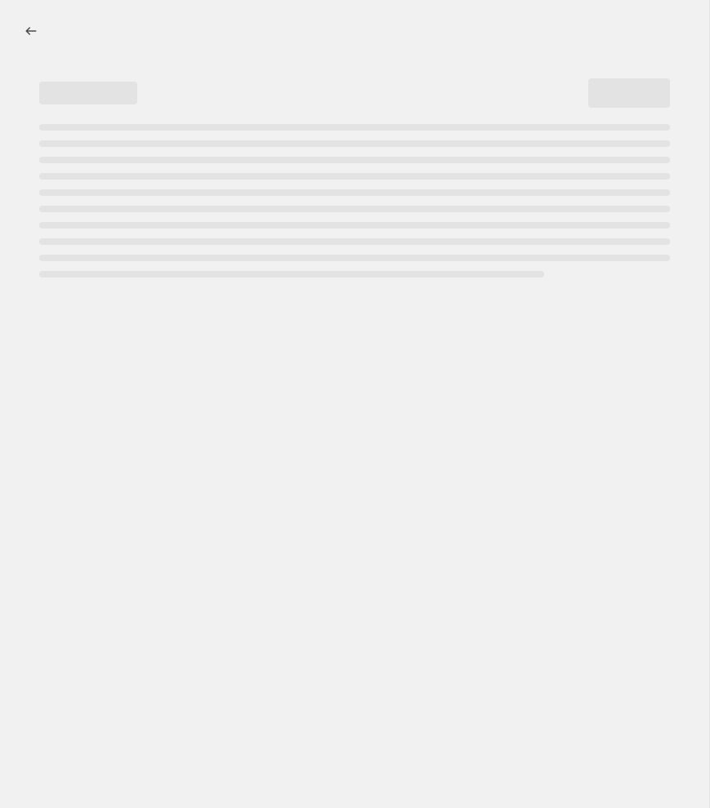
select select "by"
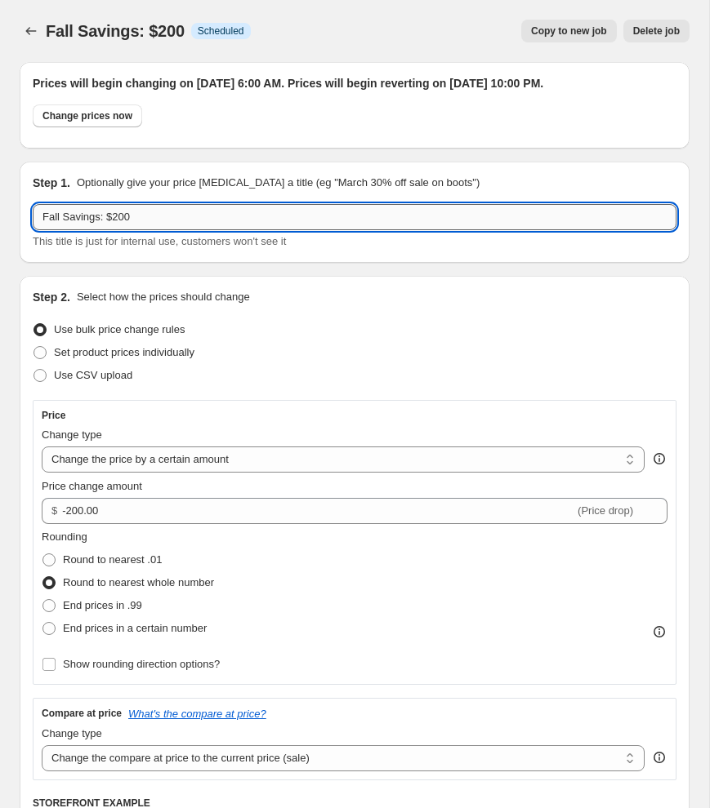
click at [149, 230] on input "Fall Savings: $200" at bounding box center [354, 217] width 643 height 26
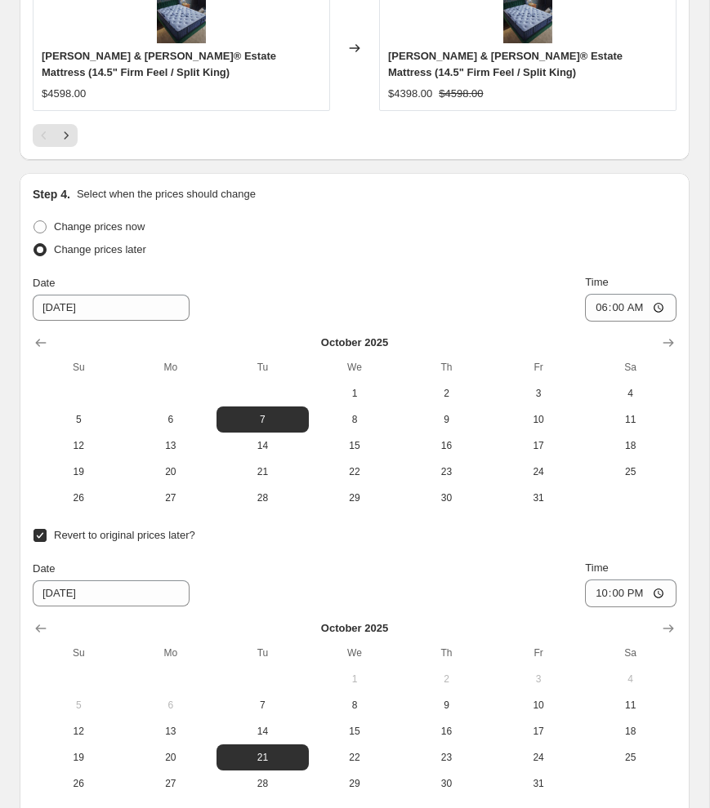
scroll to position [2032, 0]
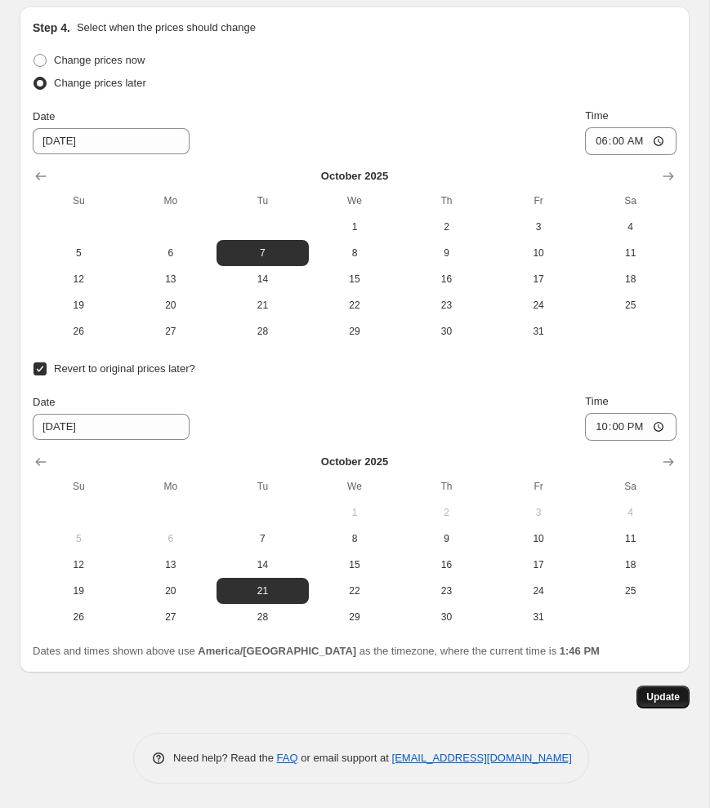
type input "Fall Savings: $200 off S&F Estate"
click at [661, 705] on button "Update" at bounding box center [662, 697] width 53 height 23
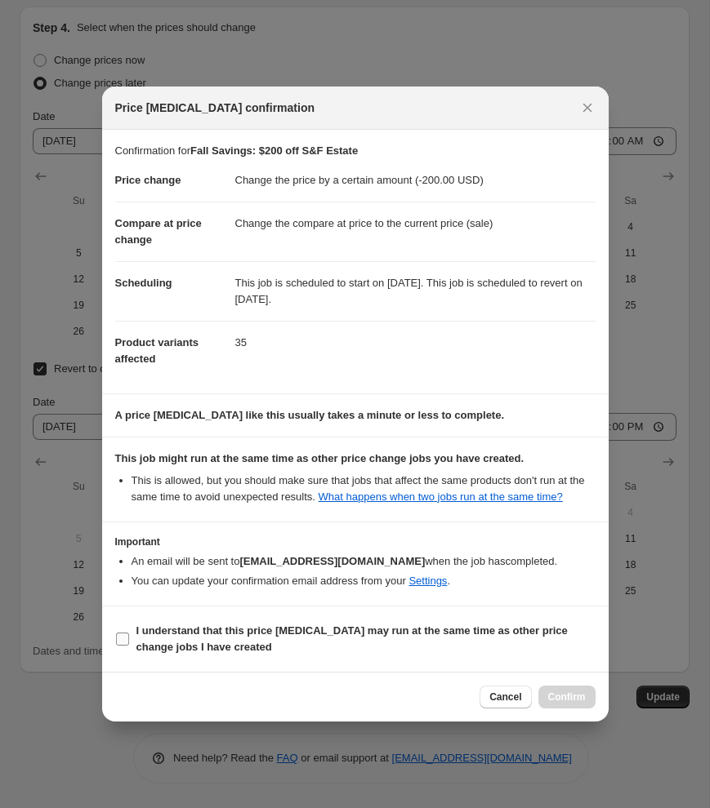
click at [127, 646] on input "I understand that this price [MEDICAL_DATA] may run at the same time as other p…" at bounding box center [122, 639] width 13 height 13
checkbox input "true"
click at [572, 704] on span "Confirm" at bounding box center [567, 697] width 38 height 13
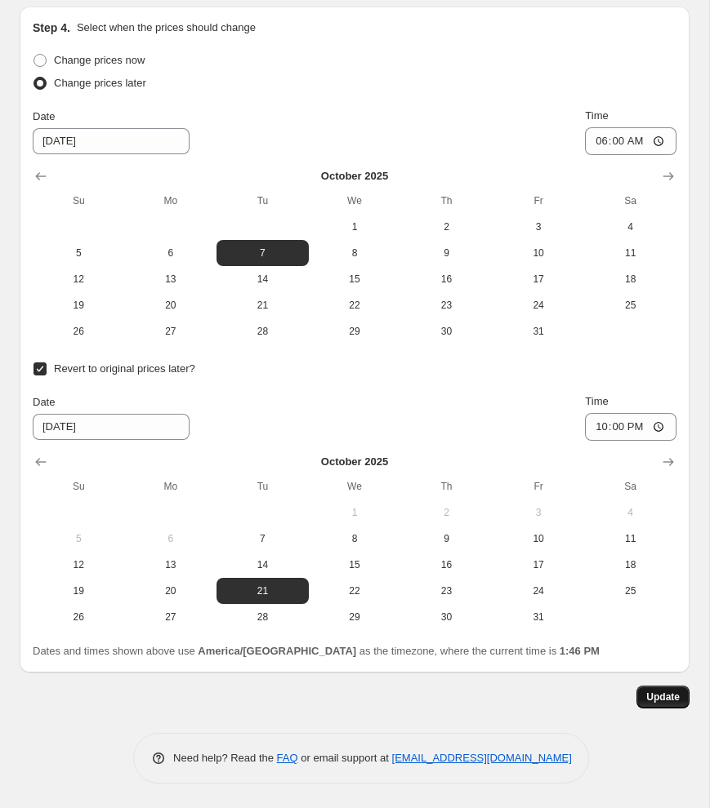
click at [652, 706] on button "Update" at bounding box center [662, 697] width 53 height 23
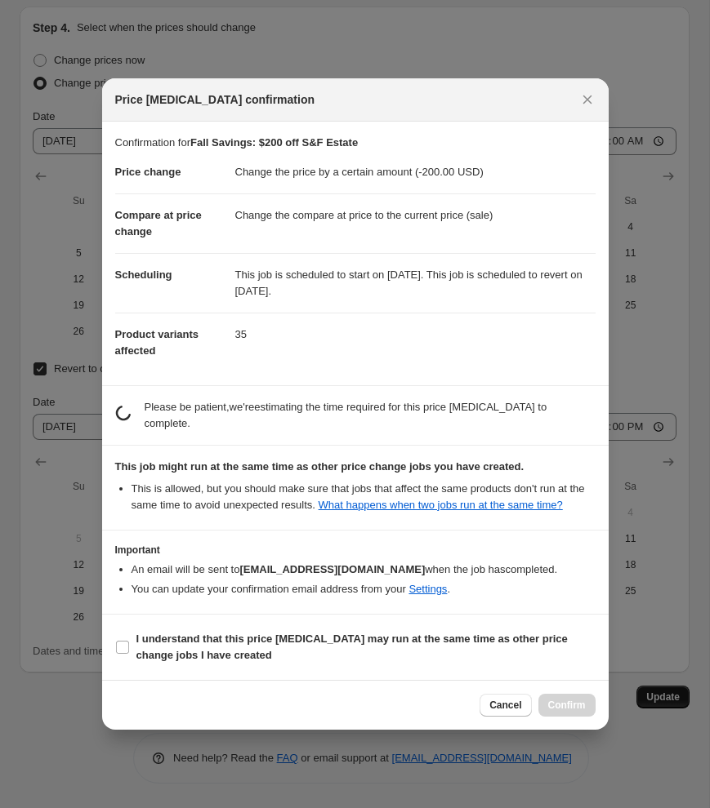
scroll to position [0, 0]
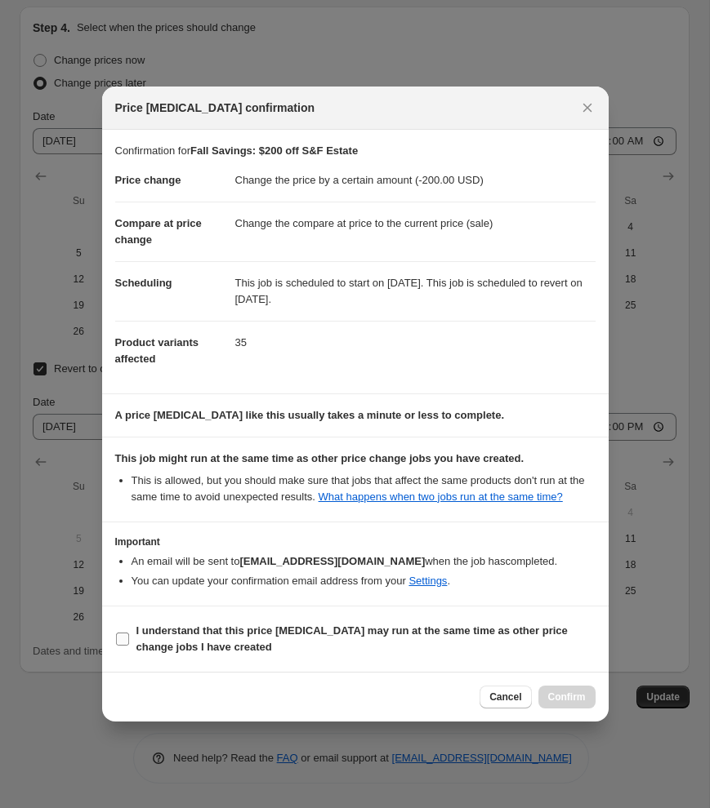
click at [123, 643] on input "I understand that this price [MEDICAL_DATA] may run at the same time as other p…" at bounding box center [122, 639] width 13 height 13
checkbox input "true"
click at [541, 705] on button "Confirm" at bounding box center [566, 697] width 57 height 23
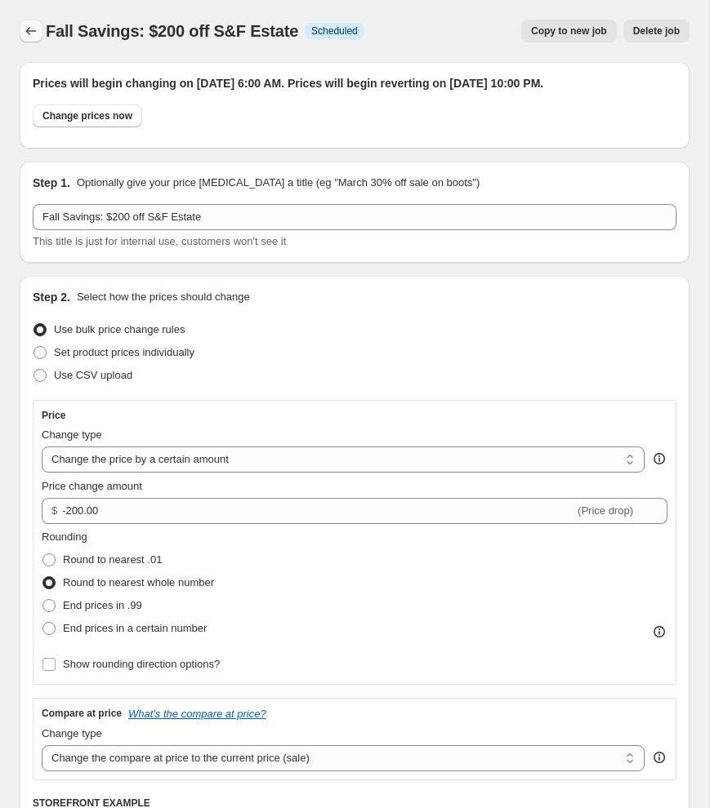
click at [20, 26] on button "Price change jobs" at bounding box center [31, 31] width 23 height 23
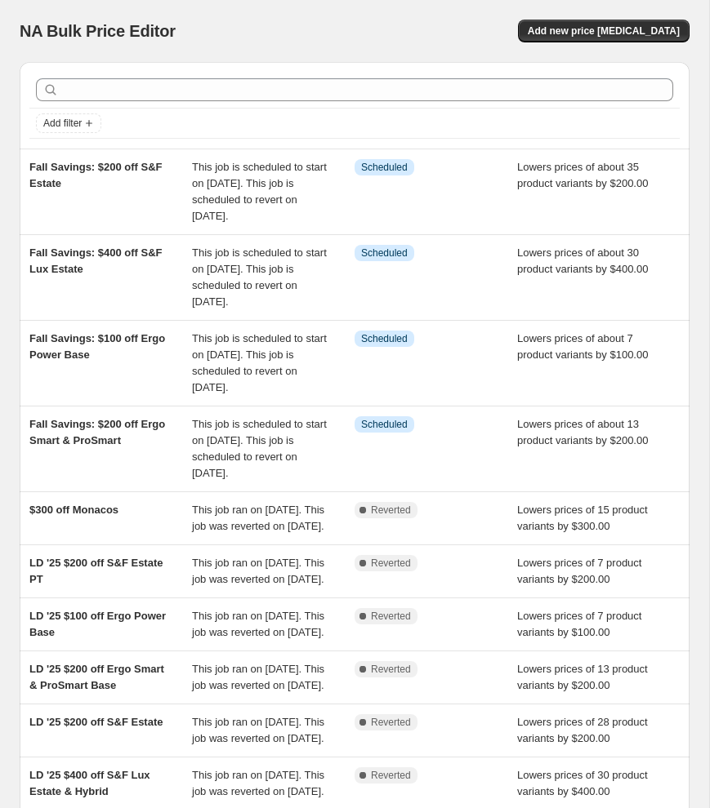
scroll to position [7, 0]
click at [552, 26] on button "Add new price [MEDICAL_DATA]" at bounding box center [603, 31] width 171 height 23
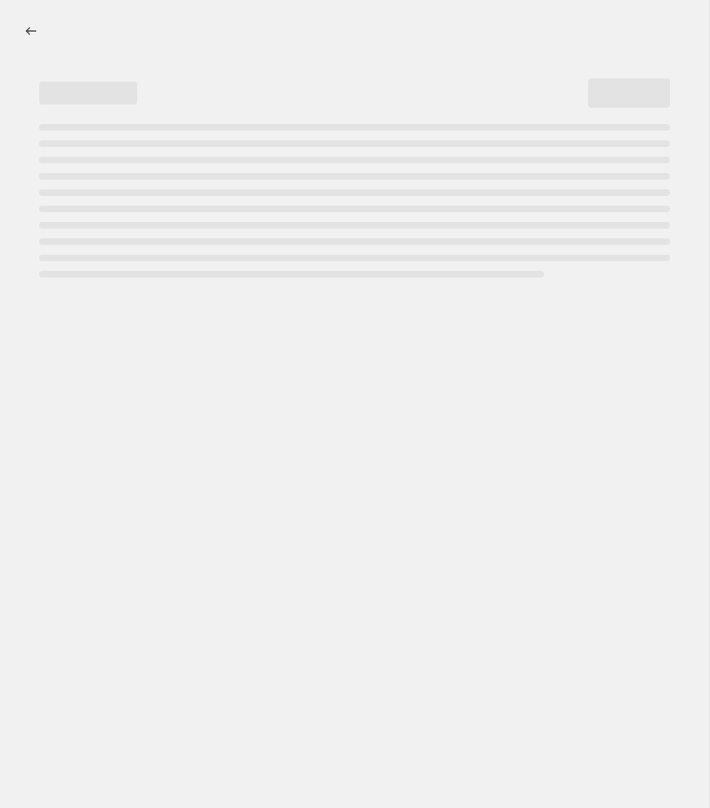
select select "percentage"
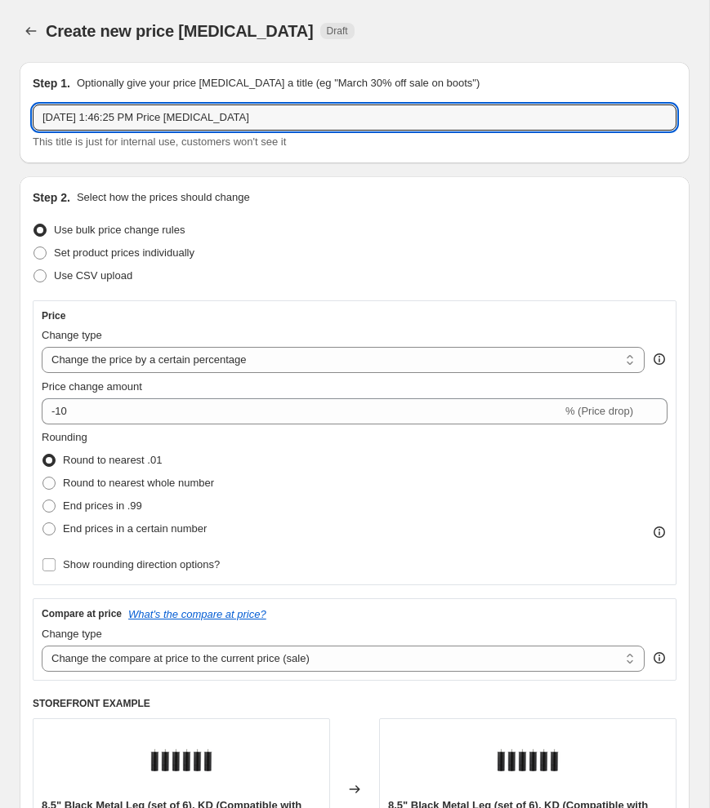
drag, startPoint x: 280, startPoint y: 122, endPoint x: 33, endPoint y: 102, distance: 248.2
click at [33, 102] on div "Step 1. Optionally give your price [MEDICAL_DATA] a title (eg "March 30% off sa…" at bounding box center [354, 112] width 643 height 75
type input "Fall Savings: $200 off [GEOGRAPHIC_DATA]"
click at [178, 367] on select "Change the price to a certain amount Change the price by a certain amount Chang…" at bounding box center [343, 360] width 603 height 26
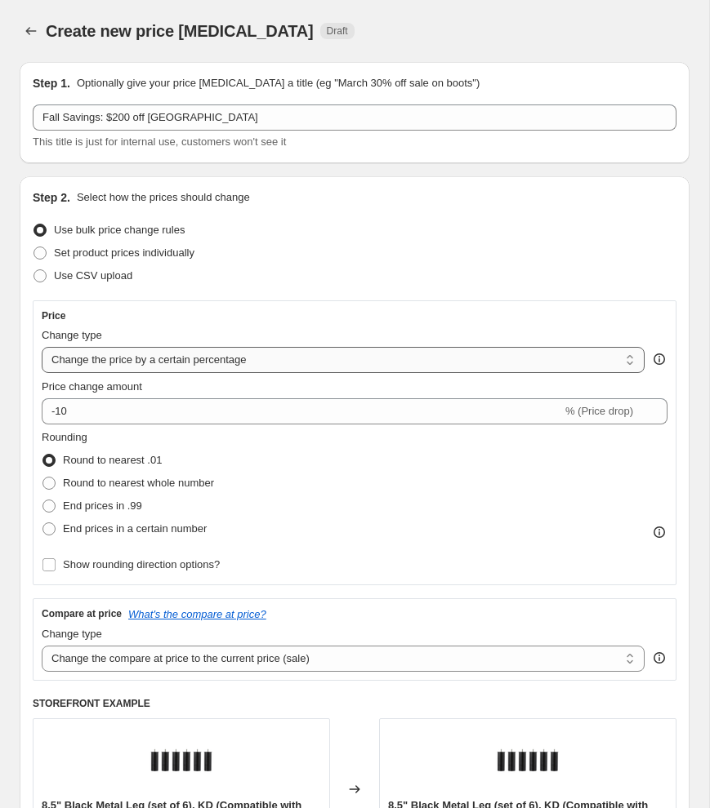
select select "by"
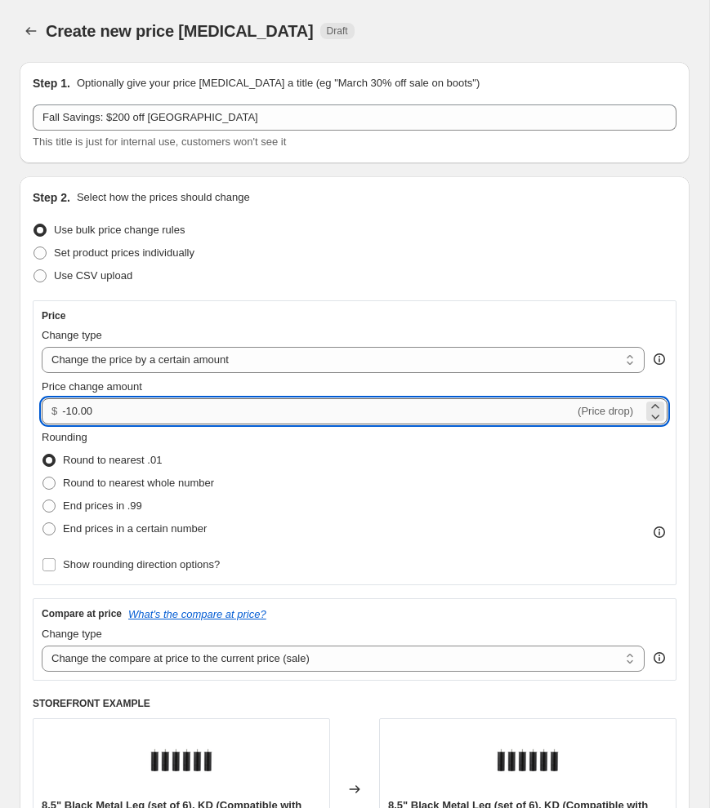
click at [66, 412] on input "-10.00" at bounding box center [318, 412] width 512 height 26
type input "-200.00"
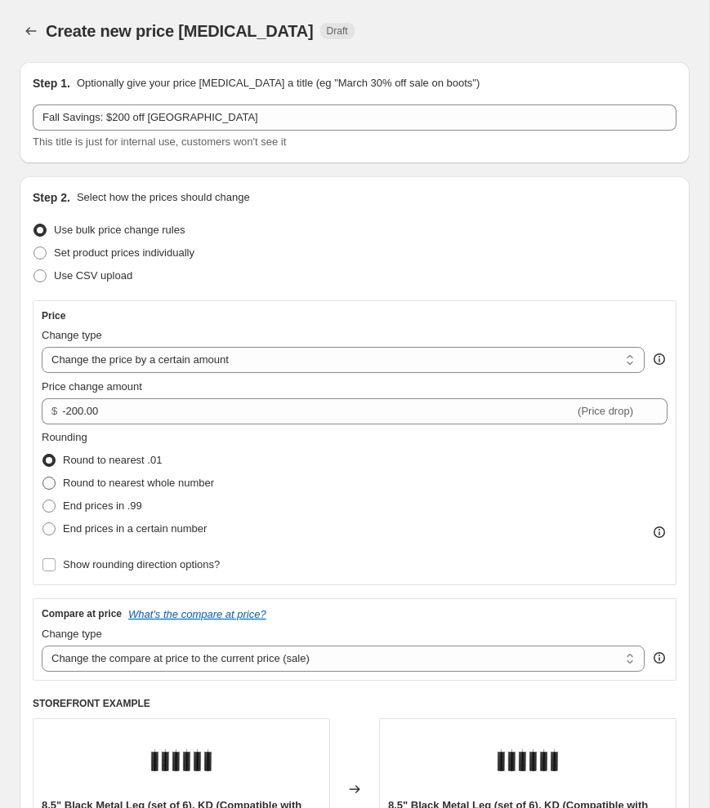
click at [64, 479] on span "Round to nearest whole number" at bounding box center [138, 483] width 151 height 12
click at [43, 478] on input "Round to nearest whole number" at bounding box center [42, 477] width 1 height 1
radio input "true"
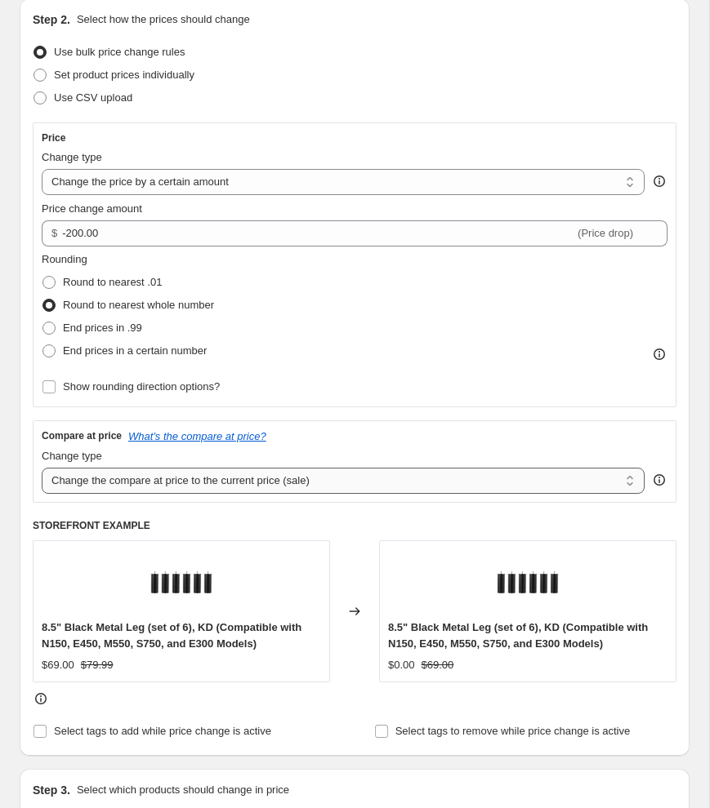
scroll to position [180, 0]
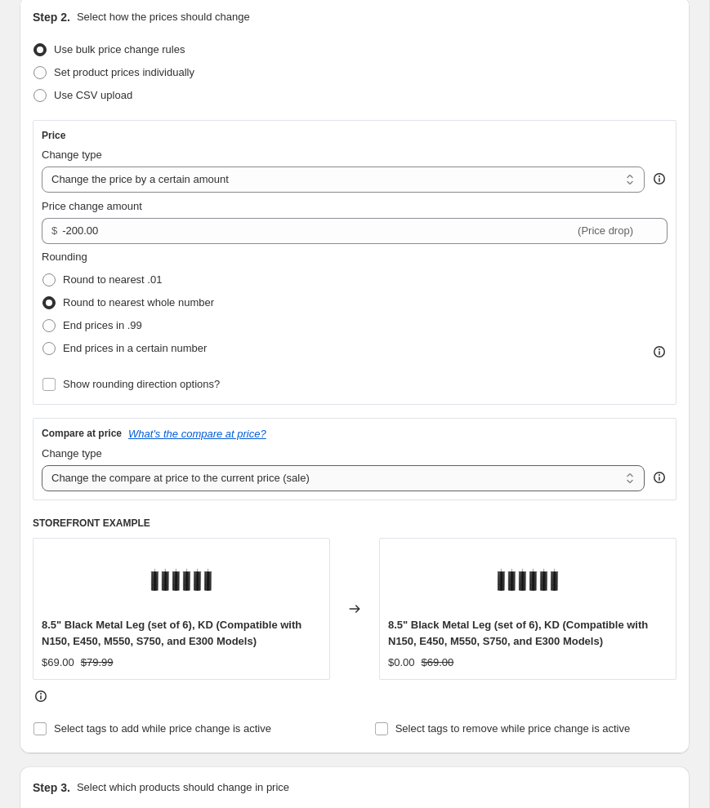
click at [63, 481] on select "Change the compare at price to the current price (sale) Change the compare at p…" at bounding box center [343, 478] width 603 height 26
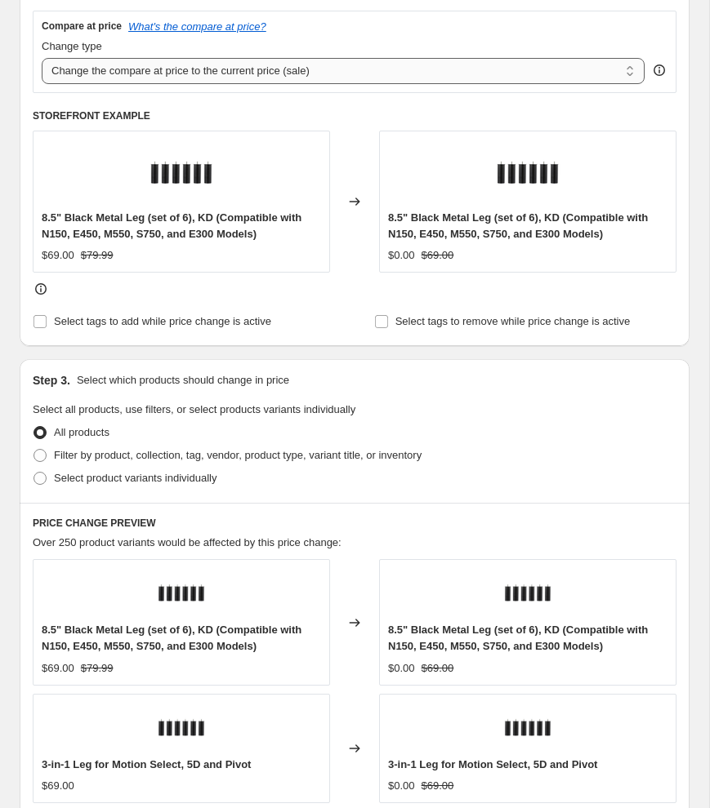
scroll to position [592, 0]
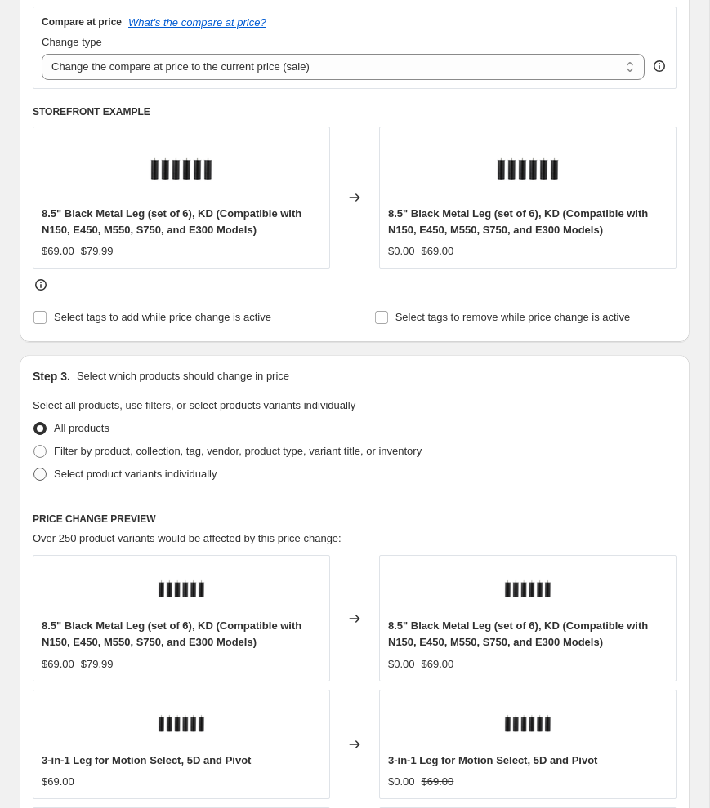
click at [42, 477] on span at bounding box center [39, 474] width 13 height 13
click at [34, 469] on input "Select product variants individually" at bounding box center [33, 468] width 1 height 1
radio input "true"
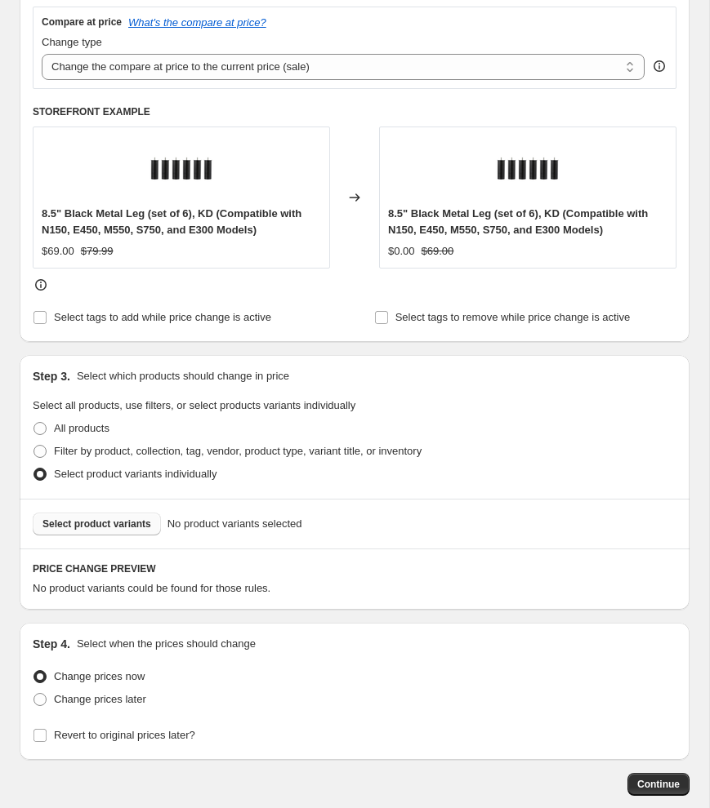
scroll to position [679, 0]
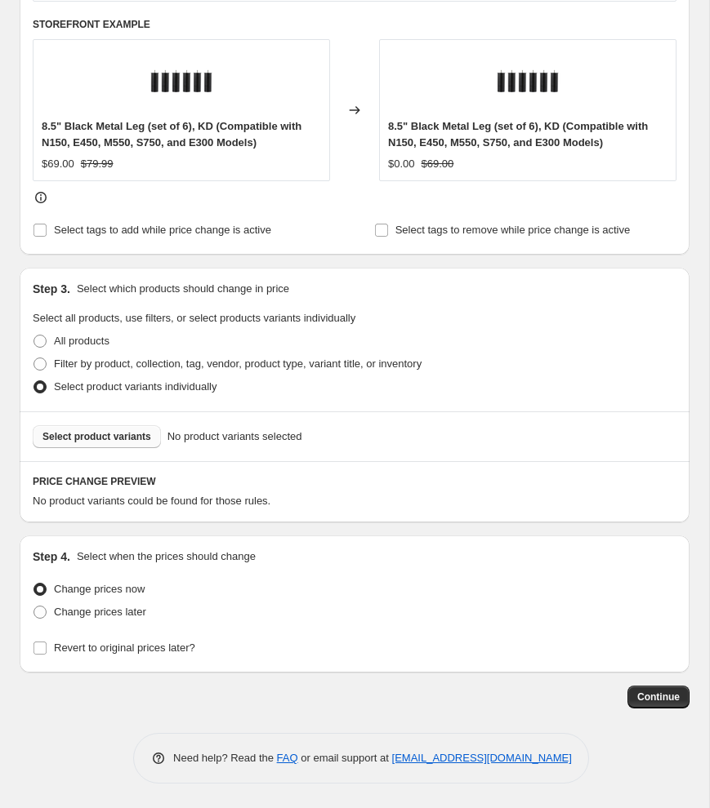
click at [90, 439] on span "Select product variants" at bounding box center [96, 436] width 109 height 13
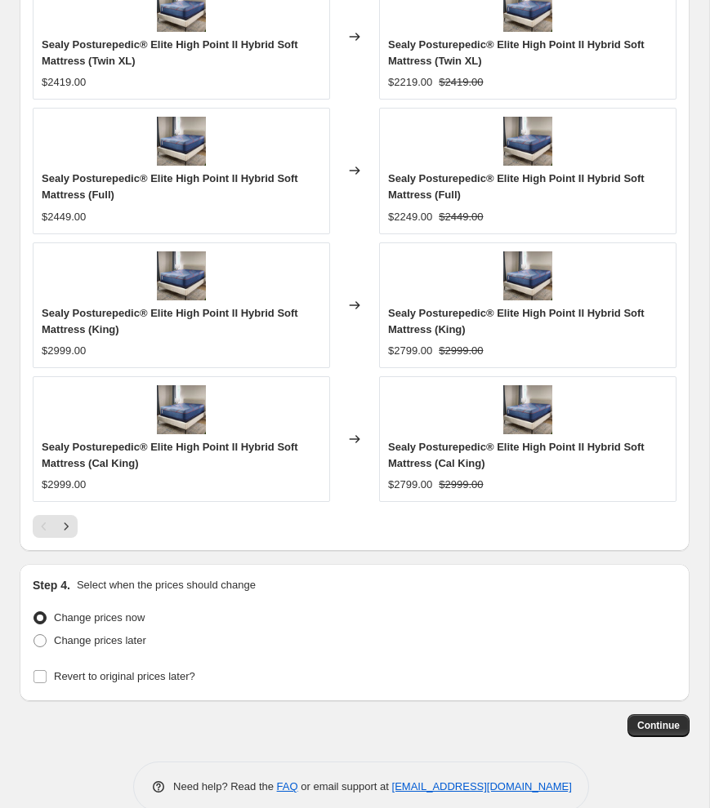
scroll to position [1387, 0]
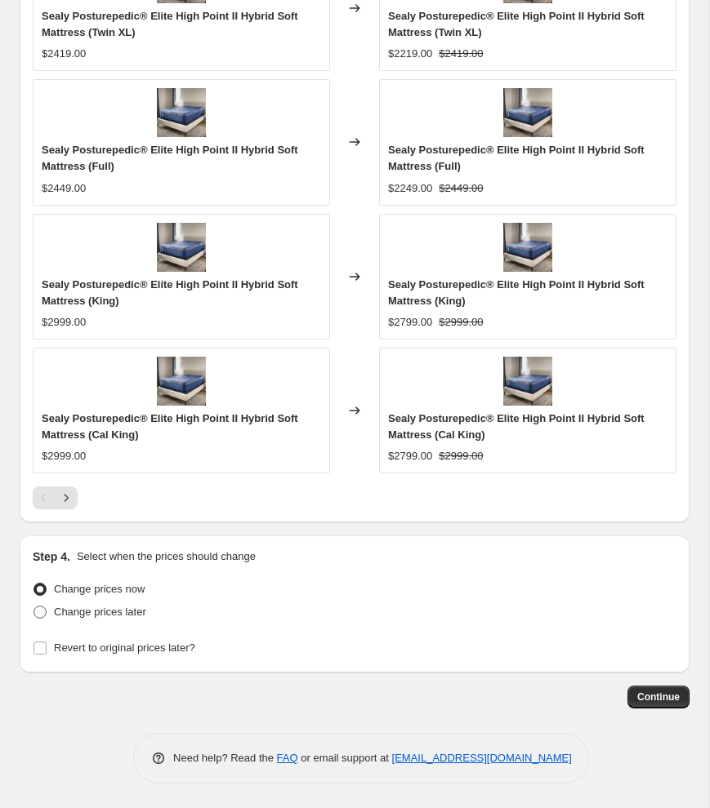
click at [33, 612] on span at bounding box center [40, 612] width 15 height 15
click at [33, 607] on input "Change prices later" at bounding box center [33, 606] width 1 height 1
radio input "true"
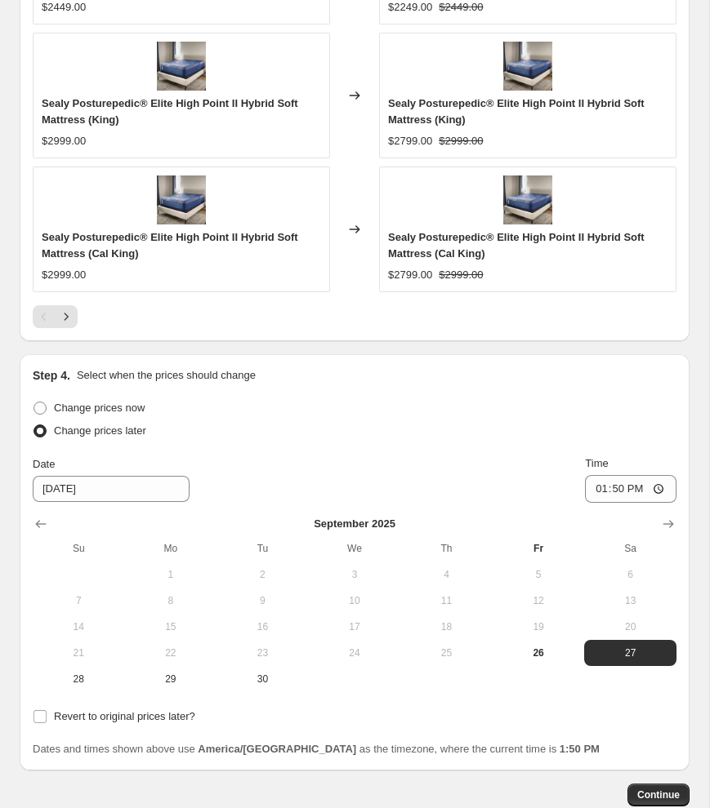
scroll to position [1666, 0]
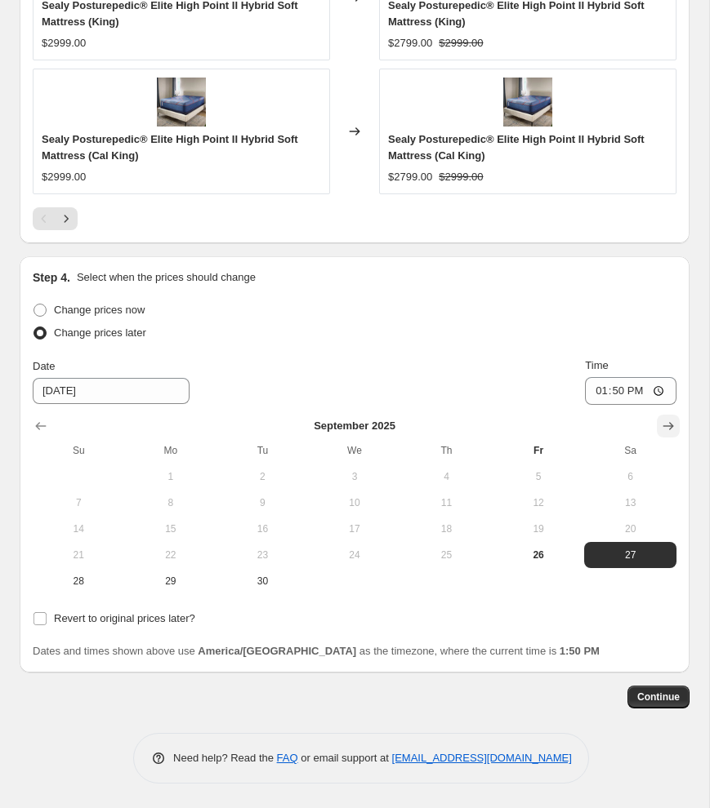
click at [669, 423] on icon "Show next month, October 2025" at bounding box center [668, 427] width 11 height 8
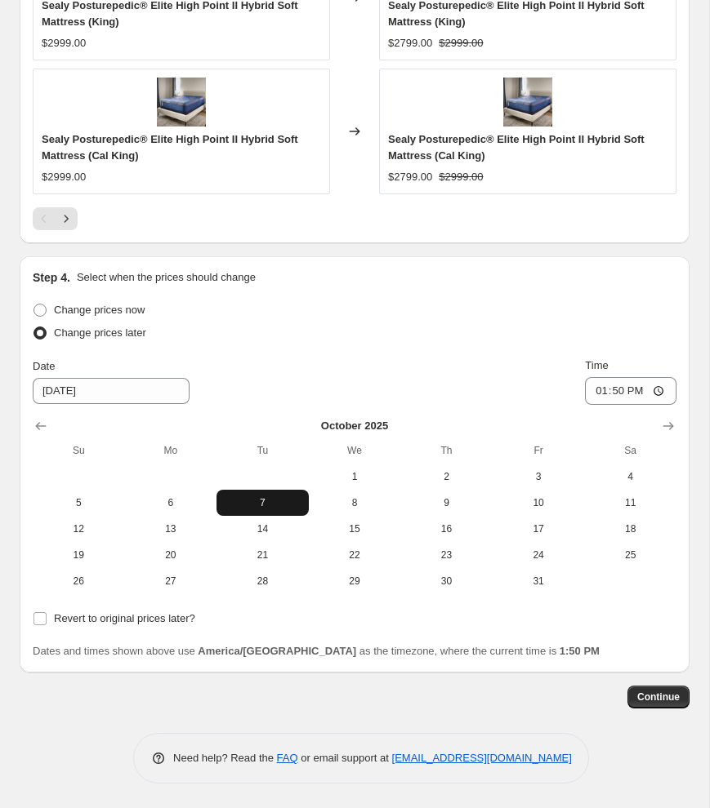
click at [266, 507] on span "7" at bounding box center [262, 502] width 79 height 13
type input "[DATE]"
click at [595, 394] on input "13:50" at bounding box center [630, 391] width 91 height 28
click at [630, 393] on input "18:00" at bounding box center [630, 391] width 91 height 28
type input "06:00"
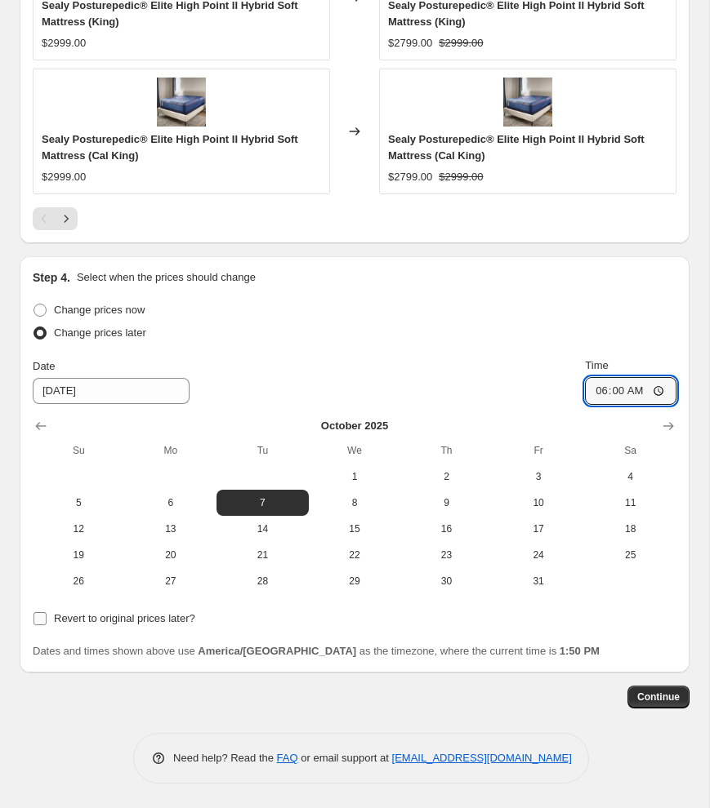
click at [41, 620] on input "Revert to original prices later?" at bounding box center [39, 618] width 13 height 13
checkbox input "true"
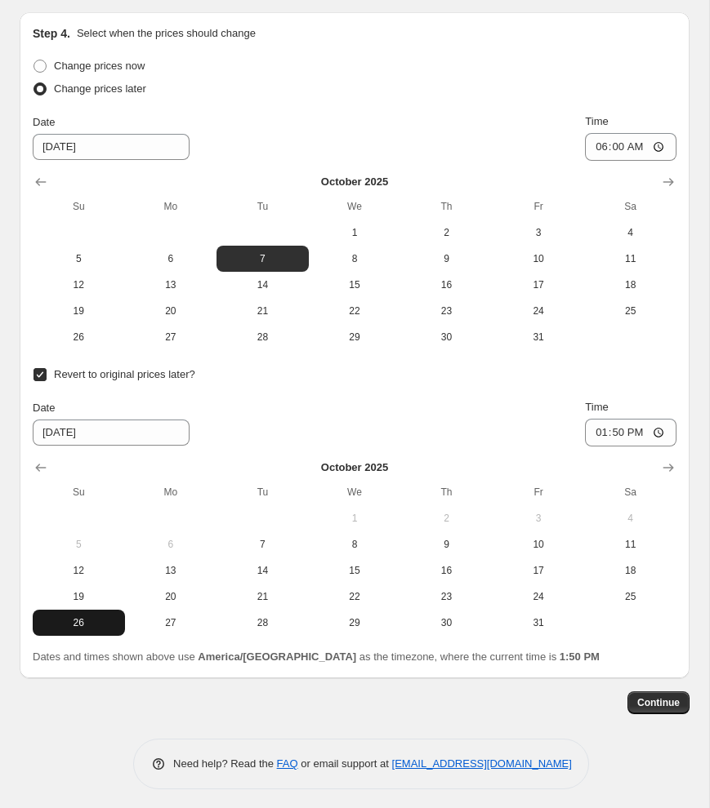
scroll to position [1916, 0]
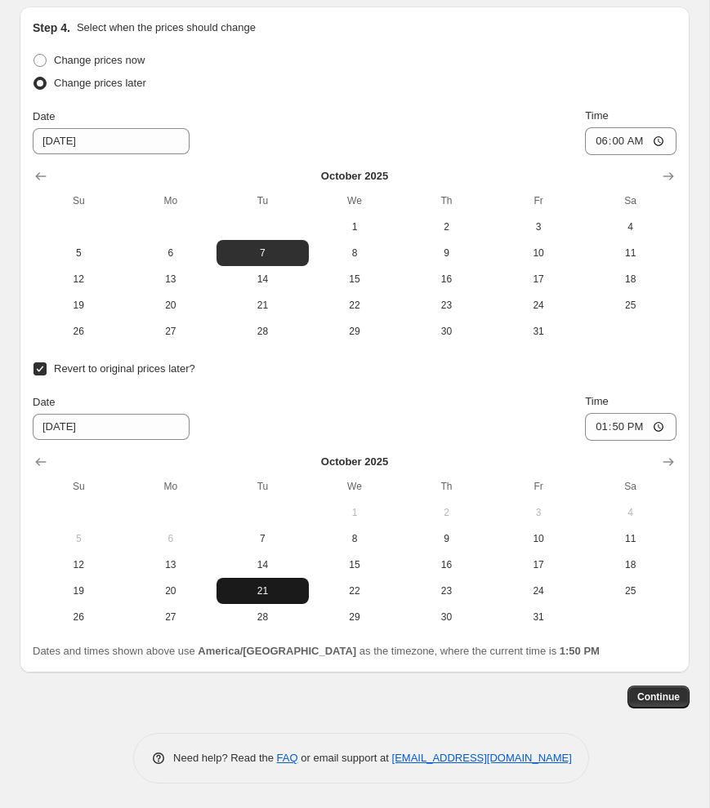
click at [247, 591] on span "21" at bounding box center [262, 591] width 79 height 13
type input "[DATE]"
click at [594, 431] on input "13:50" at bounding box center [630, 427] width 91 height 28
type input "22:00"
click at [660, 701] on span "Continue" at bounding box center [658, 697] width 42 height 13
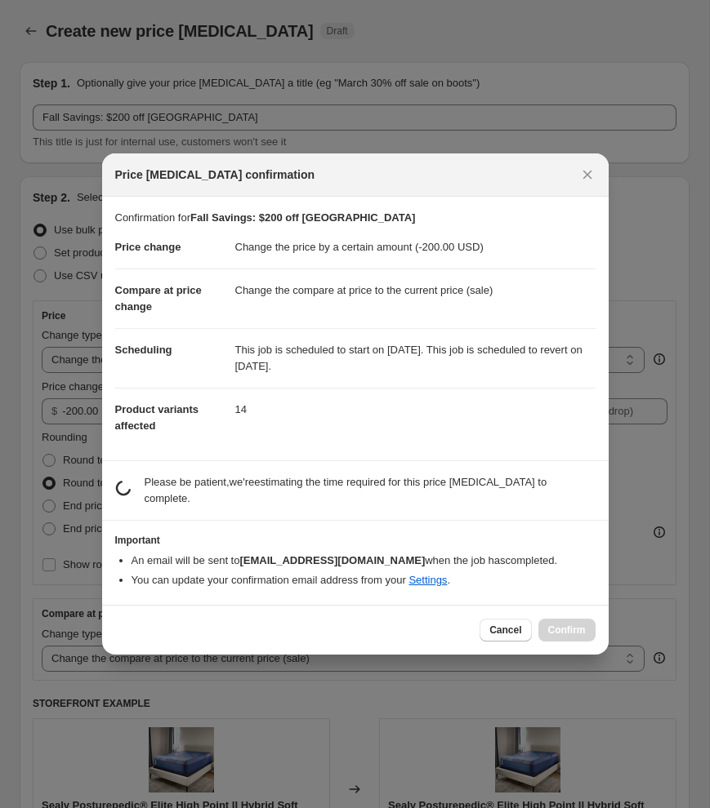
scroll to position [0, 0]
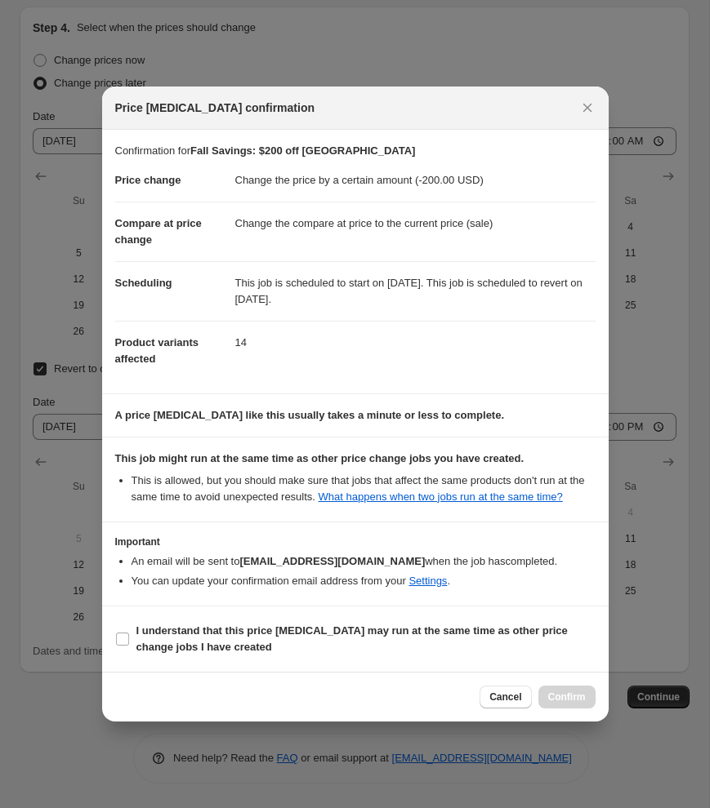
click at [115, 645] on span ":r24:" at bounding box center [122, 639] width 15 height 15
click at [116, 645] on input "I understand that this price [MEDICAL_DATA] may run at the same time as other p…" at bounding box center [122, 639] width 13 height 13
checkbox input "true"
click at [551, 701] on span "Confirm" at bounding box center [567, 697] width 38 height 13
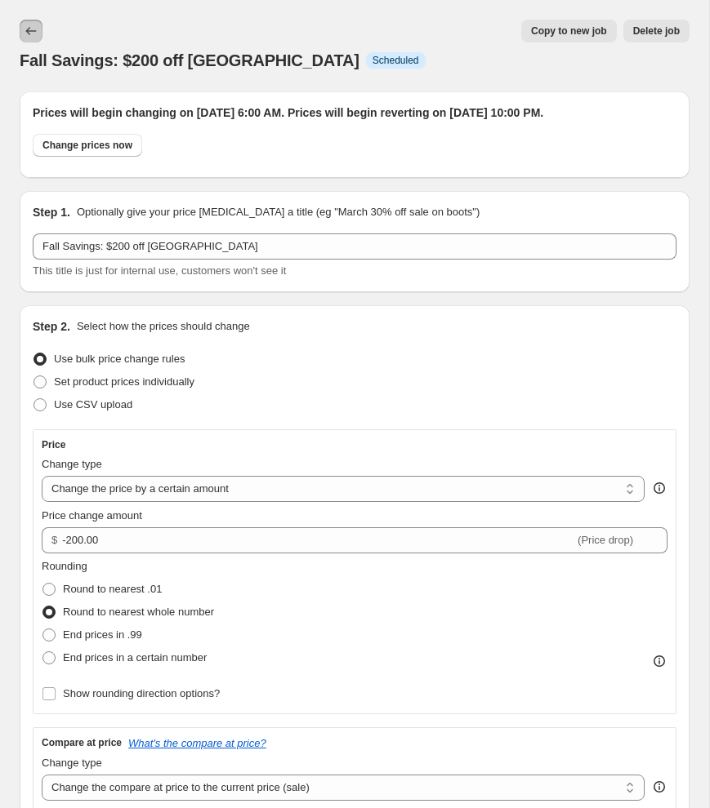
click at [29, 29] on icon "Price change jobs" at bounding box center [31, 31] width 11 height 8
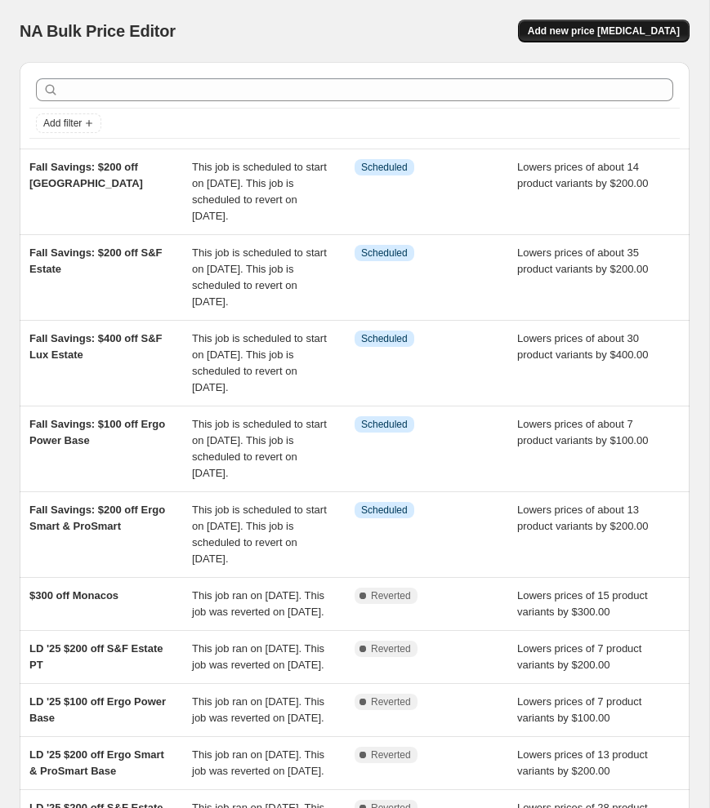
click at [617, 38] on button "Add new price [MEDICAL_DATA]" at bounding box center [603, 31] width 171 height 23
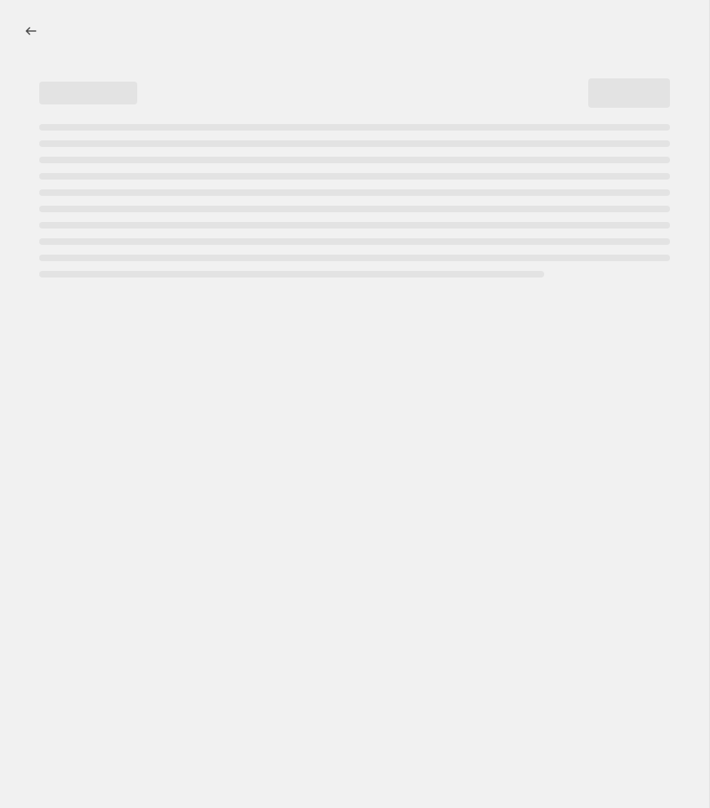
select select "percentage"
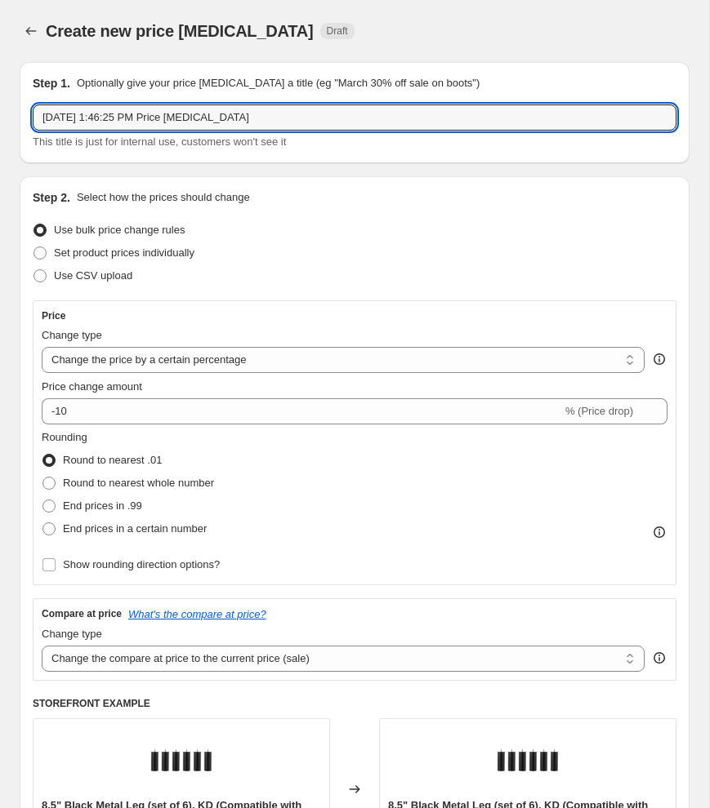
drag, startPoint x: 320, startPoint y: 115, endPoint x: 2, endPoint y: 105, distance: 318.6
type input "S"
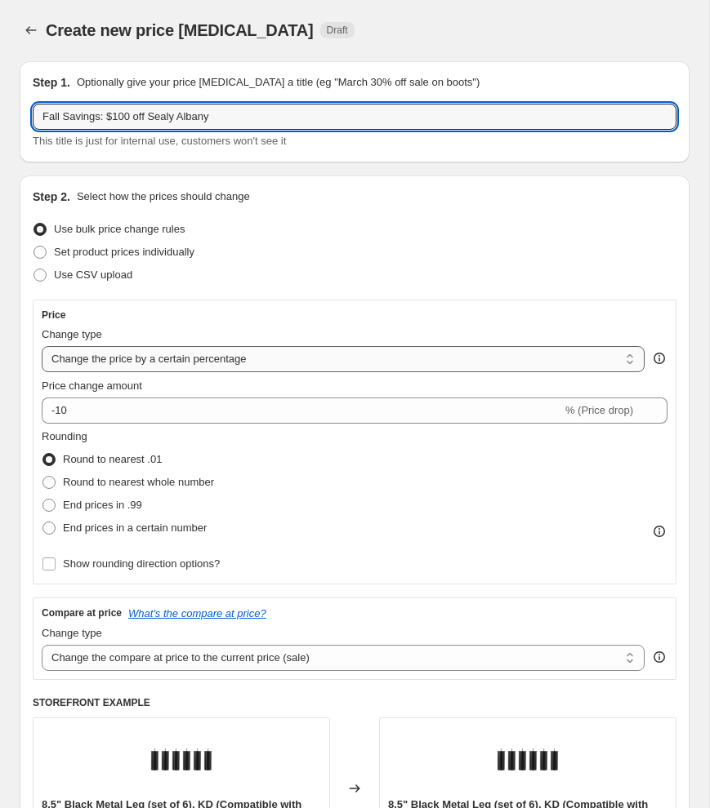
type input "Fall Savings: $100 off Sealy Albany"
click at [83, 365] on select "Change the price to a certain amount Change the price by a certain amount Chang…" at bounding box center [343, 359] width 603 height 26
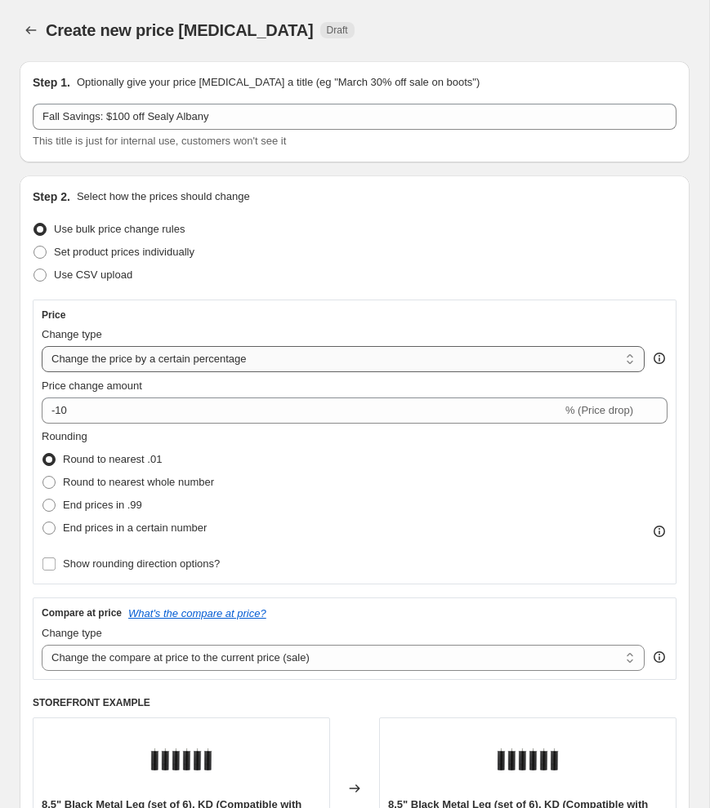
select select "by"
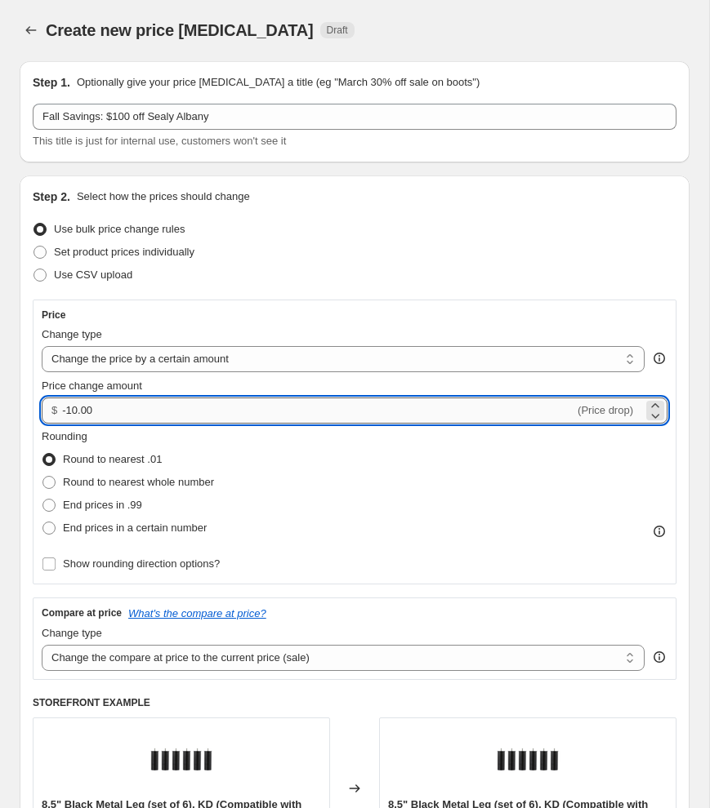
drag, startPoint x: 86, startPoint y: 407, endPoint x: 70, endPoint y: 407, distance: 15.5
click at [71, 407] on input "-10.00" at bounding box center [318, 411] width 512 height 26
type input "-1"
type input "-200.00"
click at [47, 479] on span at bounding box center [48, 482] width 13 height 13
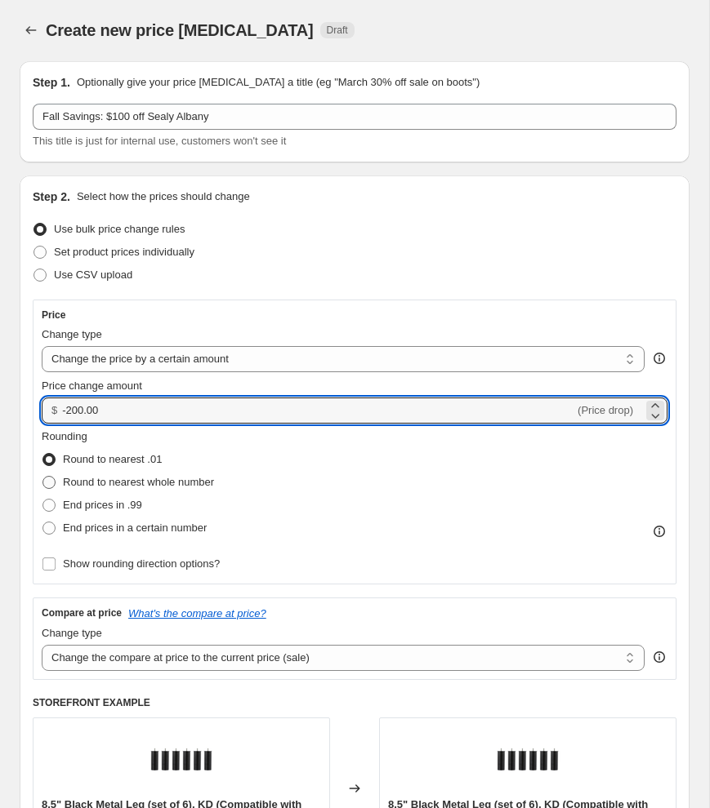
click at [43, 477] on input "Round to nearest whole number" at bounding box center [42, 476] width 1 height 1
radio input "true"
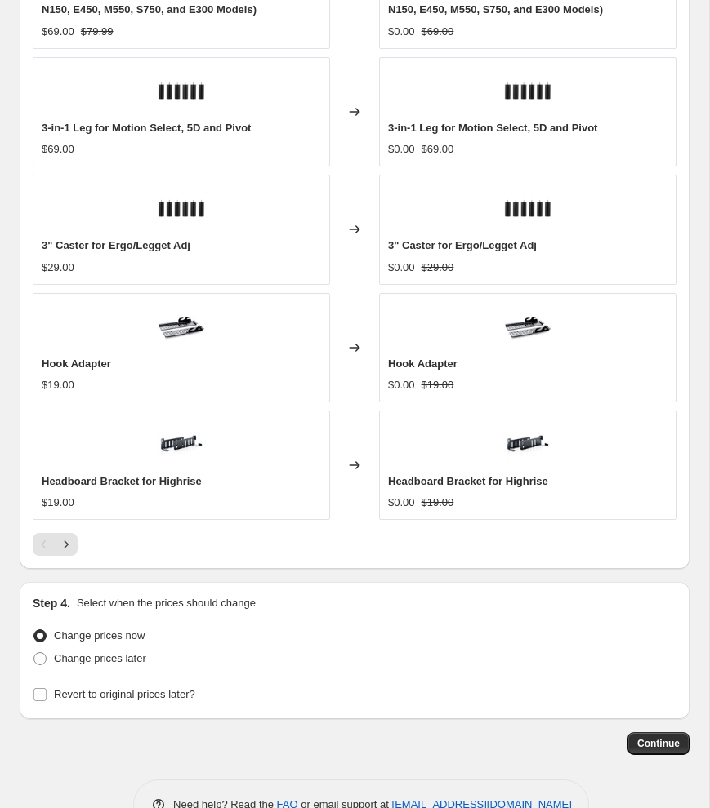
scroll to position [1271, 0]
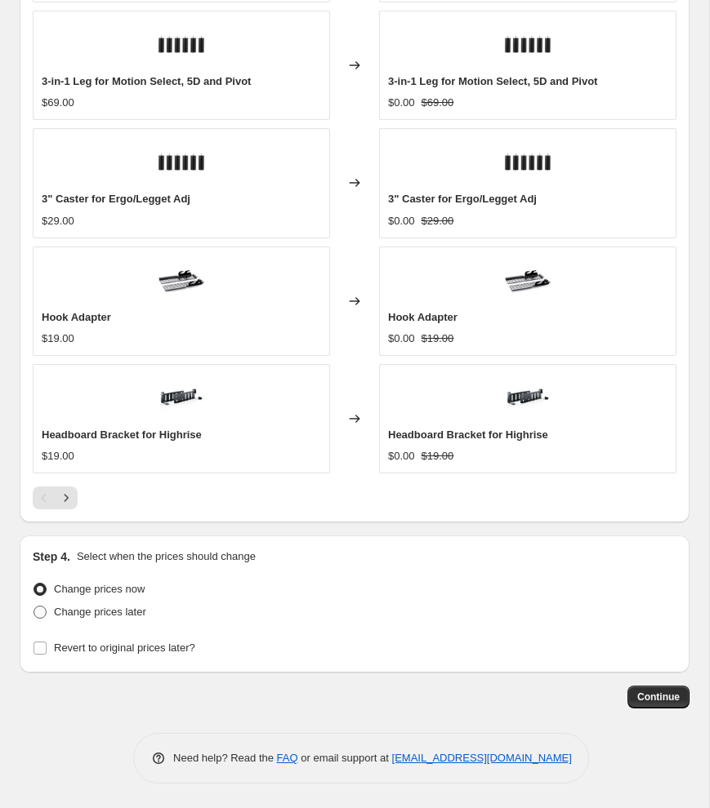
click at [36, 612] on span at bounding box center [39, 612] width 13 height 13
click at [34, 607] on input "Change prices later" at bounding box center [33, 606] width 1 height 1
radio input "true"
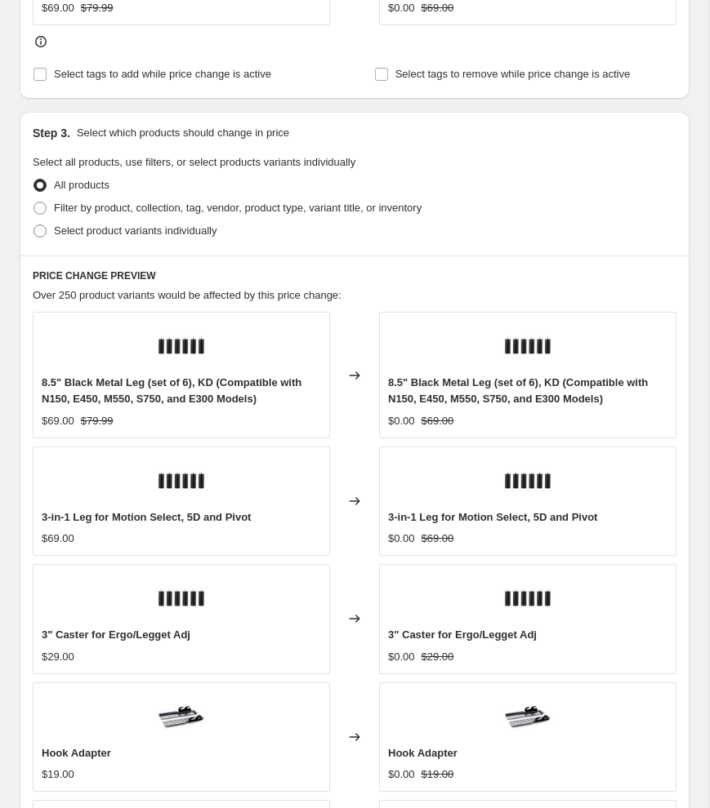
scroll to position [572, 0]
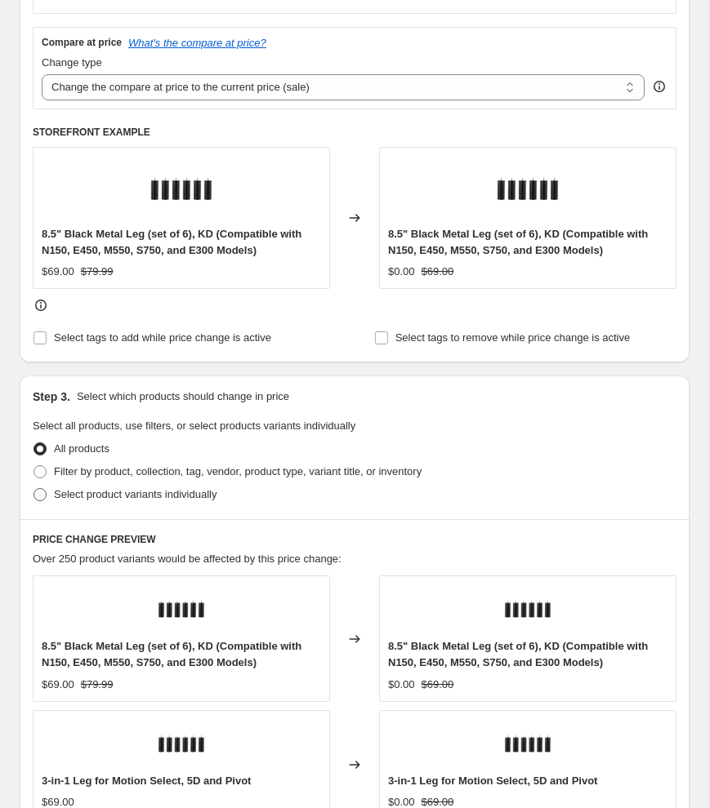
click at [76, 497] on span "Select product variants individually" at bounding box center [135, 494] width 163 height 12
click at [34, 489] on input "Select product variants individually" at bounding box center [33, 488] width 1 height 1
radio input "true"
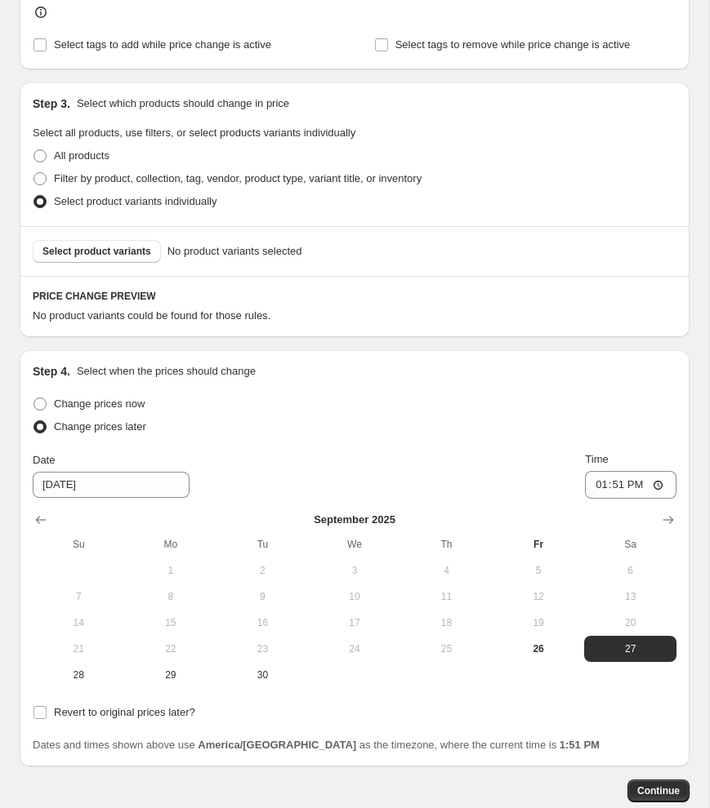
scroll to position [870, 0]
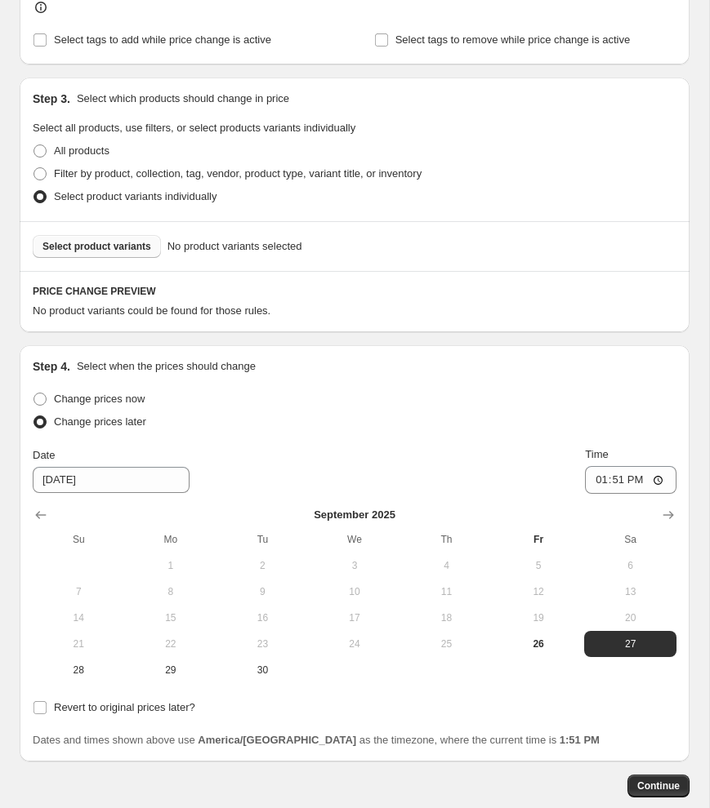
click at [110, 252] on span "Select product variants" at bounding box center [96, 246] width 109 height 13
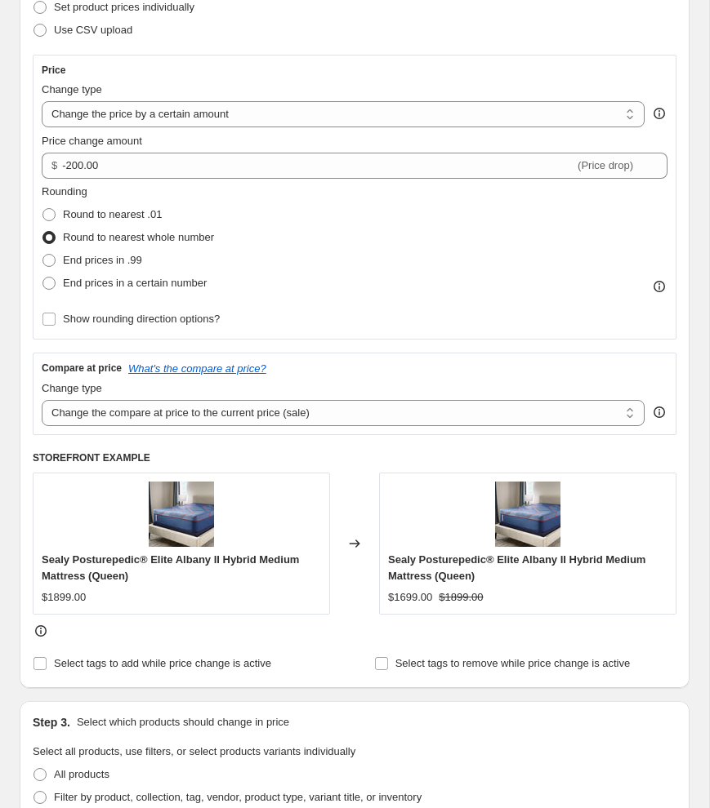
scroll to position [0, 0]
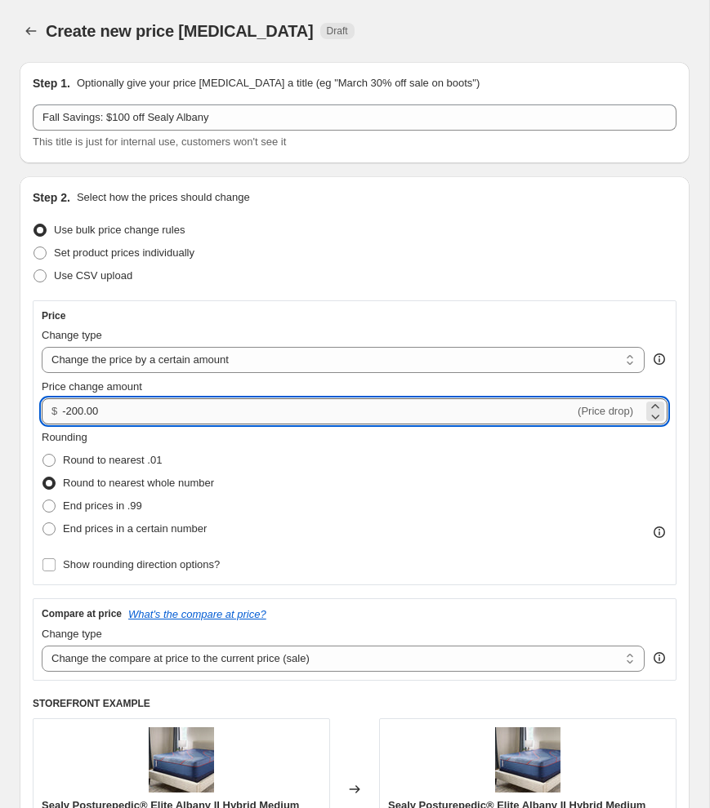
click at [73, 414] on input "-200.00" at bounding box center [318, 412] width 512 height 26
type input "-100.00"
click at [171, 353] on select "Change the price to a certain amount Change the price by a certain amount Chang…" at bounding box center [343, 360] width 603 height 26
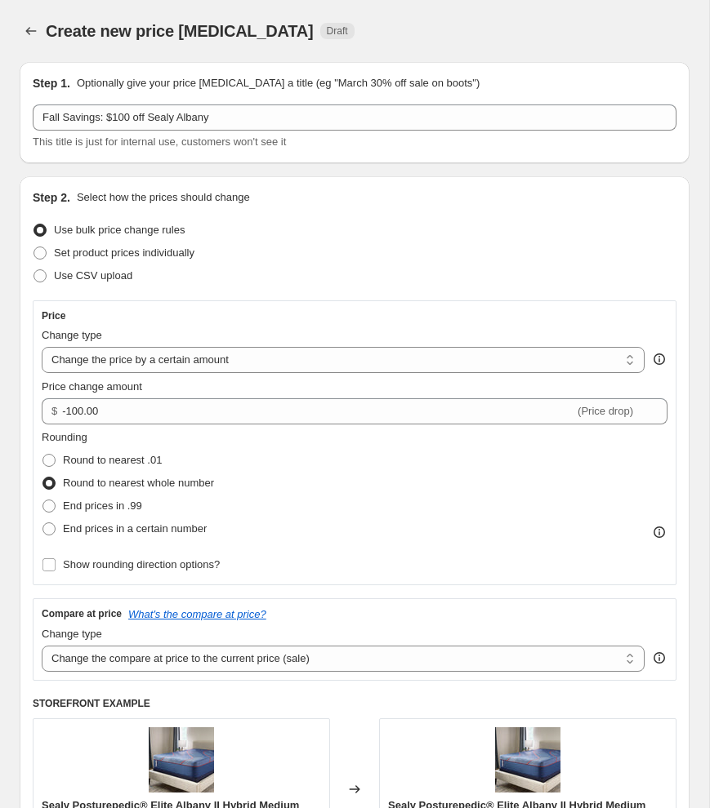
click at [48, 482] on span at bounding box center [48, 483] width 13 height 13
click at [43, 478] on input "Round to nearest whole number" at bounding box center [42, 477] width 1 height 1
click at [48, 482] on span at bounding box center [48, 483] width 13 height 13
click at [43, 478] on input "Round to nearest whole number" at bounding box center [42, 477] width 1 height 1
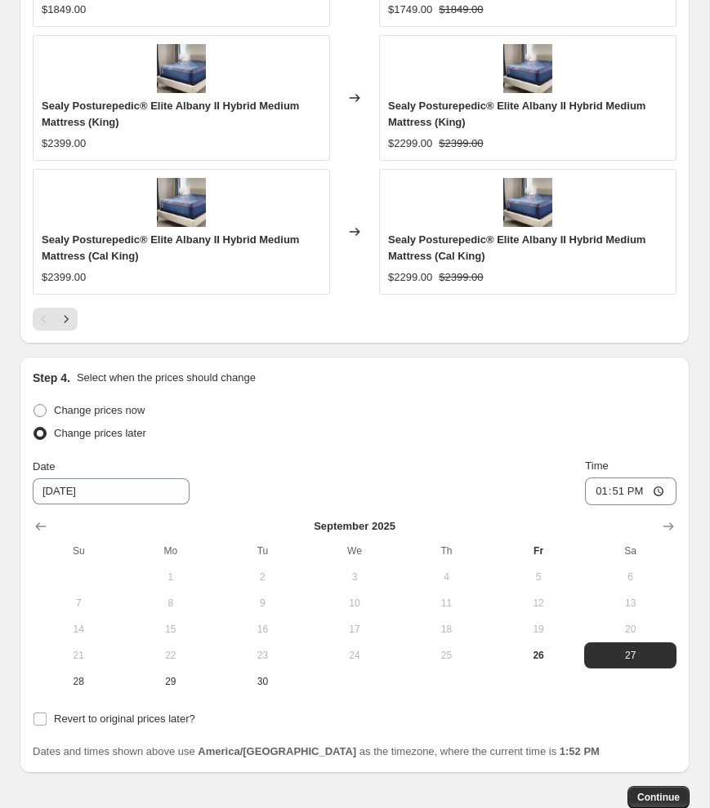
scroll to position [1666, 0]
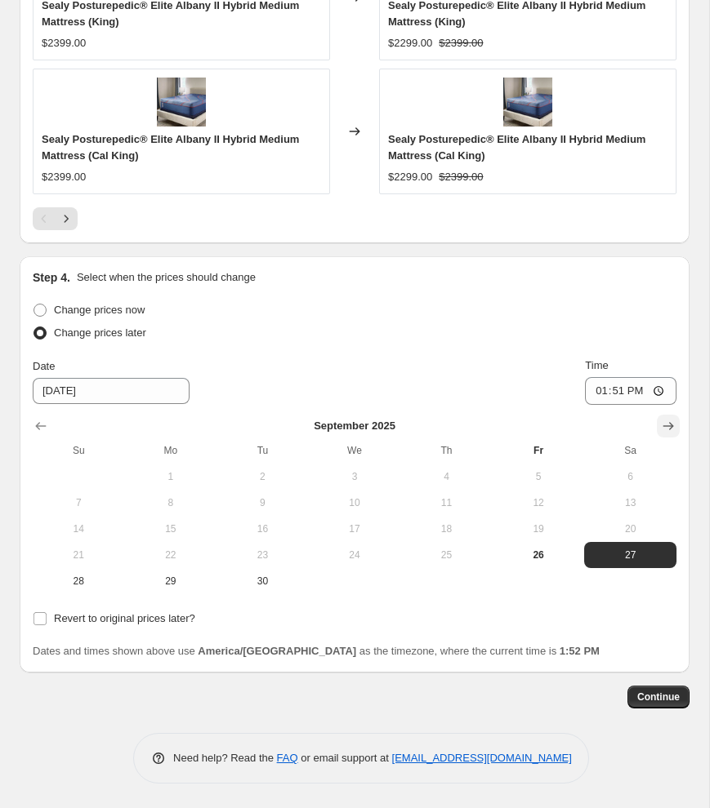
click at [671, 425] on icon "Show next month, October 2025" at bounding box center [668, 427] width 11 height 8
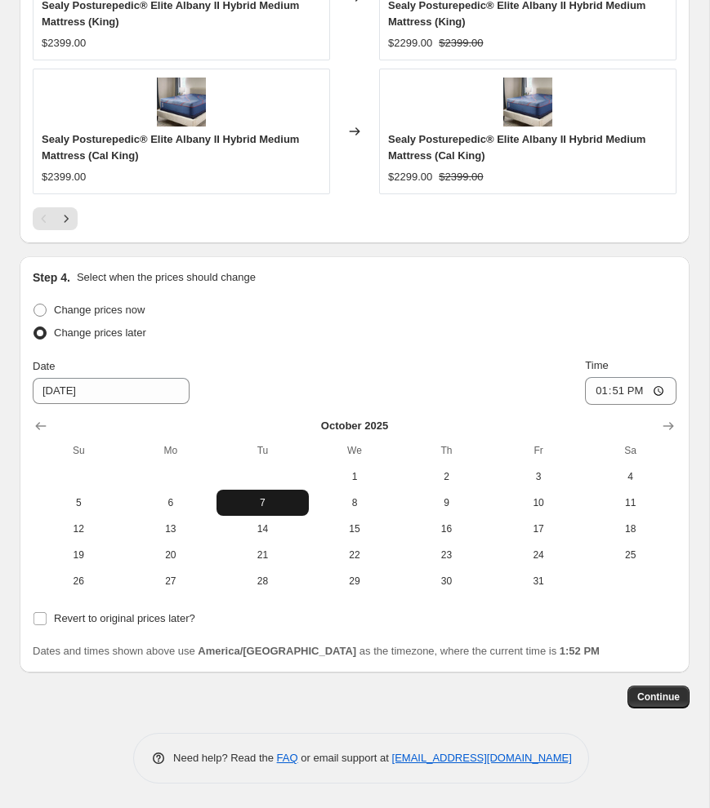
click at [274, 506] on span "7" at bounding box center [262, 502] width 79 height 13
type input "[DATE]"
click at [596, 394] on input "13:51" at bounding box center [630, 391] width 91 height 28
click at [635, 390] on input "18:00" at bounding box center [630, 391] width 91 height 28
type input "06:00"
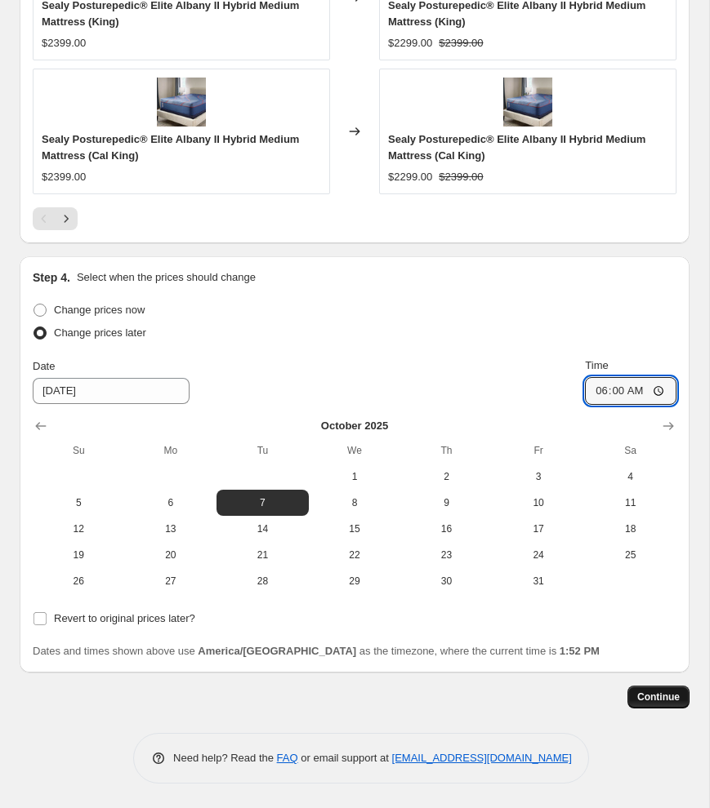
click at [656, 700] on span "Continue" at bounding box center [658, 697] width 42 height 13
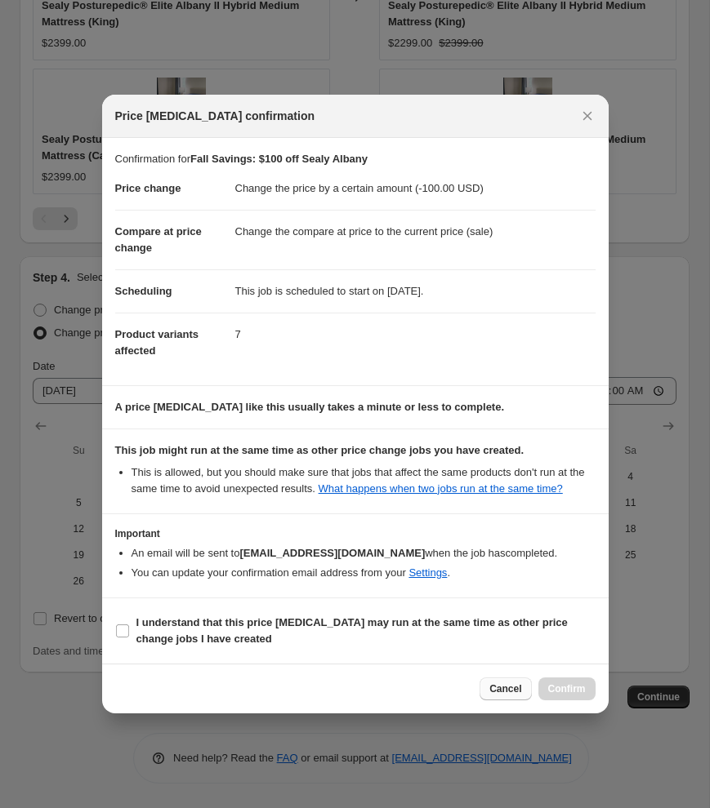
click at [496, 694] on span "Cancel" at bounding box center [505, 689] width 32 height 13
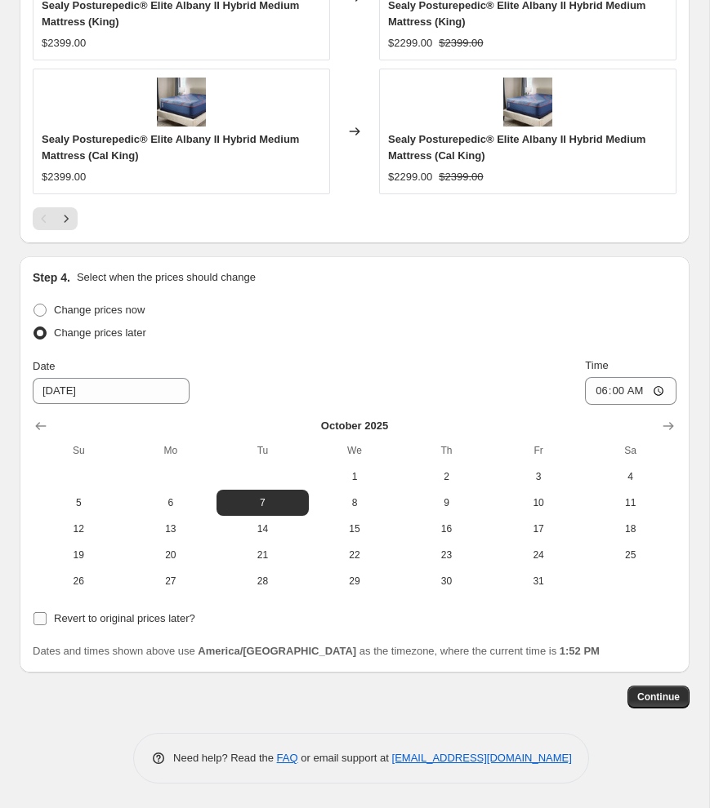
click at [37, 620] on input "Revert to original prices later?" at bounding box center [39, 618] width 13 height 13
checkbox input "true"
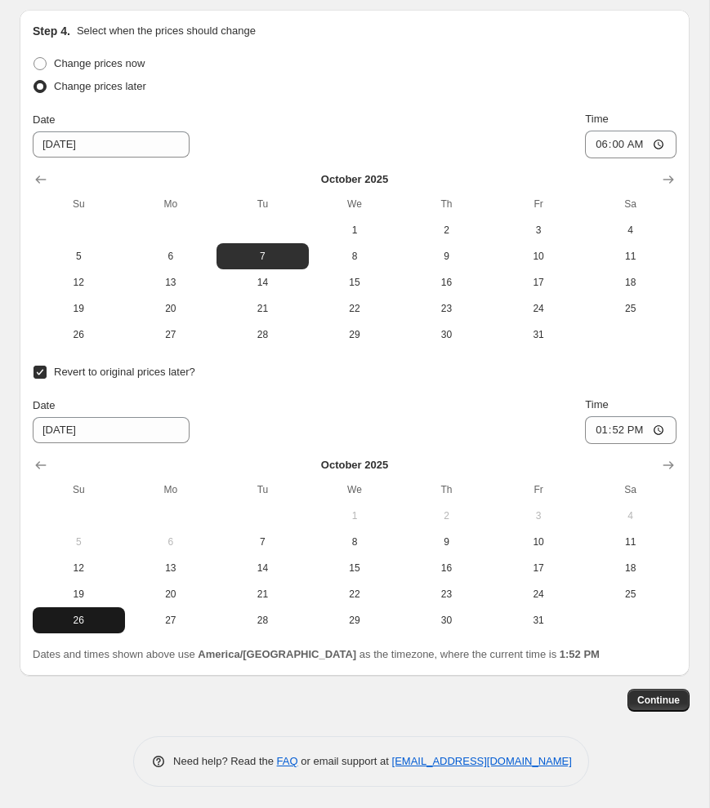
scroll to position [1916, 0]
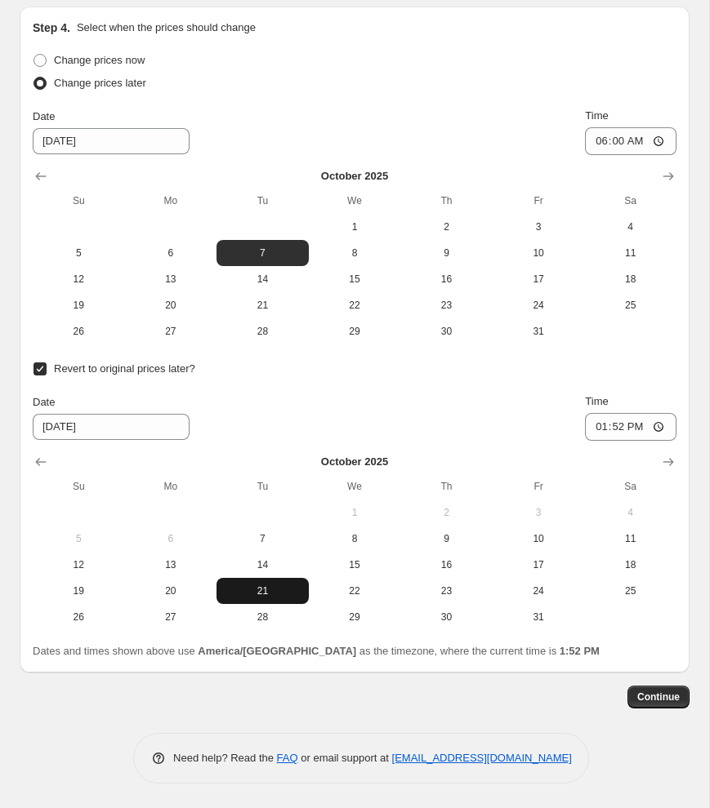
click at [284, 591] on span "21" at bounding box center [262, 591] width 79 height 13
type input "[DATE]"
click at [597, 430] on input "13:52" at bounding box center [630, 427] width 91 height 28
click at [597, 426] on input "23:00" at bounding box center [630, 427] width 91 height 28
type input "22:00"
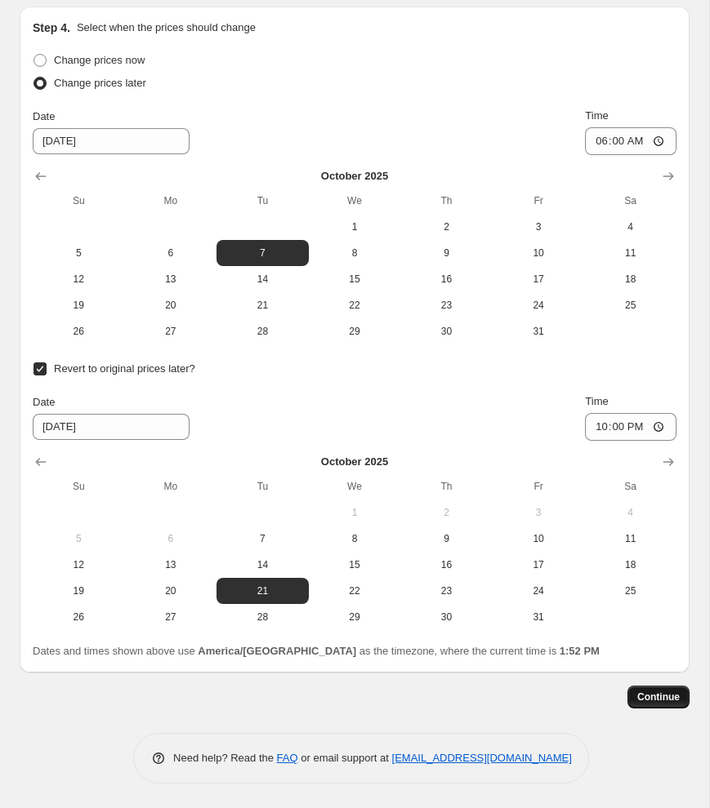
click at [639, 698] on span "Continue" at bounding box center [658, 697] width 42 height 13
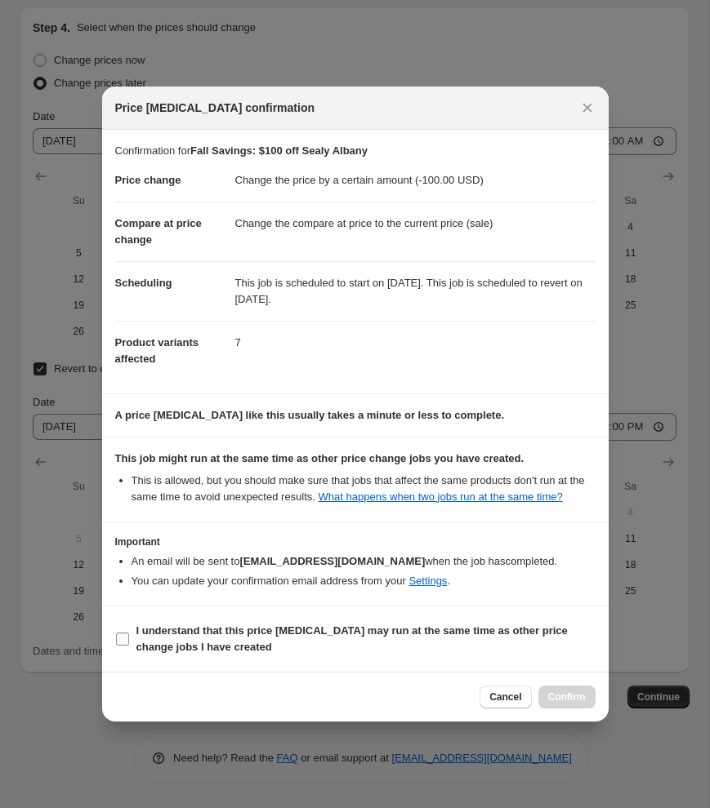
click at [118, 643] on input "I understand that this price [MEDICAL_DATA] may run at the same time as other p…" at bounding box center [122, 639] width 13 height 13
checkbox input "true"
click at [559, 709] on button "Confirm" at bounding box center [566, 697] width 57 height 23
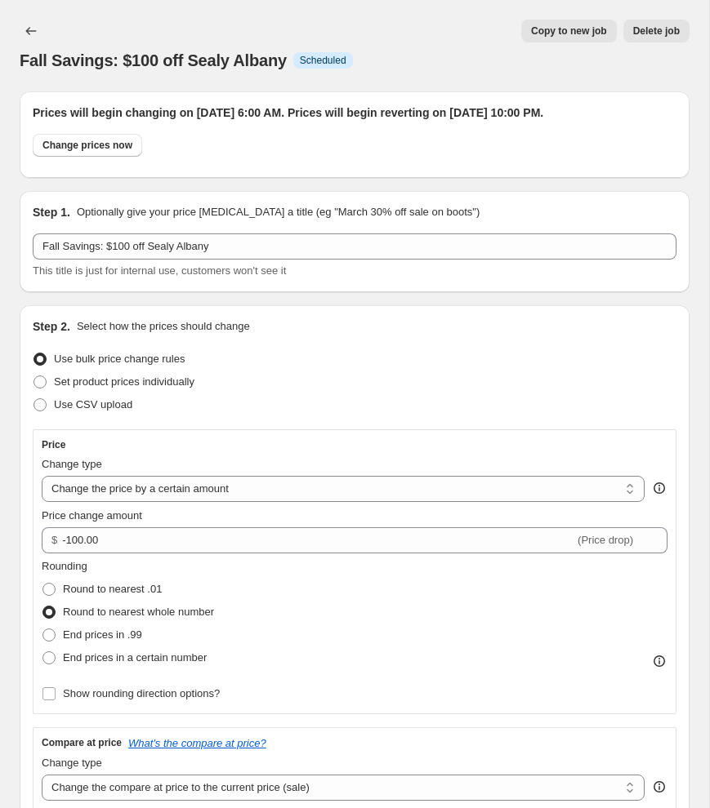
click at [21, 33] on button "Price change jobs" at bounding box center [31, 31] width 23 height 23
